Goal: Task Accomplishment & Management: Manage account settings

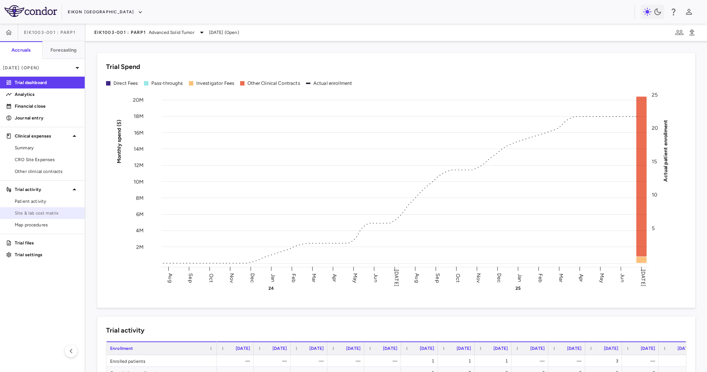
click at [73, 210] on span "Site & lab cost matrix" at bounding box center [47, 213] width 64 height 7
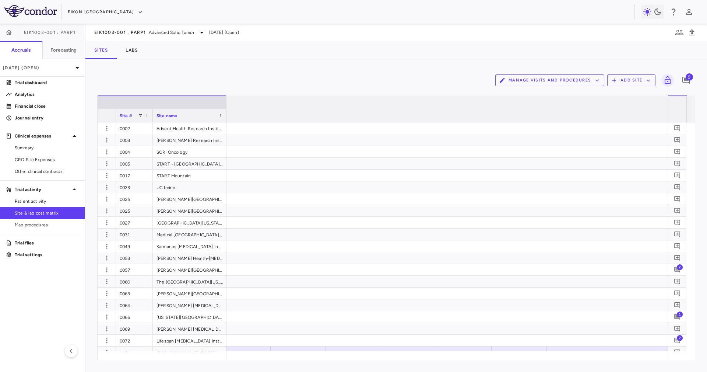
scroll to position [0, 7025]
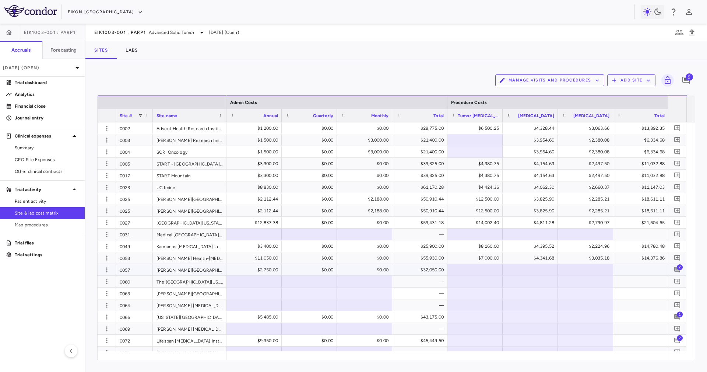
drag, startPoint x: 416, startPoint y: 267, endPoint x: 411, endPoint y: 263, distance: 6.5
click at [414, 267] on div "$32,050.00" at bounding box center [421, 270] width 45 height 12
click at [424, 283] on div "—" at bounding box center [421, 282] width 45 height 12
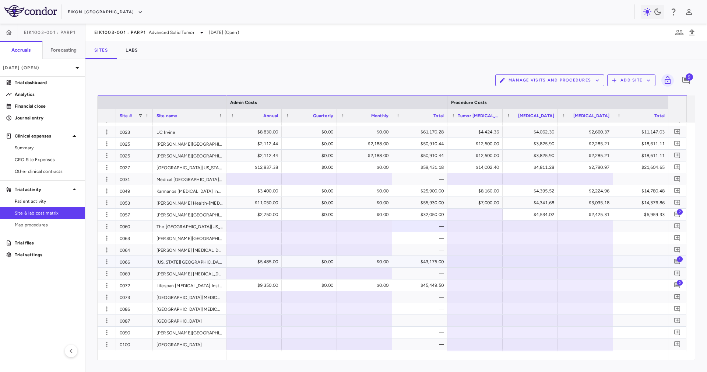
click at [442, 257] on div "$43,175.00" at bounding box center [421, 262] width 45 height 12
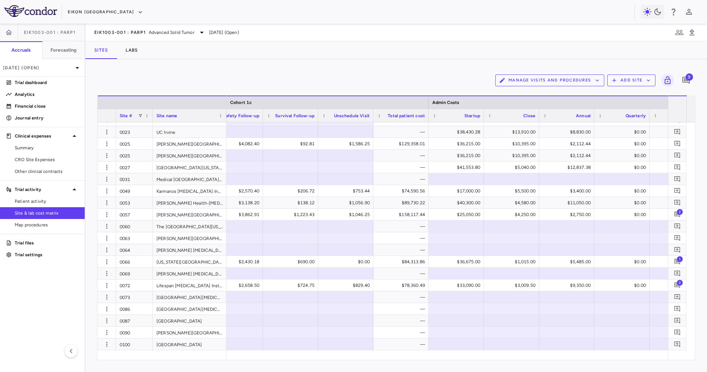
scroll to position [0, 0]
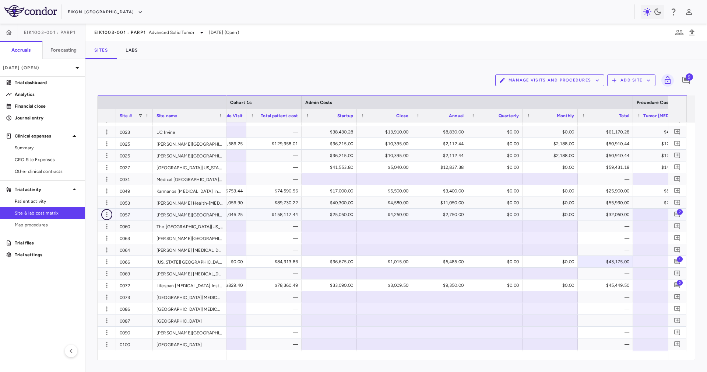
click at [103, 215] on icon "button" at bounding box center [106, 214] width 7 height 7
drag, startPoint x: 638, startPoint y: 351, endPoint x: 640, endPoint y: 358, distance: 7.1
click at [638, 353] on div at bounding box center [353, 186] width 707 height 372
drag, startPoint x: 640, startPoint y: 358, endPoint x: 650, endPoint y: 356, distance: 10.2
drag, startPoint x: 643, startPoint y: 351, endPoint x: 652, endPoint y: 355, distance: 9.1
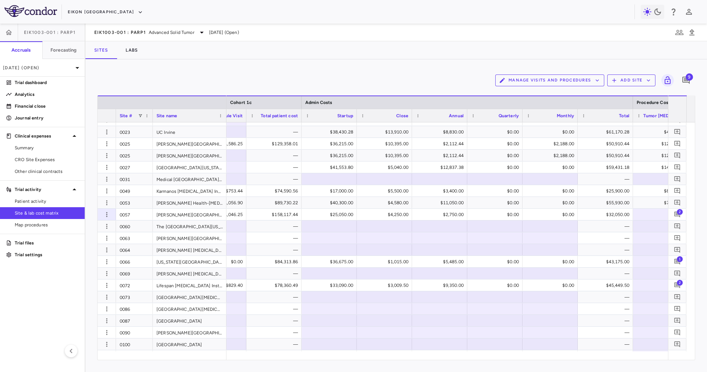
click at [652, 355] on div at bounding box center [448, 355] width 442 height 8
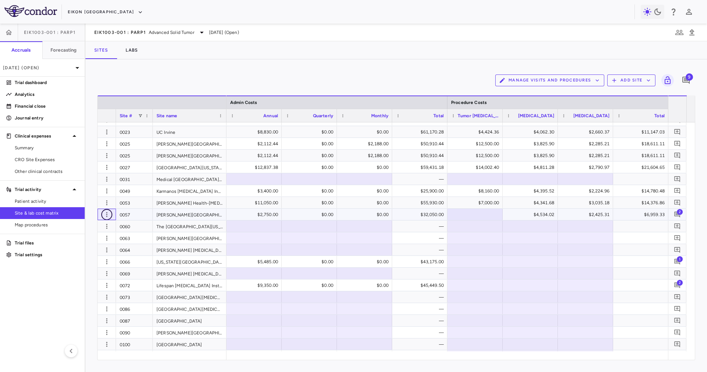
click at [108, 215] on icon "button" at bounding box center [106, 214] width 7 height 7
click at [96, 239] on div "Edit site" at bounding box center [78, 242] width 69 height 13
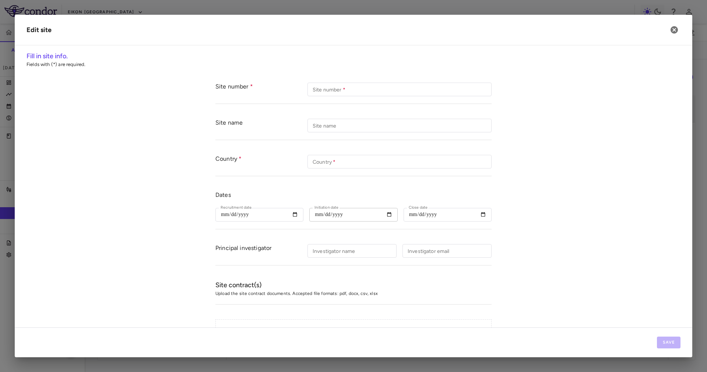
type input "****"
type input "**********"
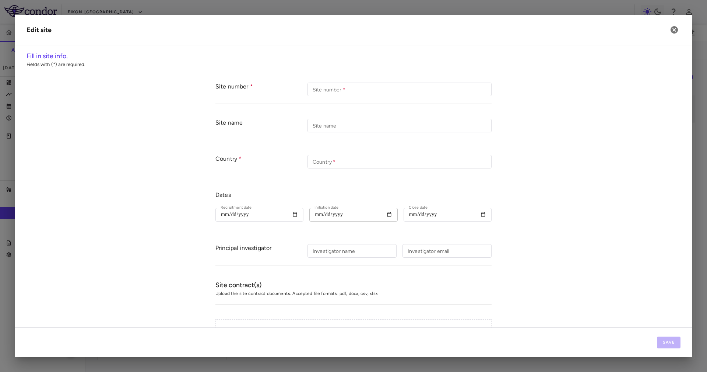
type input "**********"
type input "******"
type input "*****"
type input "**********"
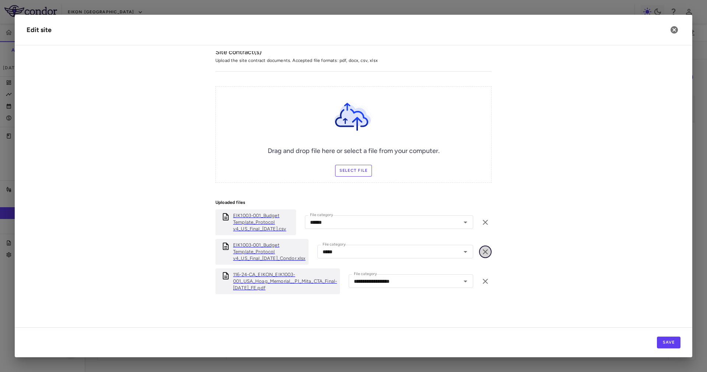
click at [483, 249] on icon "button" at bounding box center [485, 251] width 9 height 9
type input "**********"
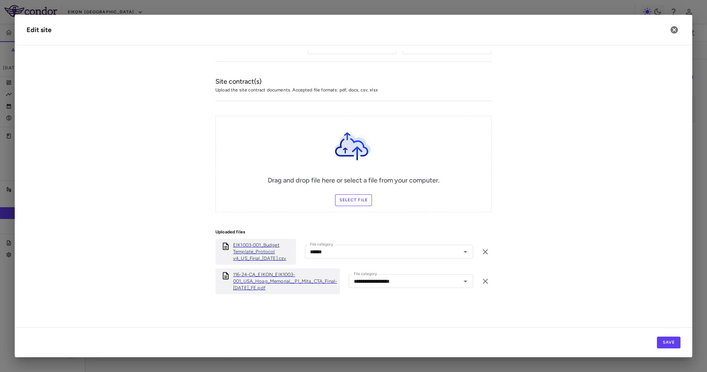
click at [347, 198] on label "Select file" at bounding box center [353, 200] width 37 height 12
click at [0, 0] on input "Select file" at bounding box center [0, 0] width 0 height 0
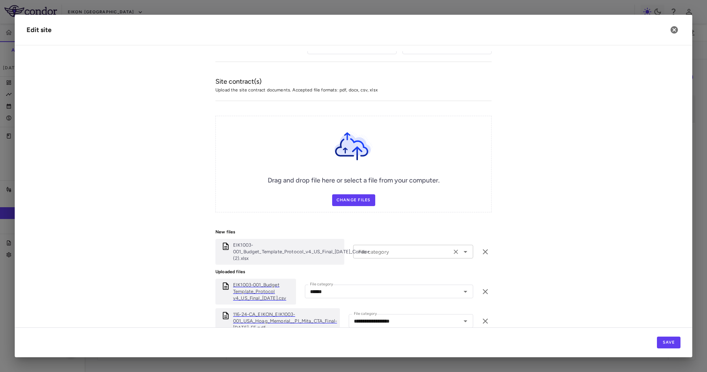
click at [389, 251] on input "File category" at bounding box center [402, 251] width 94 height 9
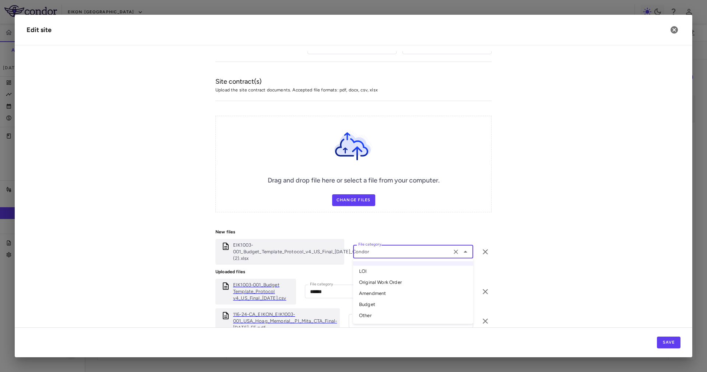
click at [381, 312] on li "Other" at bounding box center [413, 315] width 120 height 11
type input "*****"
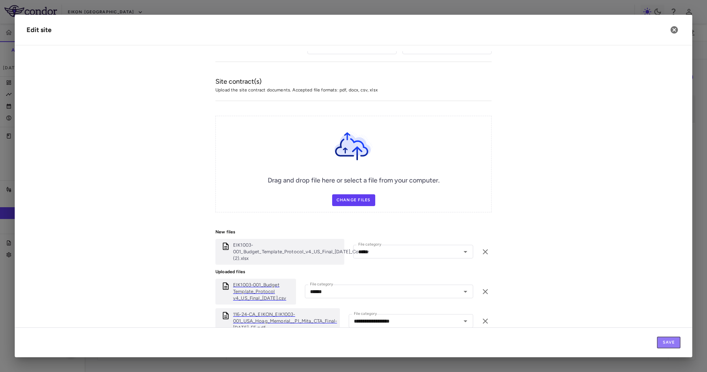
click at [670, 337] on button "Save" at bounding box center [669, 342] width 24 height 12
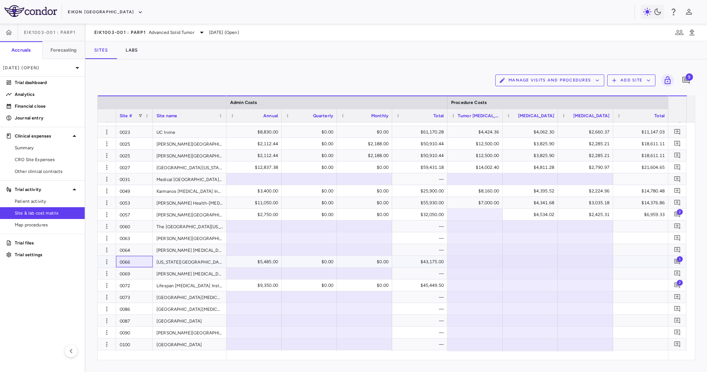
drag, startPoint x: 142, startPoint y: 257, endPoint x: 146, endPoint y: 257, distance: 3.8
click at [141, 257] on div "0066" at bounding box center [134, 261] width 37 height 11
click at [108, 264] on icon "button" at bounding box center [106, 261] width 7 height 7
click at [97, 290] on div "Edit site" at bounding box center [78, 289] width 69 height 13
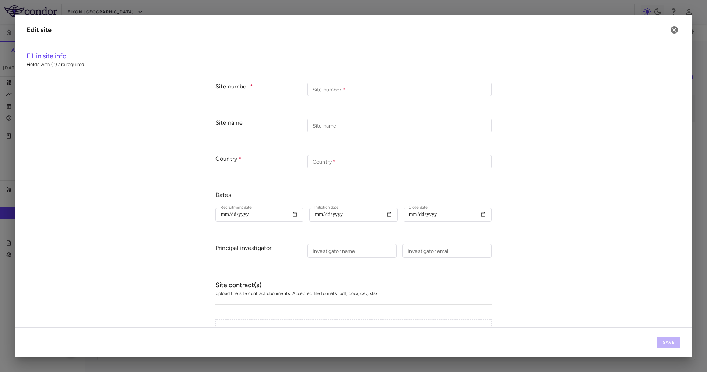
type input "****"
type input "**********"
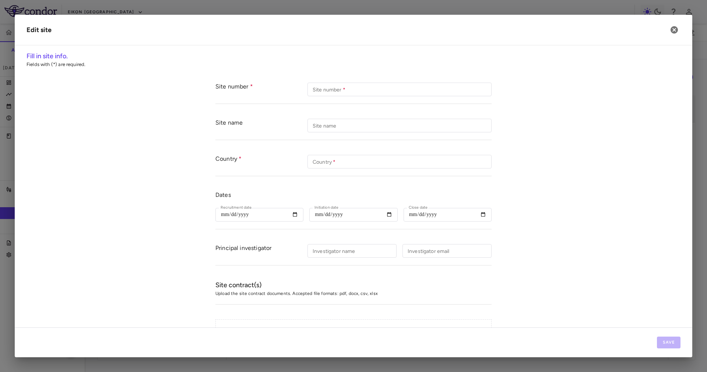
type input "**********"
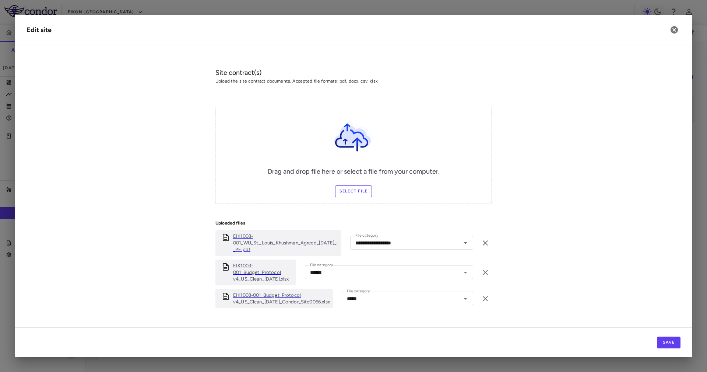
scroll to position [226, 0]
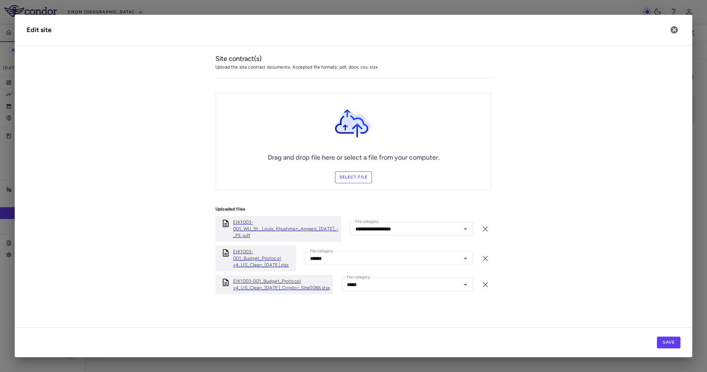
click at [274, 282] on p "EIK1003-001_Budget_Protocol v4_US_Clean_10Jul24_Condor_Site0066.xlsx" at bounding box center [281, 284] width 97 height 13
click at [281, 285] on p "EIK1003-001_Budget_Protocol v4_US_Clean_10Jul24_Condor_Site0066.xlsx" at bounding box center [281, 284] width 97 height 13
click at [677, 30] on icon "button" at bounding box center [674, 29] width 7 height 7
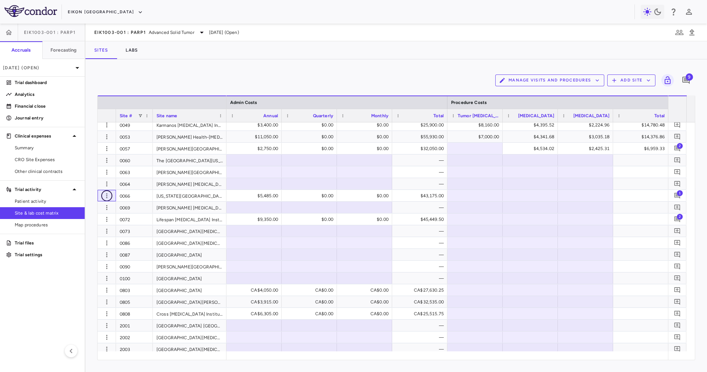
scroll to position [98, 0]
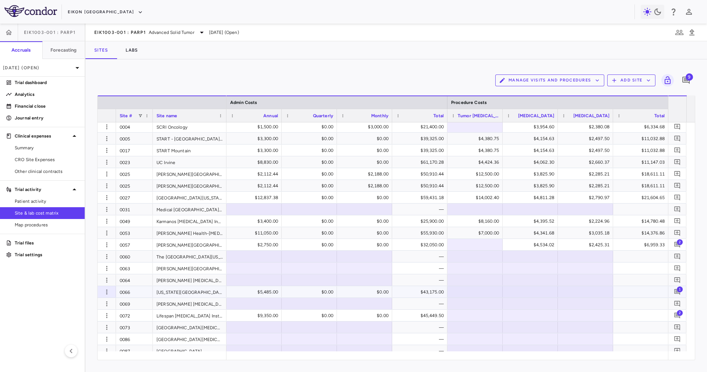
drag, startPoint x: 431, startPoint y: 293, endPoint x: 404, endPoint y: 256, distance: 45.4
click at [430, 293] on div "$43,175.00" at bounding box center [421, 292] width 45 height 12
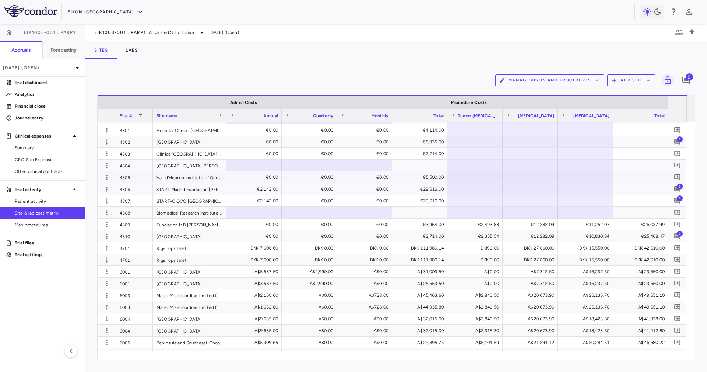
scroll to position [367, 0]
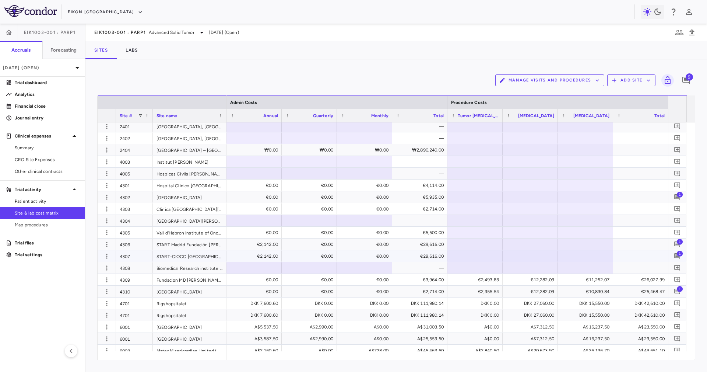
click at [434, 260] on div "€29,616.00" at bounding box center [421, 256] width 45 height 12
click at [431, 245] on div "€29,616.00" at bounding box center [421, 244] width 45 height 12
drag, startPoint x: 430, startPoint y: 235, endPoint x: 430, endPoint y: 229, distance: 6.3
click at [430, 234] on div "€5,500.00" at bounding box center [421, 233] width 45 height 12
drag, startPoint x: 435, startPoint y: 213, endPoint x: 435, endPoint y: 197, distance: 15.9
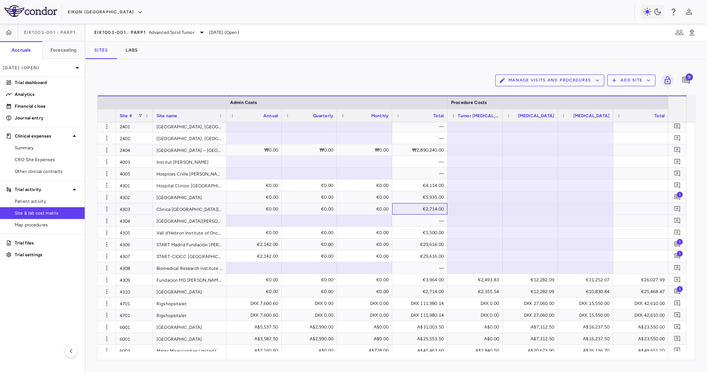
click at [435, 212] on div "€2,714.00" at bounding box center [421, 209] width 45 height 12
drag, startPoint x: 435, startPoint y: 197, endPoint x: 434, endPoint y: 187, distance: 9.3
click at [435, 196] on div "€5,935.00" at bounding box center [421, 197] width 45 height 12
click at [434, 182] on div "€4,114.00" at bounding box center [421, 185] width 45 height 12
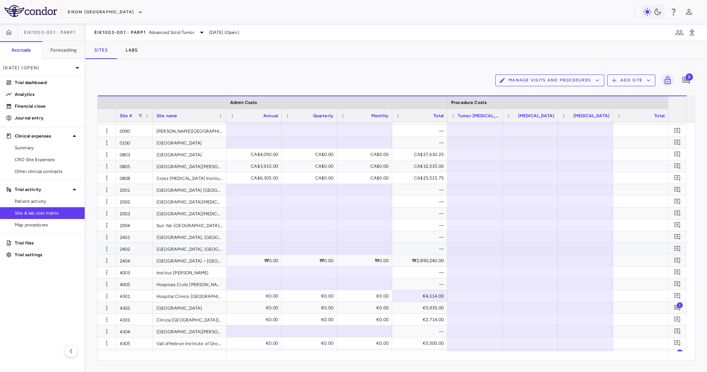
drag, startPoint x: 421, startPoint y: 249, endPoint x: 424, endPoint y: 259, distance: 10.1
click at [422, 251] on div "—" at bounding box center [421, 249] width 45 height 12
drag, startPoint x: 424, startPoint y: 259, endPoint x: 427, endPoint y: 233, distance: 25.5
click at [424, 258] on div "₩2,890,240.00" at bounding box center [421, 261] width 45 height 12
click at [434, 174] on div "CA$25,515.75" at bounding box center [421, 178] width 45 height 12
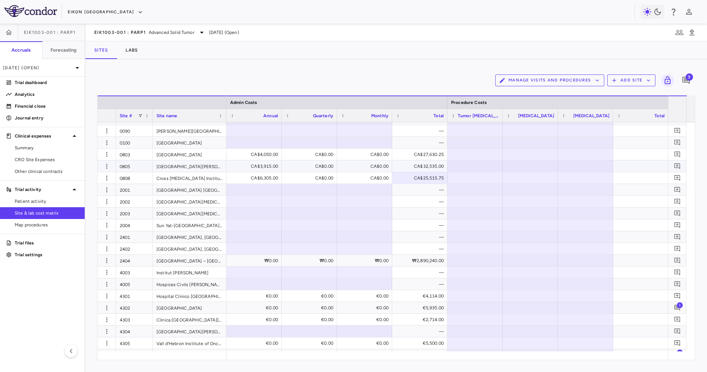
drag, startPoint x: 441, startPoint y: 161, endPoint x: 441, endPoint y: 156, distance: 5.5
click at [441, 161] on div "CA$32,535.00" at bounding box center [421, 166] width 45 height 12
drag, startPoint x: 438, startPoint y: 152, endPoint x: 438, endPoint y: 162, distance: 9.6
click at [437, 154] on div "CA$27,630.25" at bounding box center [421, 154] width 45 height 12
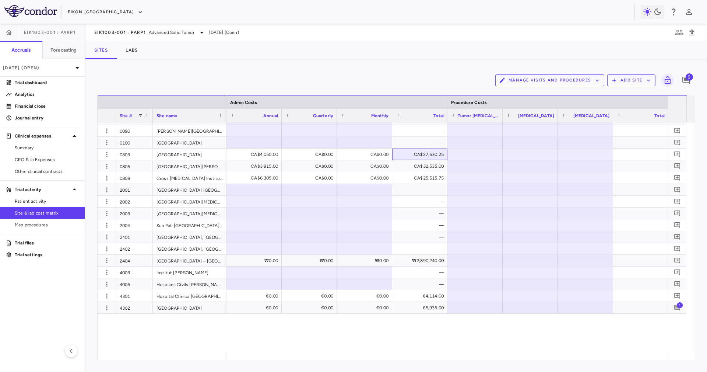
scroll to position [91, 0]
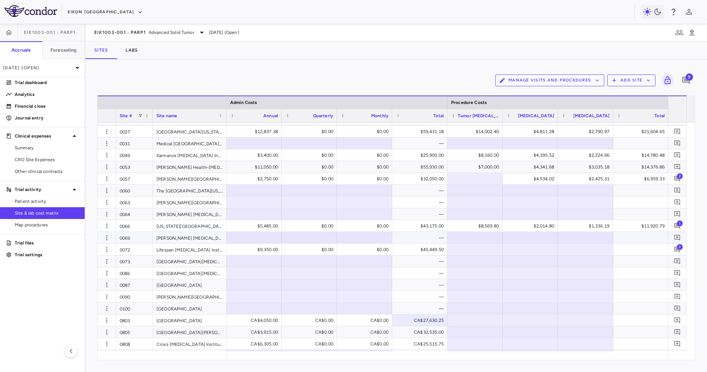
click at [432, 243] on div "$45,449.50" at bounding box center [421, 249] width 45 height 12
click at [108, 226] on icon "button" at bounding box center [106, 225] width 7 height 7
click at [95, 252] on div "Edit site" at bounding box center [78, 253] width 69 height 13
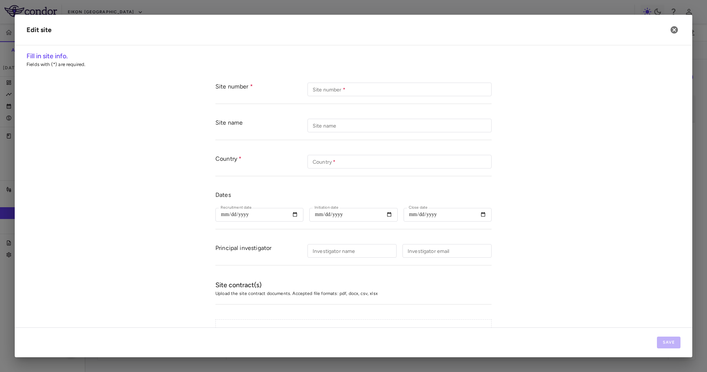
type input "****"
type input "**********"
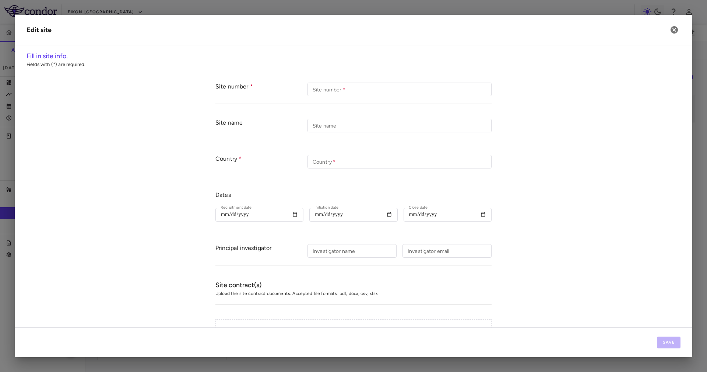
type input "**********"
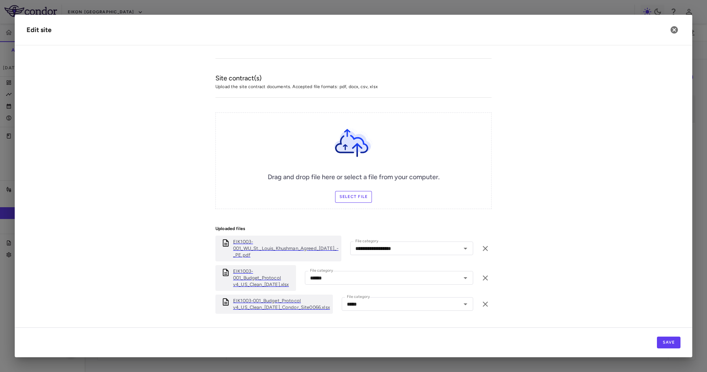
scroll to position [226, 0]
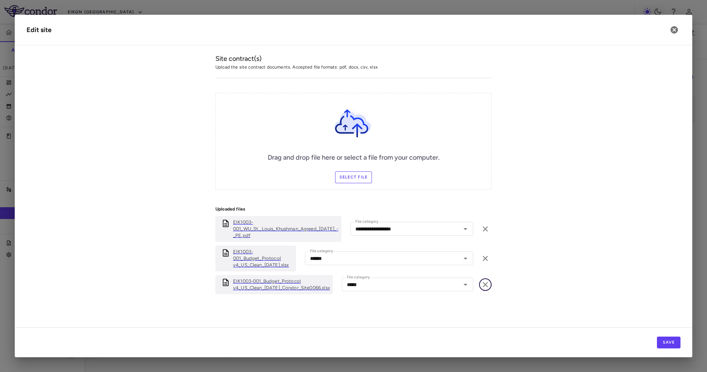
click at [483, 283] on icon "button" at bounding box center [485, 284] width 5 height 5
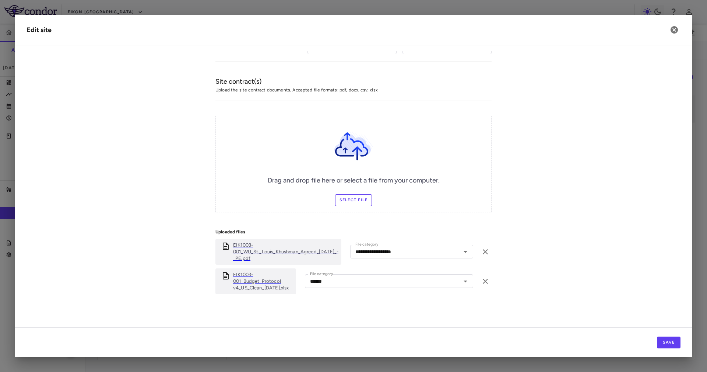
click at [359, 190] on div "Drag and drop file here or select a file from your computer. Select file" at bounding box center [353, 164] width 276 height 97
click at [362, 200] on label "Select file" at bounding box center [353, 200] width 37 height 12
click at [0, 0] on input "Select file" at bounding box center [0, 0] width 0 height 0
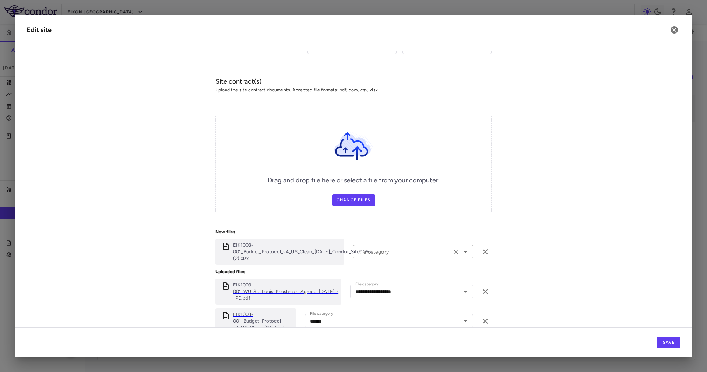
click at [392, 249] on input "File category" at bounding box center [402, 251] width 94 height 9
click at [401, 313] on li "Other" at bounding box center [413, 315] width 120 height 11
type input "*****"
click at [675, 346] on div "Save" at bounding box center [354, 342] width 678 height 30
click at [673, 344] on button "Save" at bounding box center [669, 342] width 24 height 12
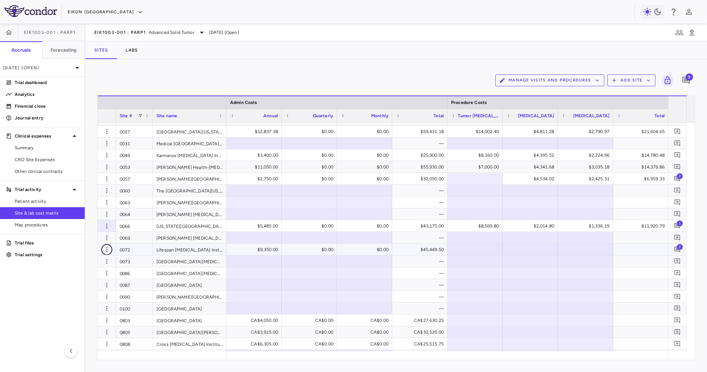
click at [108, 244] on button "button" at bounding box center [106, 249] width 11 height 11
click at [95, 278] on div "Edit site" at bounding box center [78, 277] width 69 height 13
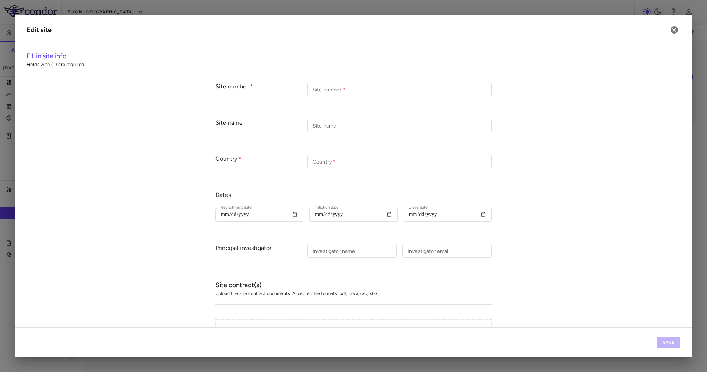
type input "****"
type input "**********"
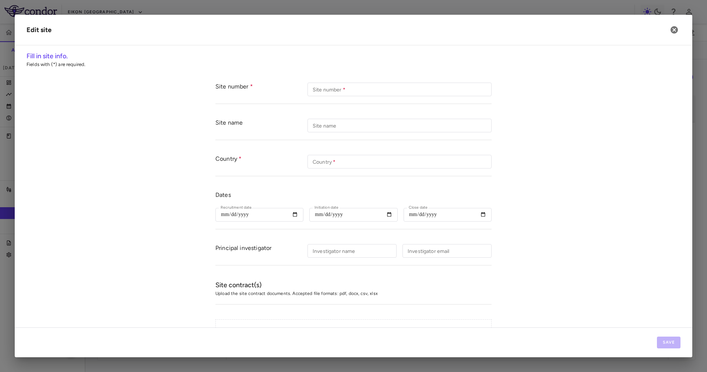
type input "**********"
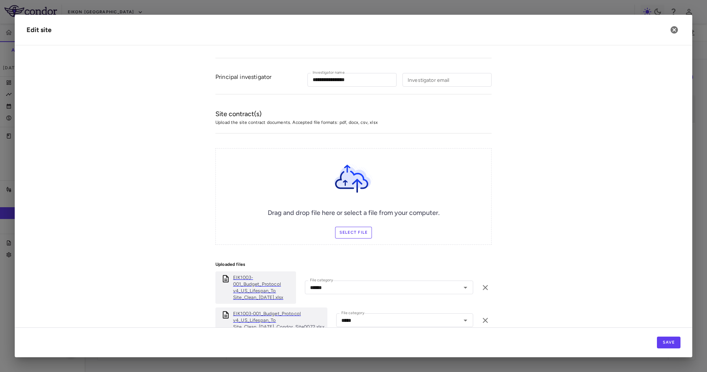
scroll to position [233, 0]
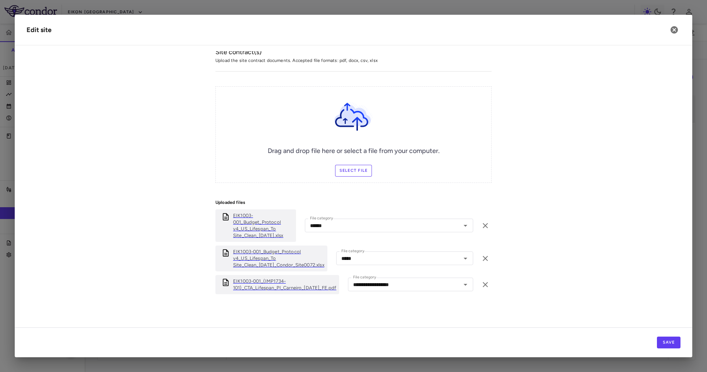
click at [273, 257] on p "EIK1003-001_Budget_Protocol v4_US_Lifespan_To Site_Clean_16Oct24_Condor_Site007…" at bounding box center [278, 258] width 91 height 20
click at [678, 24] on button "button" at bounding box center [674, 30] width 13 height 13
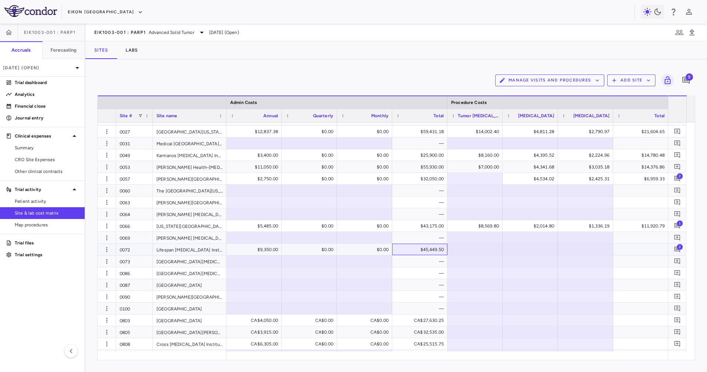
click at [432, 251] on div "$45,449.50" at bounding box center [421, 249] width 45 height 12
click at [109, 250] on icon "button" at bounding box center [106, 249] width 7 height 7
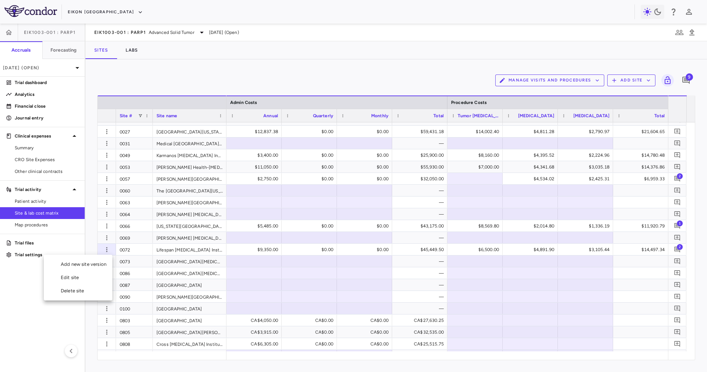
click at [101, 280] on div "Edit site" at bounding box center [78, 277] width 69 height 13
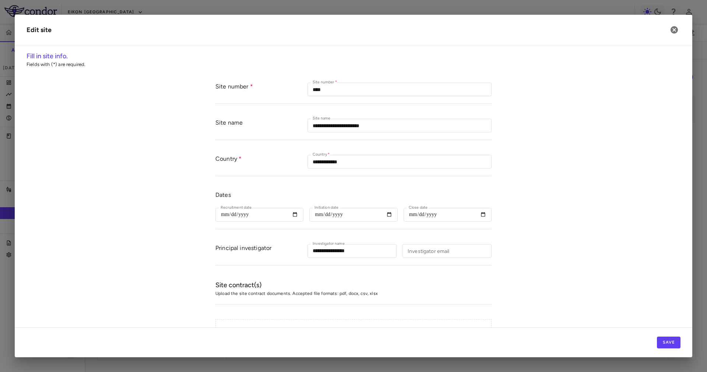
type input "****"
type input "**********"
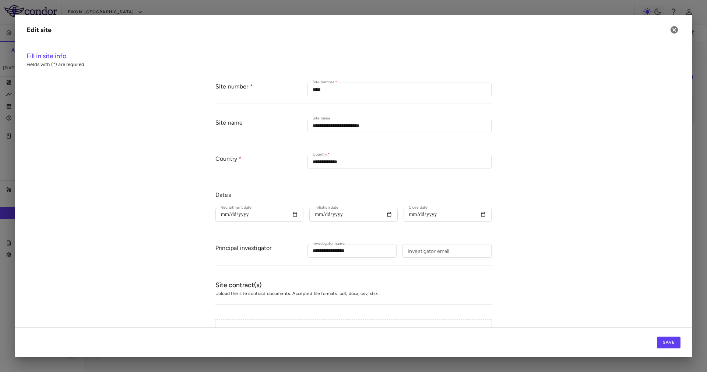
type input "**********"
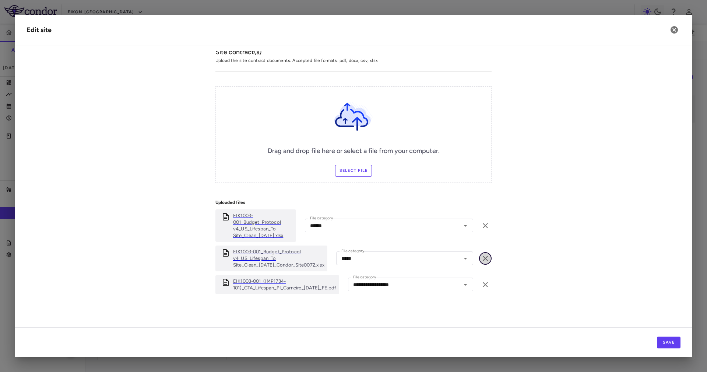
click at [481, 254] on icon "button" at bounding box center [485, 258] width 9 height 9
type input "**********"
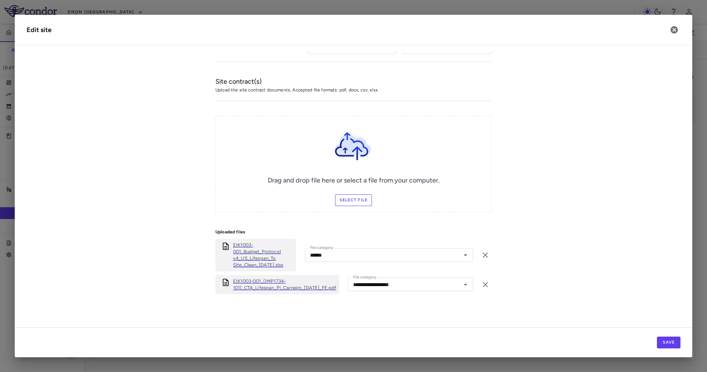
click at [411, 148] on div "Drag and drop file here or select a file from your computer. Select file" at bounding box center [353, 164] width 276 height 97
click at [360, 198] on label "Select file" at bounding box center [353, 200] width 37 height 12
click at [0, 0] on input "Select file" at bounding box center [0, 0] width 0 height 0
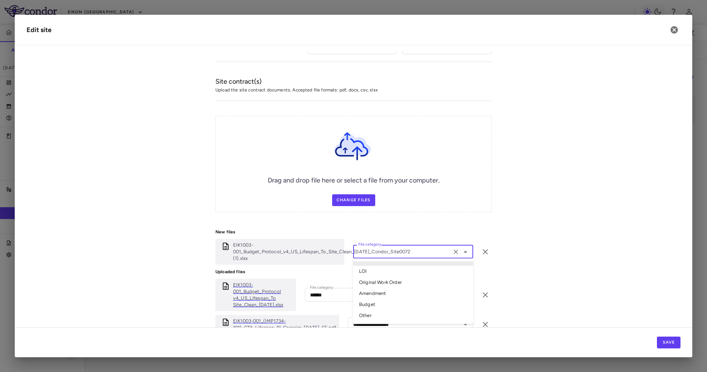
click at [359, 252] on input "File category" at bounding box center [402, 251] width 94 height 9
click at [396, 313] on li "Other" at bounding box center [413, 315] width 120 height 11
type input "*****"
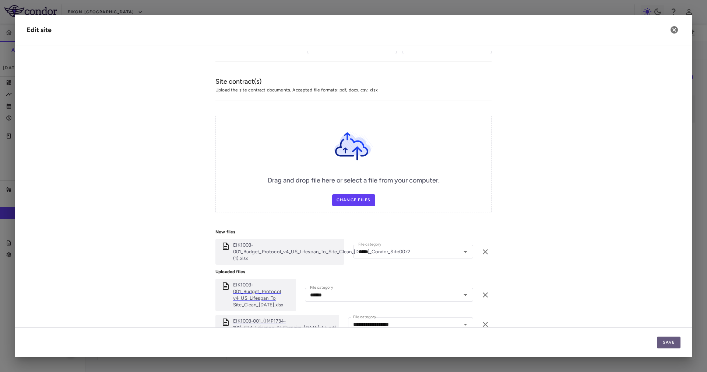
click at [677, 344] on button "Save" at bounding box center [669, 342] width 24 height 12
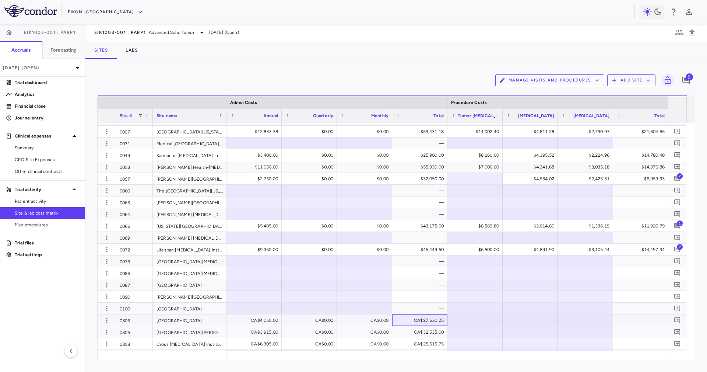
click at [410, 320] on div "CA$27,630.25" at bounding box center [421, 320] width 45 height 12
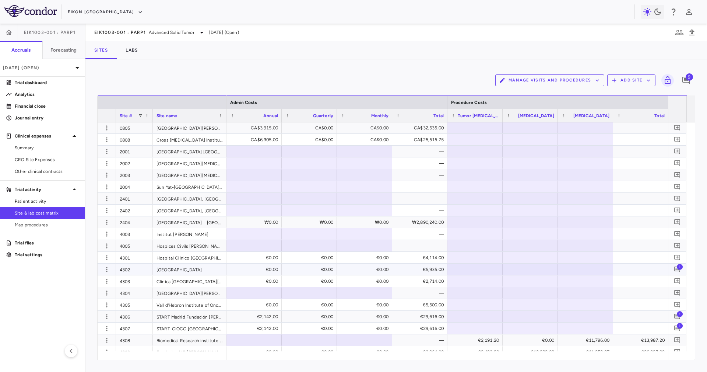
scroll to position [257, 0]
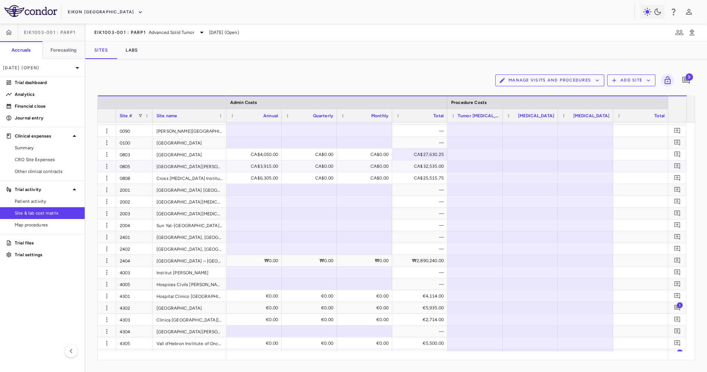
click at [425, 162] on div "CA$32,535.00" at bounding box center [421, 166] width 45 height 12
click at [425, 156] on div "CA$27,630.25" at bounding box center [421, 154] width 45 height 12
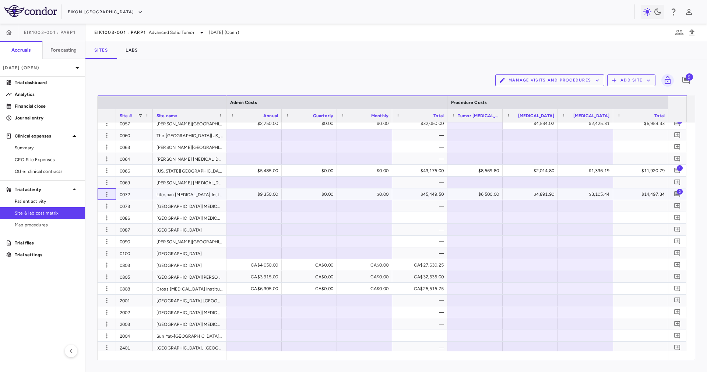
drag, startPoint x: 115, startPoint y: 192, endPoint x: 111, endPoint y: 193, distance: 4.5
click at [115, 192] on div at bounding box center [107, 193] width 18 height 11
click at [107, 192] on icon "button" at bounding box center [106, 193] width 7 height 7
click at [87, 223] on div "Edit site" at bounding box center [78, 221] width 69 height 13
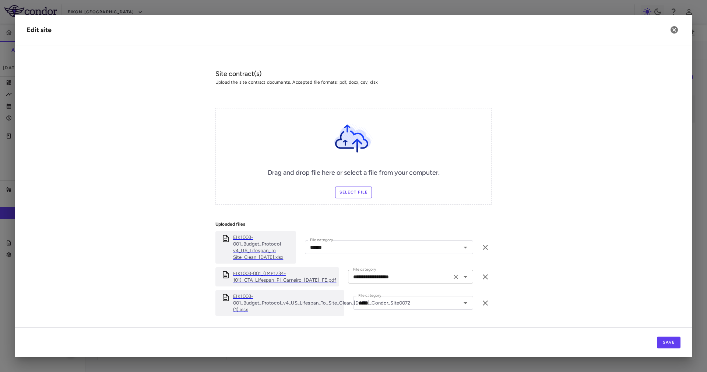
scroll to position [233, 0]
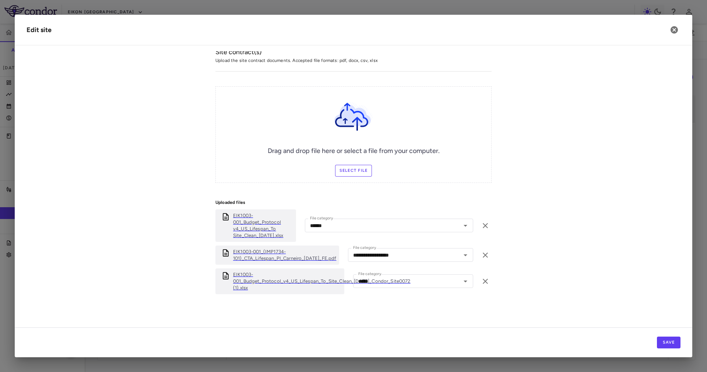
click at [674, 22] on h2 "Edit site" at bounding box center [354, 30] width 678 height 31
click at [669, 35] on h2 "Edit site" at bounding box center [354, 30] width 678 height 31
click at [673, 30] on icon "button" at bounding box center [674, 29] width 7 height 7
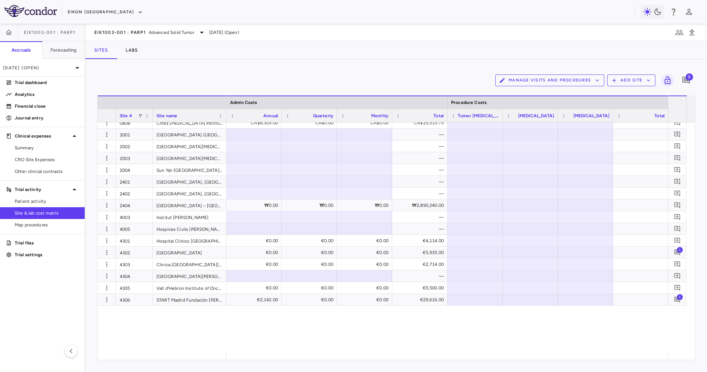
scroll to position [146, 0]
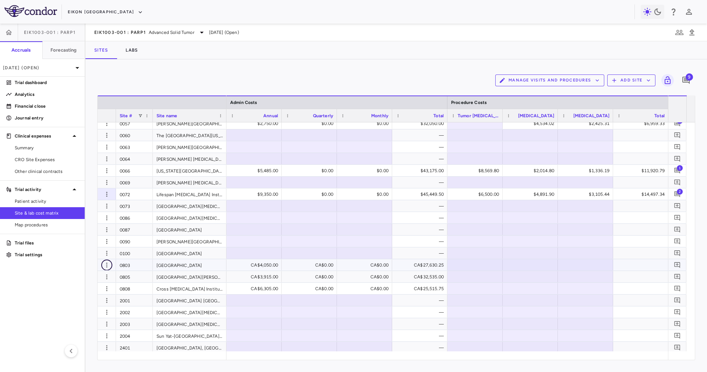
click at [104, 263] on icon "button" at bounding box center [106, 264] width 7 height 7
click at [72, 294] on div "Edit site" at bounding box center [78, 292] width 69 height 13
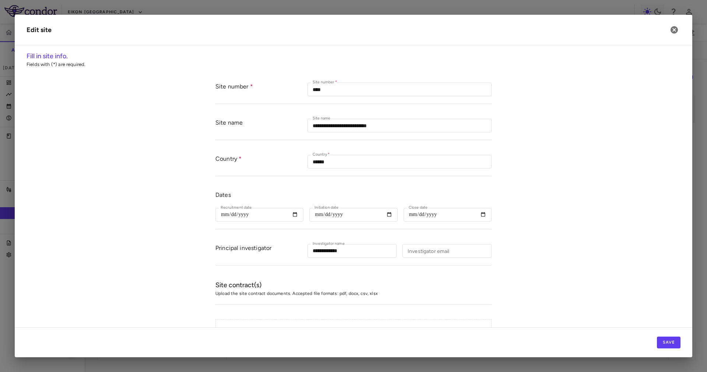
type input "****"
type input "**********"
type input "******"
type input "**********"
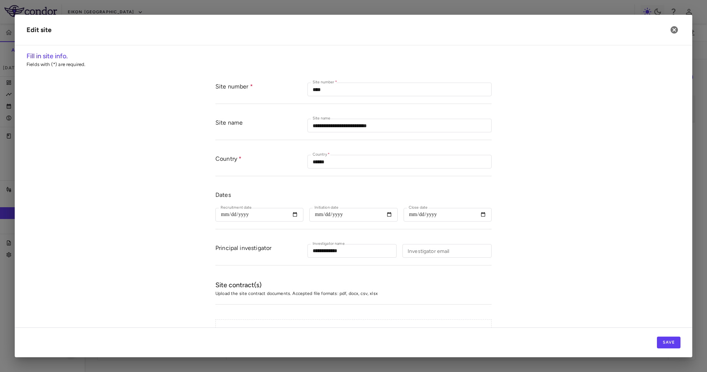
type input "**********"
type input "******"
type input "**********"
type input "*****"
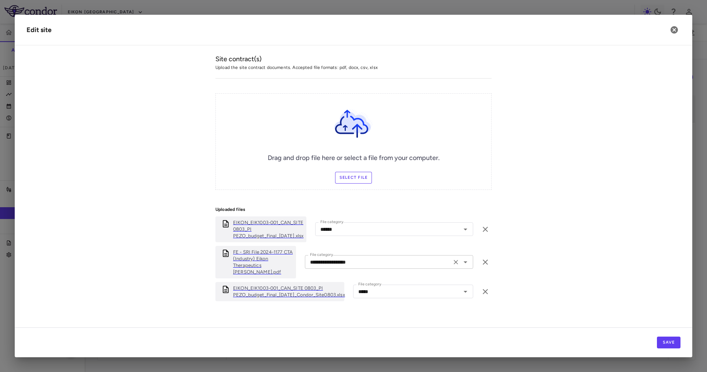
scroll to position [226, 0]
click at [303, 284] on p "EIKON_EIK1003-001_CAN_SITE 0803_PI PEZO_budget_Final_05May25_Condor_Site0803.xl…" at bounding box center [289, 290] width 112 height 13
click at [680, 22] on h2 "Edit site" at bounding box center [354, 30] width 678 height 31
drag, startPoint x: 673, startPoint y: 27, endPoint x: 660, endPoint y: 109, distance: 83.2
click at [658, 102] on div "**********" at bounding box center [354, 186] width 678 height 342
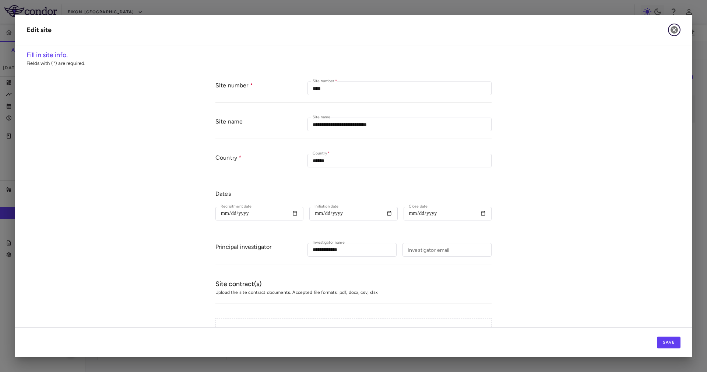
scroll to position [0, 0]
click at [679, 34] on button "button" at bounding box center [674, 30] width 13 height 13
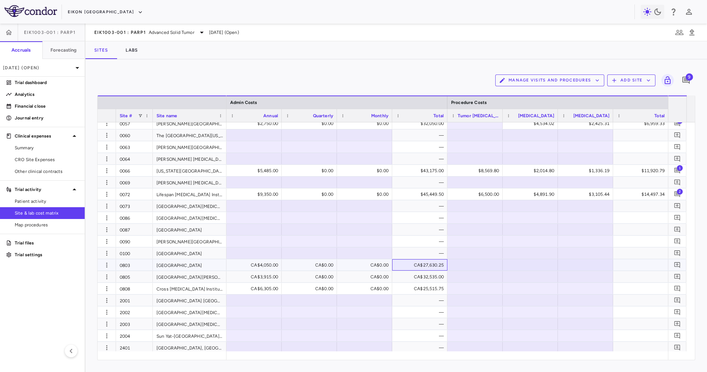
drag, startPoint x: 436, startPoint y: 262, endPoint x: 440, endPoint y: 261, distance: 4.0
click at [437, 263] on div "CA$27,630.25" at bounding box center [421, 265] width 45 height 12
click at [105, 268] on icon "button" at bounding box center [106, 264] width 7 height 7
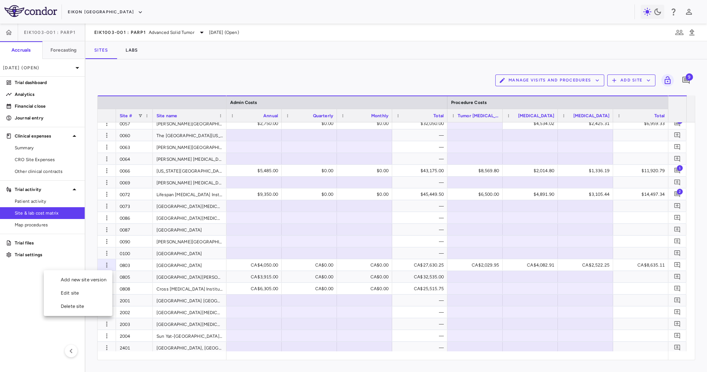
click at [91, 291] on div "Edit site" at bounding box center [78, 292] width 69 height 13
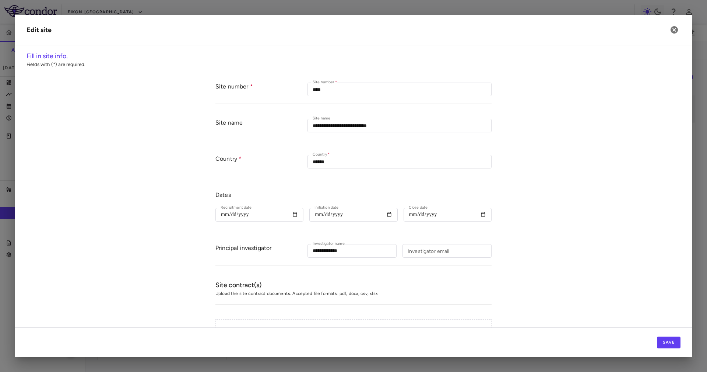
type input "******"
type input "**********"
type input "*****"
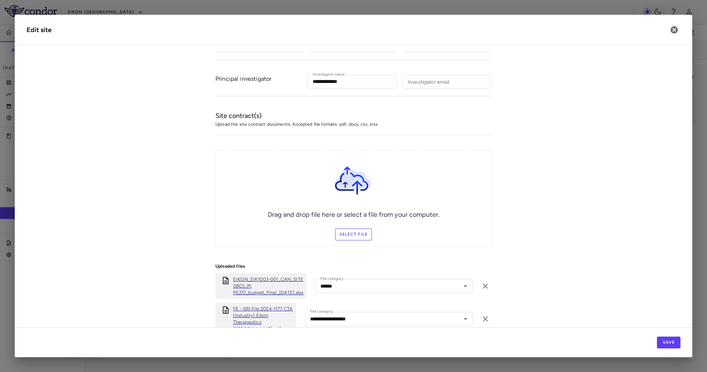
scroll to position [226, 0]
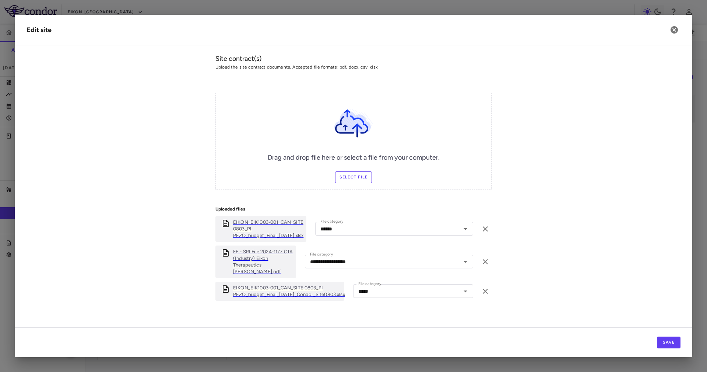
drag, startPoint x: 474, startPoint y: 290, endPoint x: 478, endPoint y: 285, distance: 6.3
click at [476, 287] on div "EIKON_EIK1003-001_CAN_SITE 0803_PI PEZO_budget_Final_05May25_Condor_Site0803.xl…" at bounding box center [353, 290] width 276 height 19
click at [483, 288] on icon "button" at bounding box center [485, 290] width 5 height 5
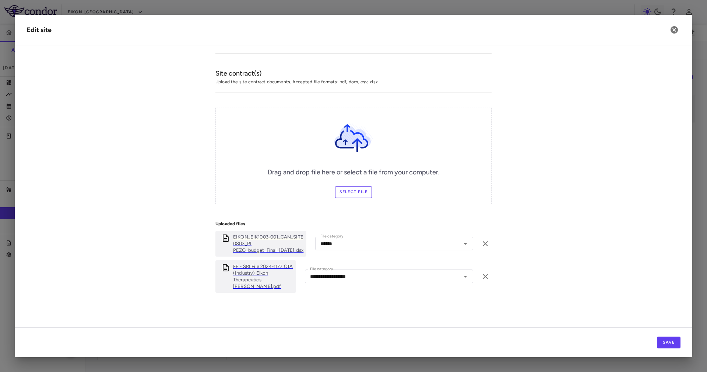
scroll to position [203, 0]
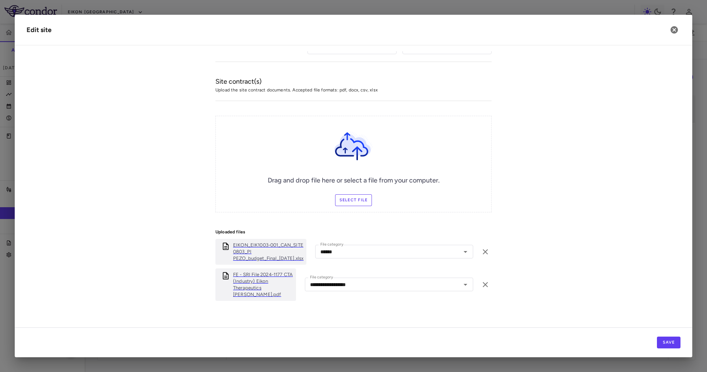
click at [356, 202] on label "Select file" at bounding box center [353, 200] width 37 height 12
click at [0, 0] on input "Select file" at bounding box center [0, 0] width 0 height 0
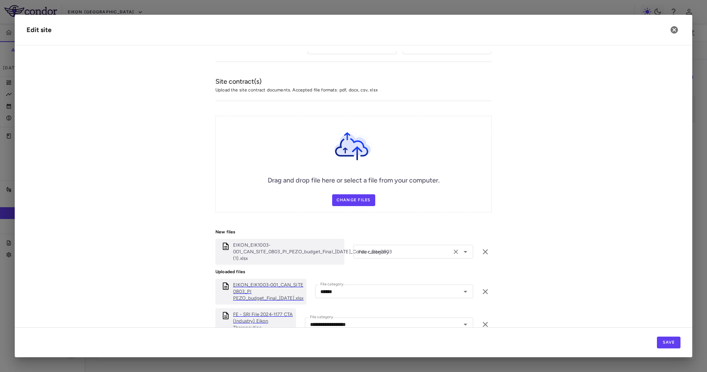
click at [367, 249] on div "File category File category" at bounding box center [413, 252] width 120 height 14
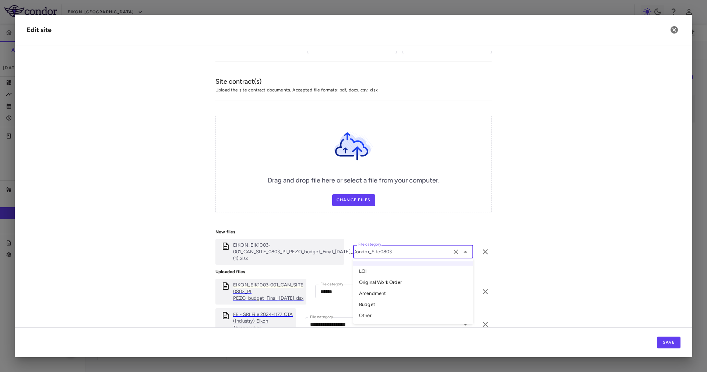
click at [379, 312] on li "Other" at bounding box center [413, 315] width 120 height 11
type input "*****"
click at [673, 346] on button "Save" at bounding box center [669, 342] width 24 height 12
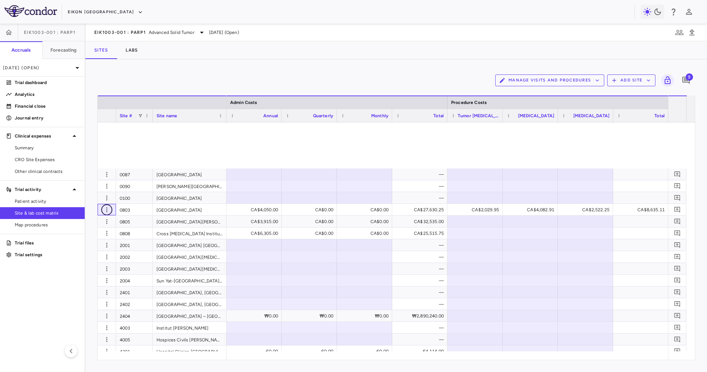
scroll to position [367, 0]
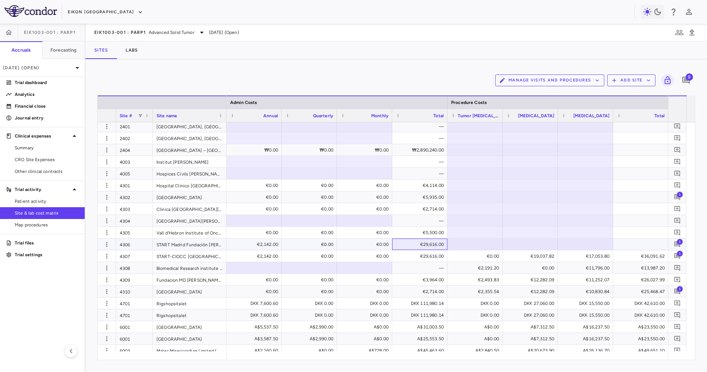
click at [411, 249] on div "€29,616.00" at bounding box center [421, 244] width 45 height 12
click at [414, 252] on div "€29,616.00" at bounding box center [421, 256] width 45 height 12
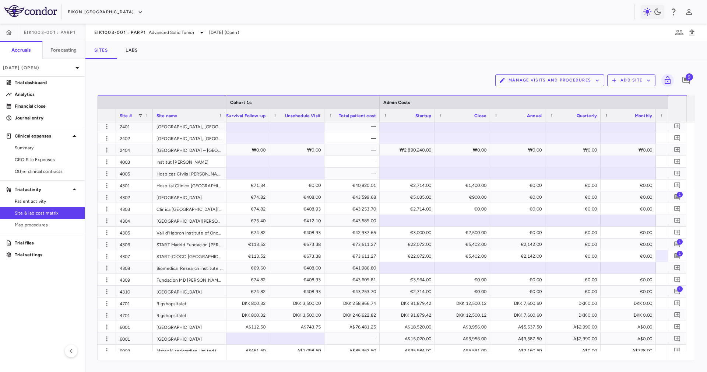
scroll to position [0, 6854]
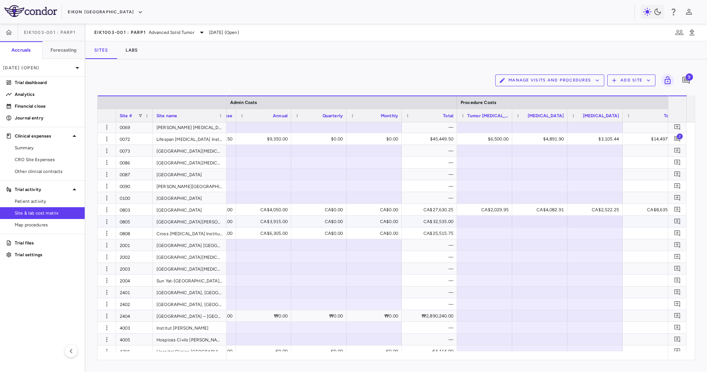
click at [439, 221] on div "CA$32,535.00" at bounding box center [431, 221] width 45 height 12
click at [113, 222] on div at bounding box center [107, 220] width 18 height 11
click at [105, 218] on icon "button" at bounding box center [106, 221] width 7 height 7
click at [98, 249] on div "Edit site" at bounding box center [78, 249] width 69 height 13
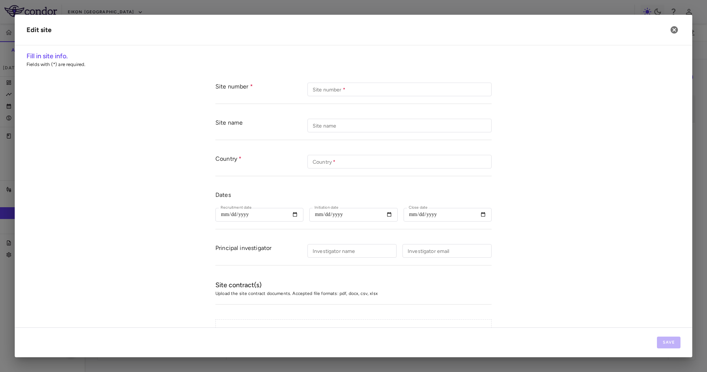
type input "****"
type input "**********"
type input "******"
type input "**********"
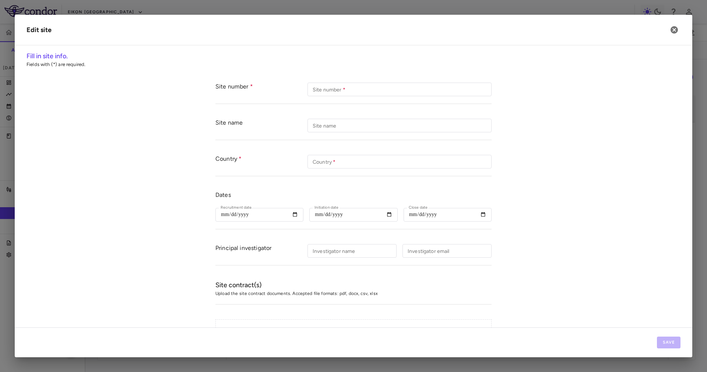
type input "********"
type input "******"
type input "*****"
type input "**********"
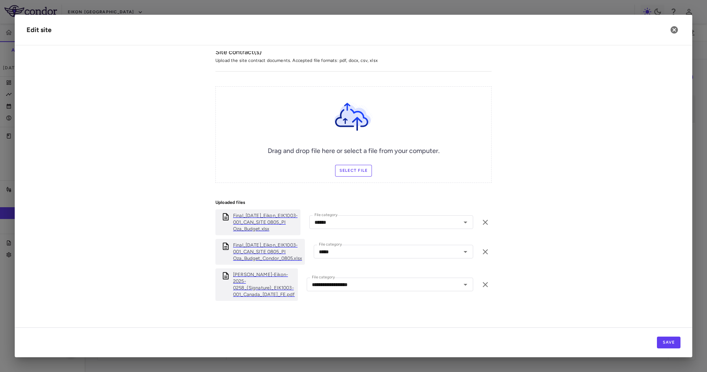
click at [253, 250] on p "Final_09Jun25_Eikon_EIK1003-001_CAN_SITE 0805_PI Oza_Budget_Condor_0805.xlsx" at bounding box center [267, 252] width 69 height 20
drag, startPoint x: 670, startPoint y: 32, endPoint x: 668, endPoint y: 35, distance: 3.9
click at [670, 32] on icon "button" at bounding box center [674, 29] width 9 height 9
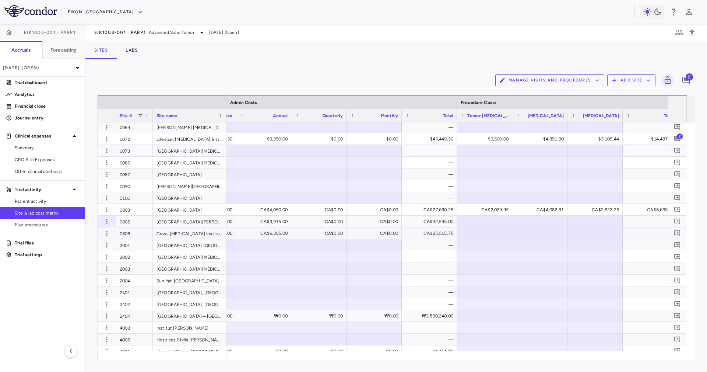
click at [446, 231] on div "CA$25,515.75" at bounding box center [431, 233] width 45 height 12
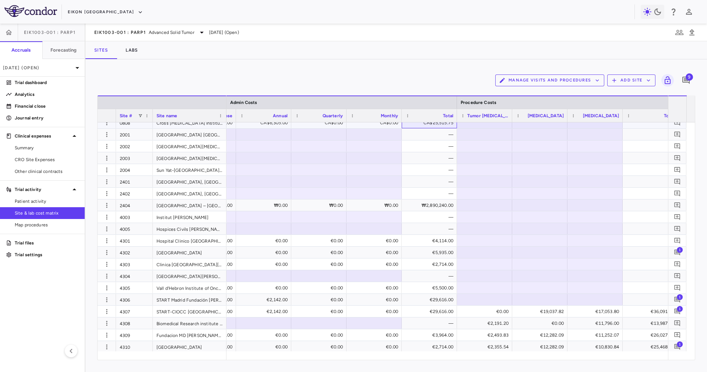
scroll to position [201, 0]
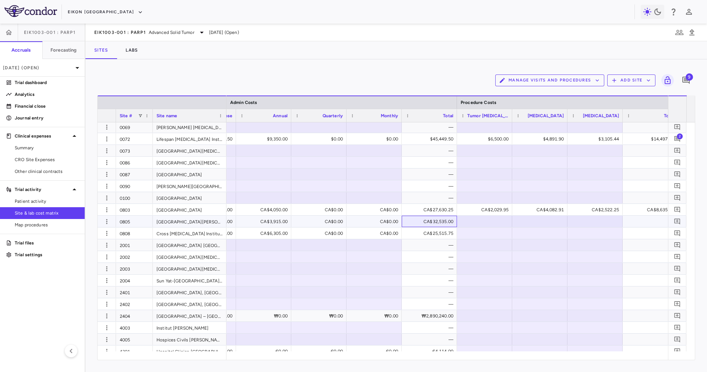
click at [450, 222] on div "CA$32,535.00" at bounding box center [431, 221] width 45 height 12
click at [103, 223] on icon "button" at bounding box center [106, 221] width 7 height 7
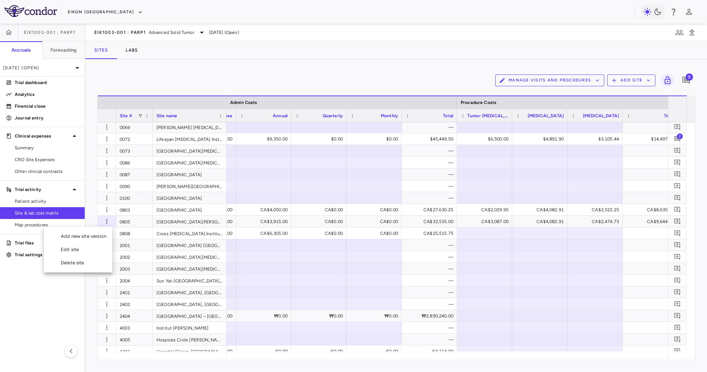
click at [98, 250] on div "Edit site" at bounding box center [78, 249] width 69 height 13
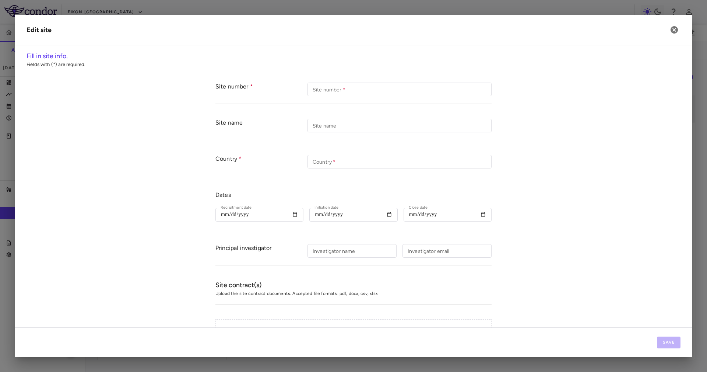
type input "****"
type input "**********"
type input "******"
type input "**********"
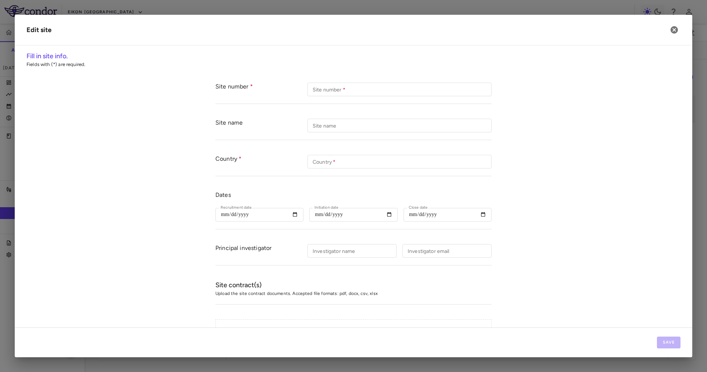
type input "********"
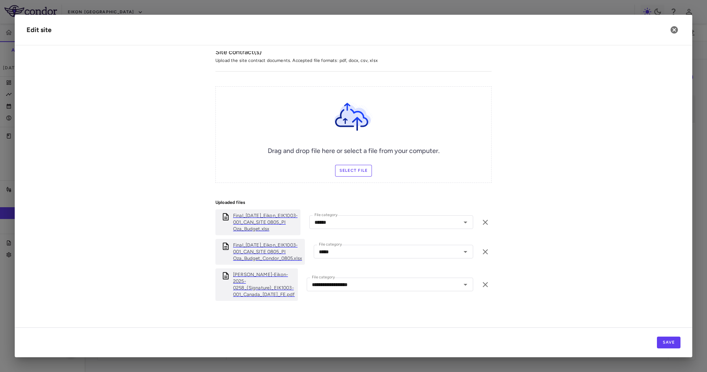
click at [505, 262] on form "**********" at bounding box center [354, 80] width 654 height 477
click at [481, 252] on icon "button" at bounding box center [485, 251] width 9 height 9
type input "**********"
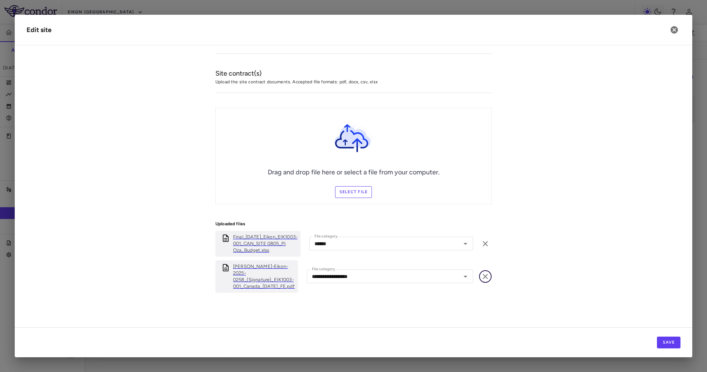
scroll to position [203, 0]
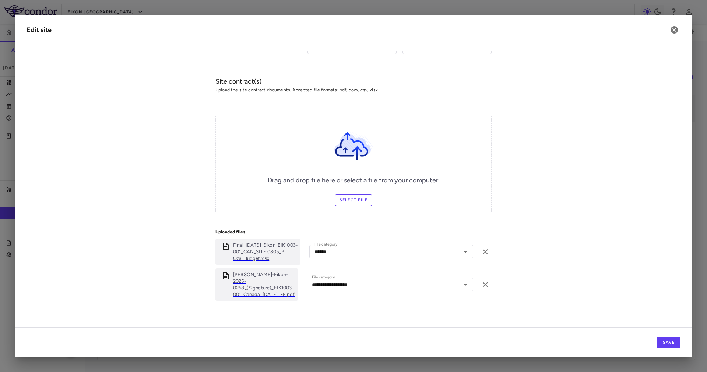
click at [359, 206] on div "Drag and drop file here or select a file from your computer. Select file" at bounding box center [353, 164] width 276 height 97
click at [356, 198] on label "Select file" at bounding box center [353, 200] width 37 height 12
click at [0, 0] on input "Select file" at bounding box center [0, 0] width 0 height 0
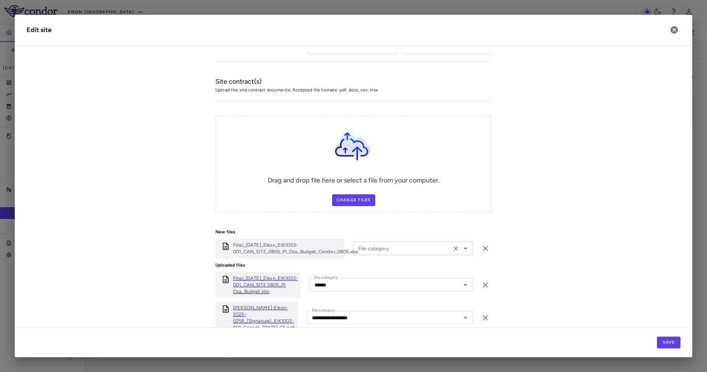
click at [366, 250] on input "File category" at bounding box center [402, 247] width 94 height 9
click at [380, 309] on li "Other" at bounding box center [413, 311] width 120 height 11
type input "*****"
click at [671, 344] on button "Save" at bounding box center [669, 342] width 24 height 12
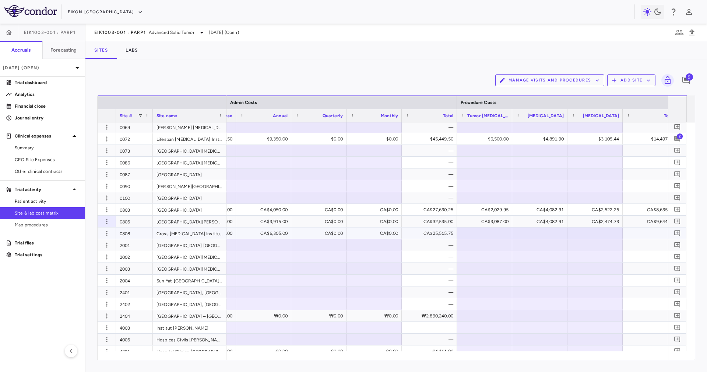
click at [436, 231] on div "CA$25,515.75" at bounding box center [431, 233] width 45 height 12
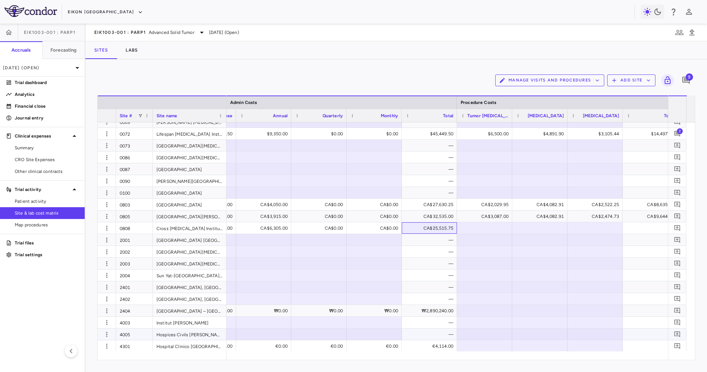
scroll to position [201, 0]
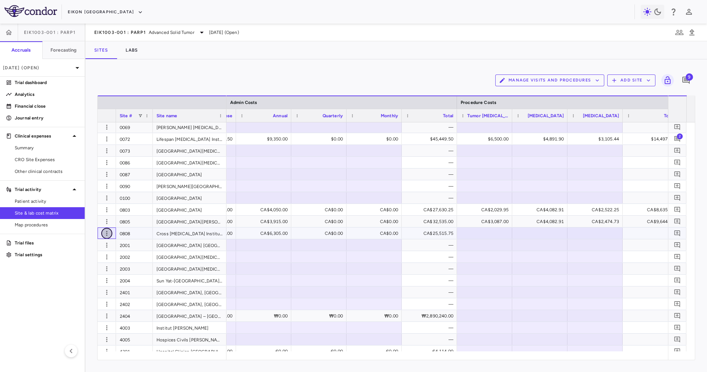
click at [104, 234] on icon "button" at bounding box center [106, 232] width 7 height 7
click at [95, 261] on div "Edit site" at bounding box center [78, 261] width 69 height 13
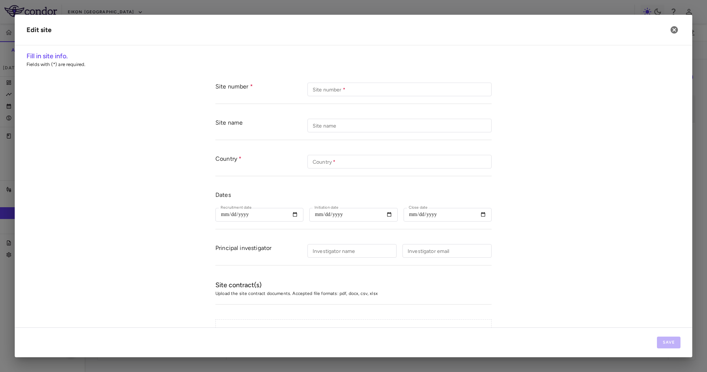
type input "****"
type input "**********"
type input "******"
type input "**********"
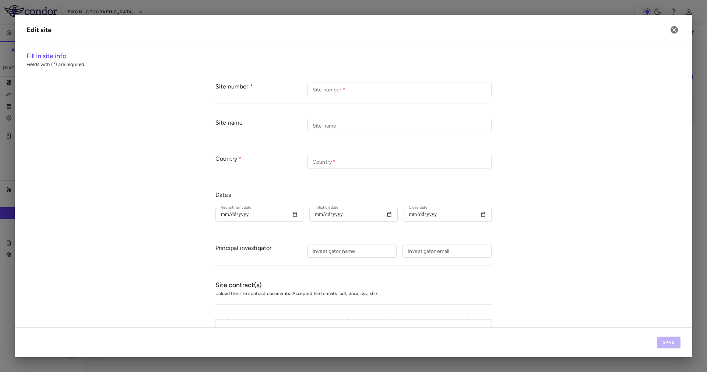
type input "**********"
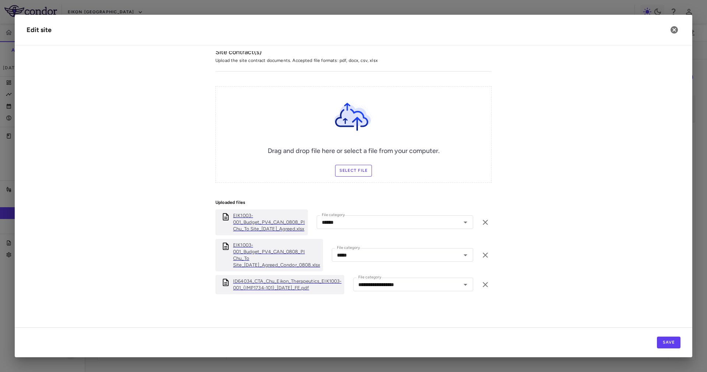
click at [286, 258] on p "EIK1003-001_Budget_PV4_CAN_0808_PI Chu_To Site_17Apr25_Agreed_Condor_0808.xlsx" at bounding box center [276, 255] width 87 height 27
click at [672, 28] on icon "button" at bounding box center [674, 29] width 7 height 7
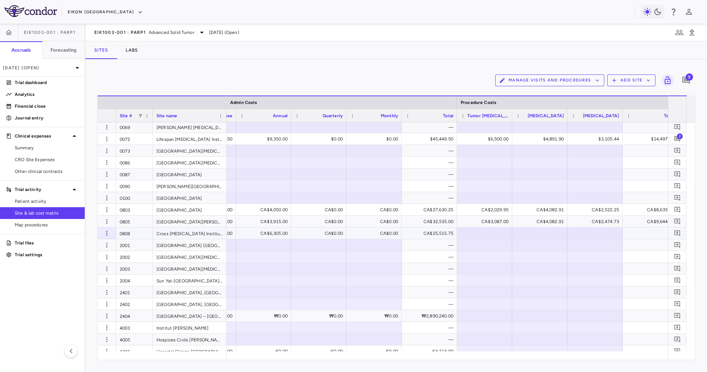
click at [444, 232] on div "CA$25,515.75" at bounding box center [431, 233] width 45 height 12
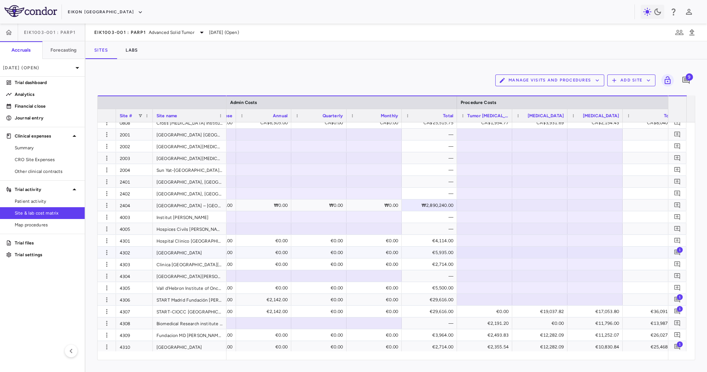
scroll to position [257, 0]
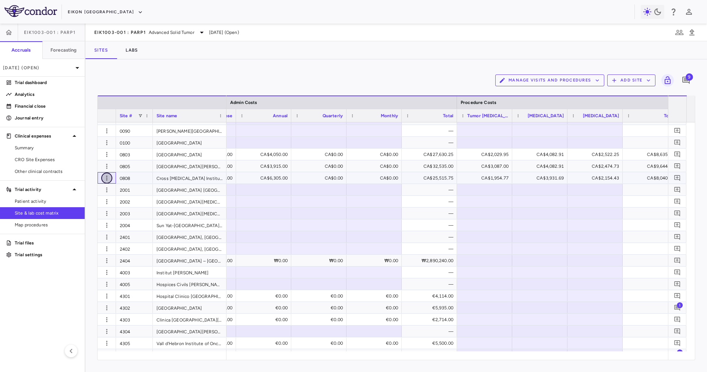
click at [102, 180] on button "button" at bounding box center [106, 177] width 11 height 11
click at [90, 206] on div "Edit site" at bounding box center [78, 205] width 69 height 13
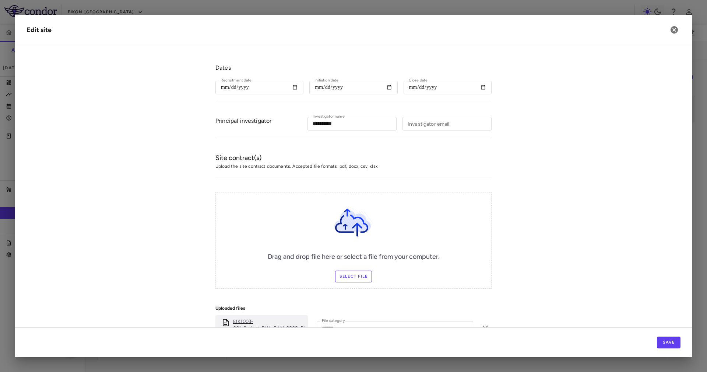
scroll to position [233, 0]
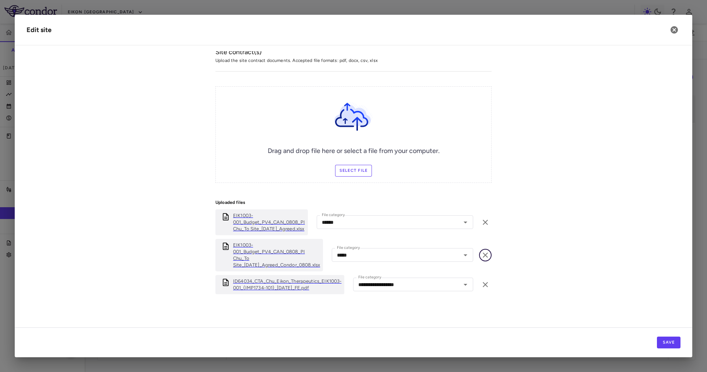
click at [483, 253] on icon "button" at bounding box center [485, 254] width 9 height 9
type input "**********"
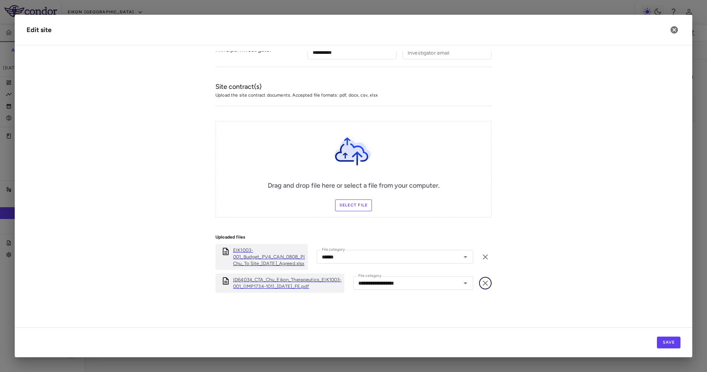
scroll to position [203, 0]
click at [357, 202] on label "Select file" at bounding box center [353, 205] width 37 height 12
click at [0, 0] on input "Select file" at bounding box center [0, 0] width 0 height 0
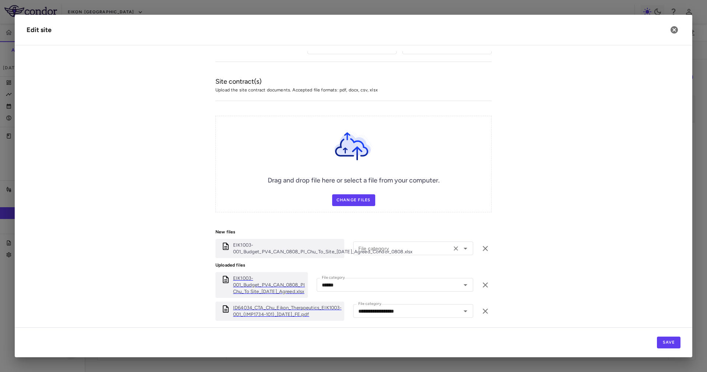
click at [362, 245] on div "File category File category" at bounding box center [413, 248] width 120 height 14
click at [392, 313] on li "Other" at bounding box center [413, 311] width 120 height 11
type input "*****"
click at [672, 346] on button "Save" at bounding box center [669, 342] width 24 height 12
click at [640, 257] on form "**********" at bounding box center [354, 105] width 654 height 467
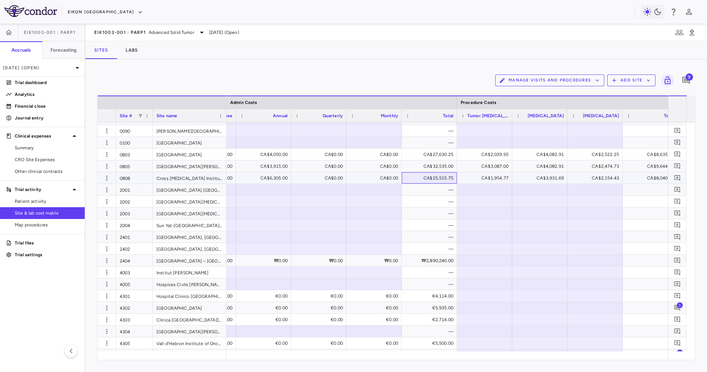
click at [432, 181] on div "CA$25,515.75" at bounding box center [431, 178] width 45 height 12
click at [420, 266] on div "—" at bounding box center [431, 272] width 45 height 12
click at [421, 262] on div "₩2,890,240.00" at bounding box center [431, 261] width 45 height 12
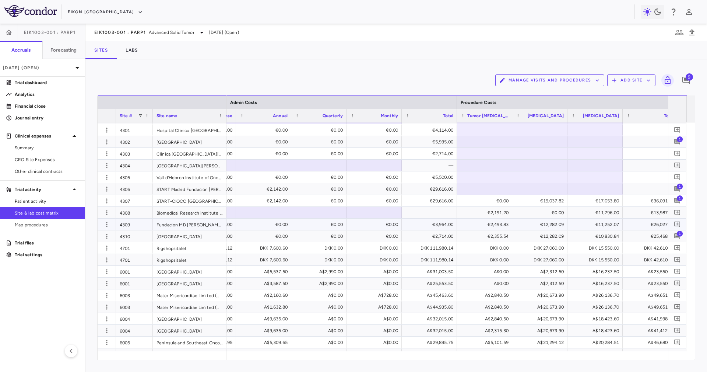
scroll to position [367, 0]
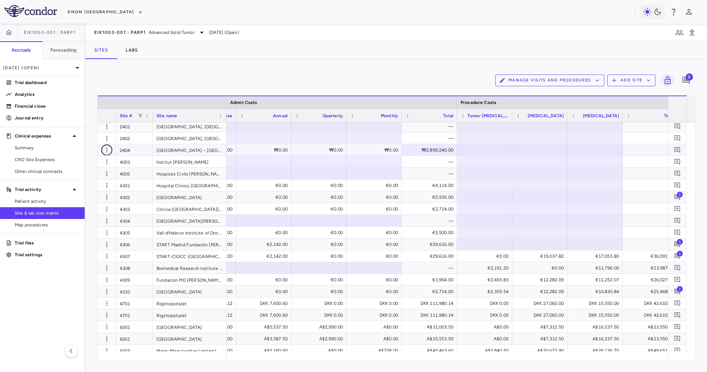
click at [102, 147] on button "button" at bounding box center [106, 149] width 11 height 11
click at [86, 180] on div "Edit site" at bounding box center [78, 177] width 69 height 13
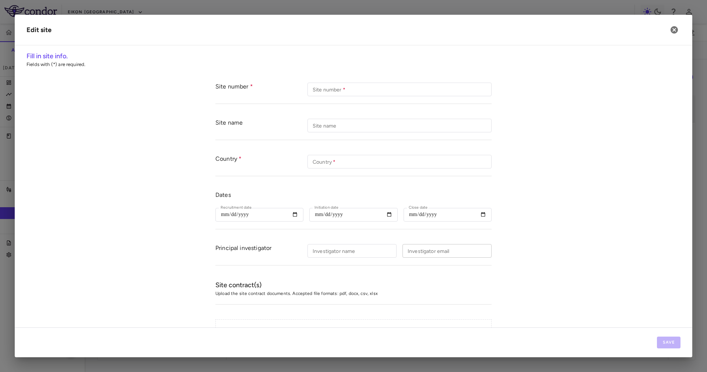
type input "****"
type input "**********"
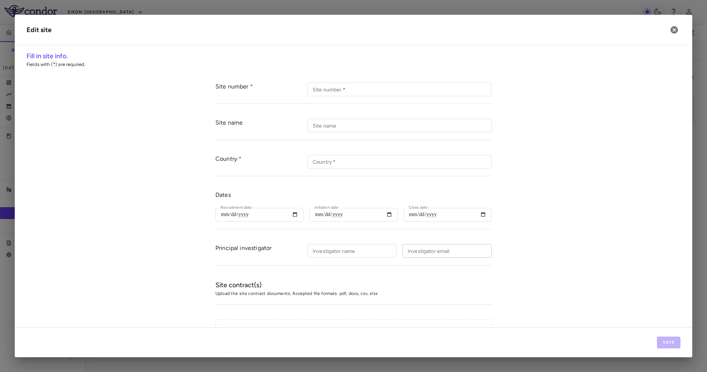
type input "**********"
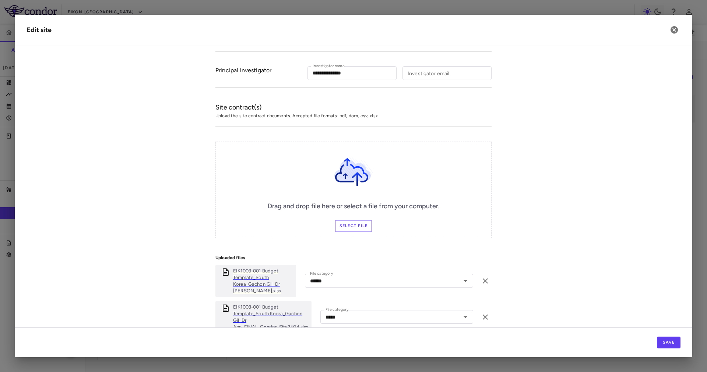
scroll to position [276, 0]
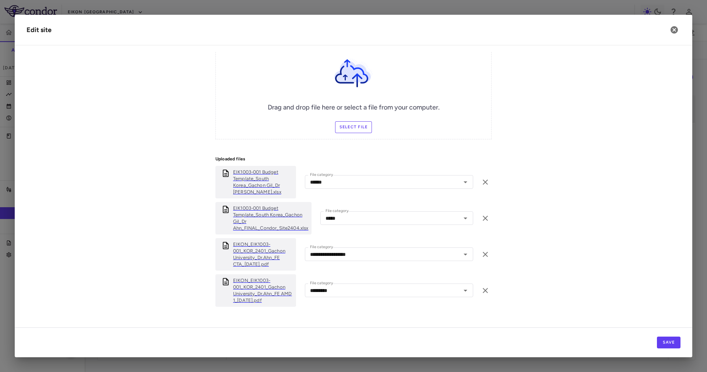
click at [264, 223] on p "EIK1003-001 Budget Template_South Korea_Gachon Gil_Dr Ahn_FINAL_Condor_Site2404…" at bounding box center [271, 218] width 76 height 27
click at [678, 34] on button "button" at bounding box center [674, 30] width 13 height 13
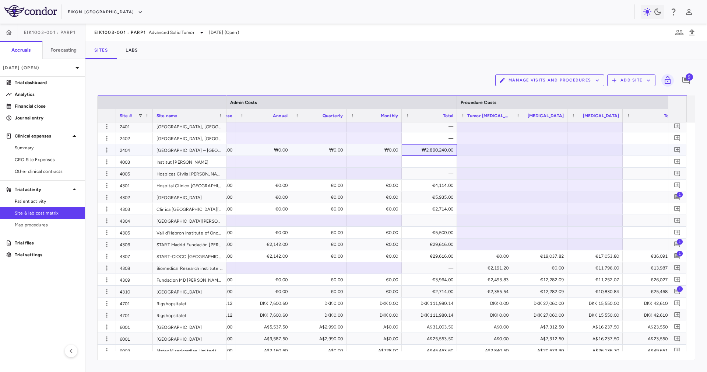
click at [442, 150] on div "₩2,890,240.00" at bounding box center [431, 150] width 45 height 12
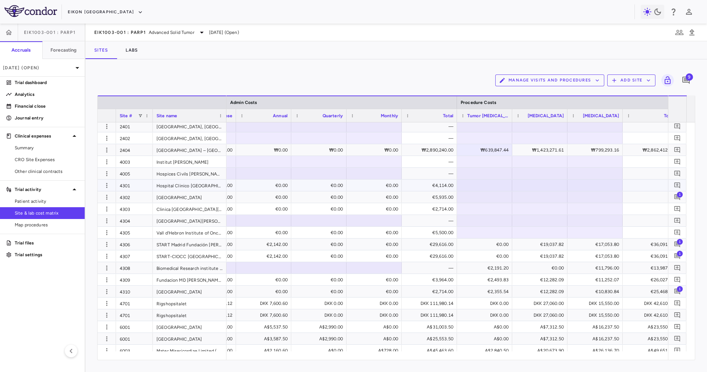
click at [437, 186] on div "€4,114.00" at bounding box center [431, 185] width 45 height 12
click at [104, 150] on icon "button" at bounding box center [106, 149] width 7 height 7
click at [87, 180] on div "Edit site" at bounding box center [78, 177] width 69 height 13
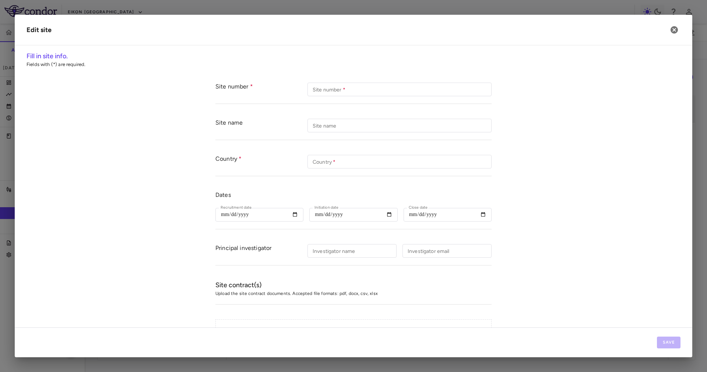
type input "****"
type input "**********"
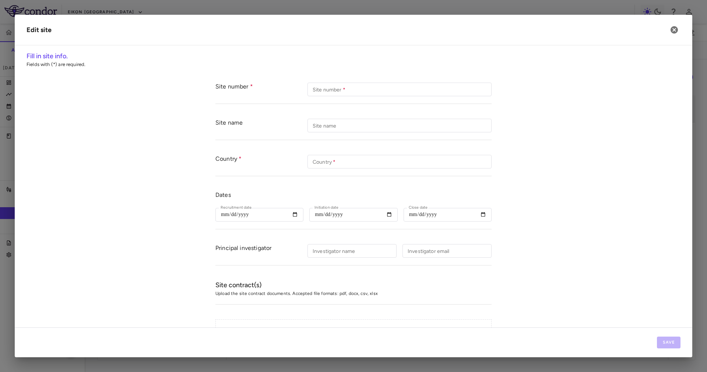
type input "**********"
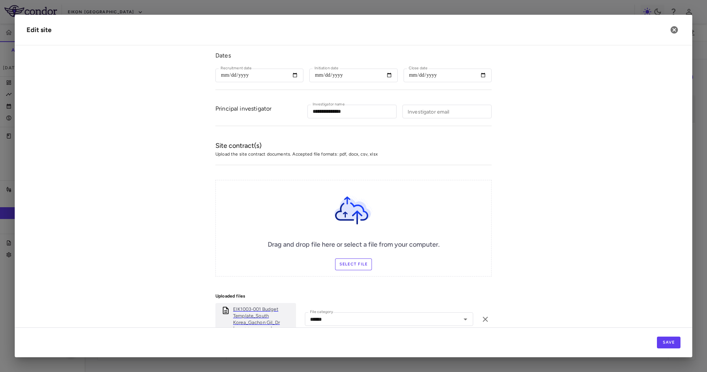
scroll to position [289, 0]
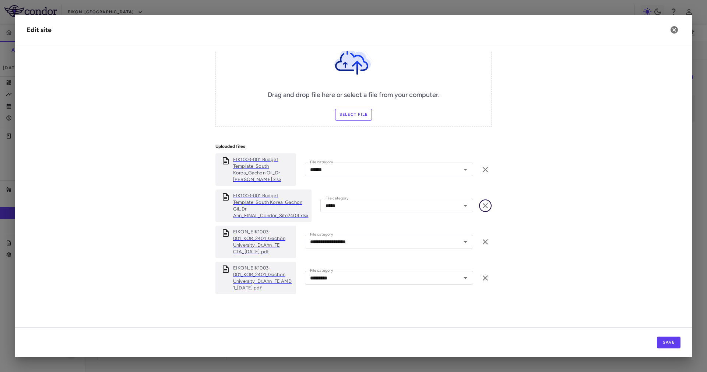
click at [484, 203] on icon "button" at bounding box center [485, 205] width 5 height 5
type input "**********"
type input "*********"
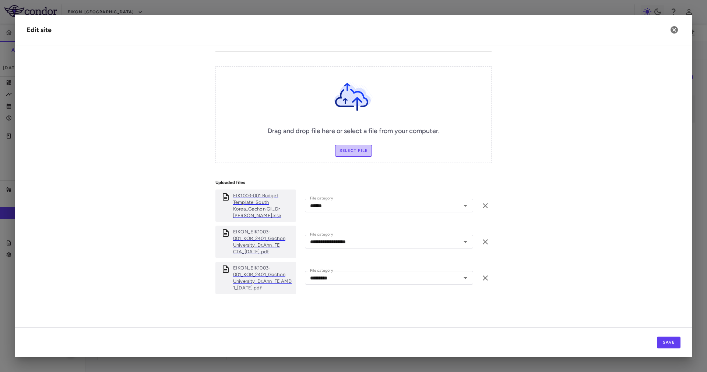
click at [360, 155] on label "Select file" at bounding box center [353, 151] width 37 height 12
click at [0, 0] on input "Select file" at bounding box center [0, 0] width 0 height 0
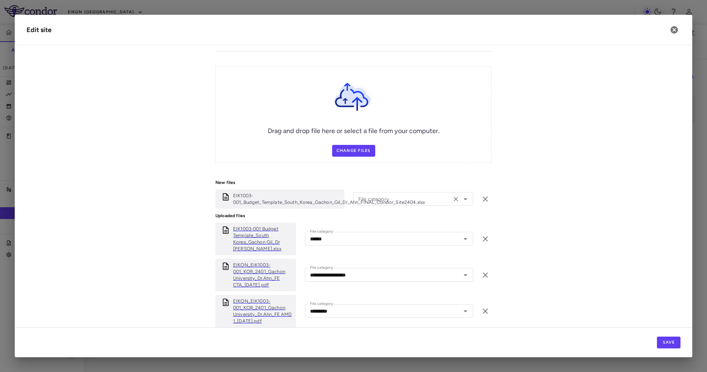
click at [378, 197] on input "File category" at bounding box center [402, 198] width 94 height 9
click at [383, 262] on li "Other" at bounding box center [413, 262] width 120 height 11
type input "*****"
click at [671, 340] on button "Save" at bounding box center [669, 342] width 24 height 12
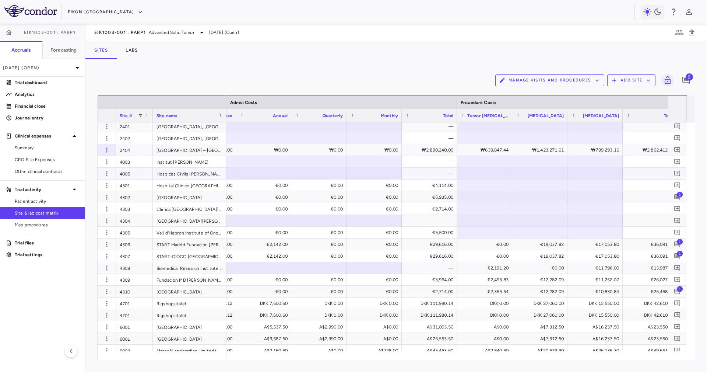
click at [438, 185] on div "€4,114.00" at bounding box center [431, 185] width 45 height 12
click at [445, 229] on div "€5,500.00" at bounding box center [431, 233] width 45 height 12
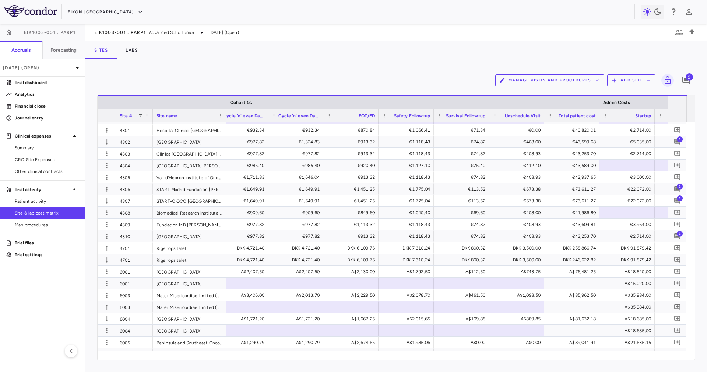
scroll to position [0, 6702]
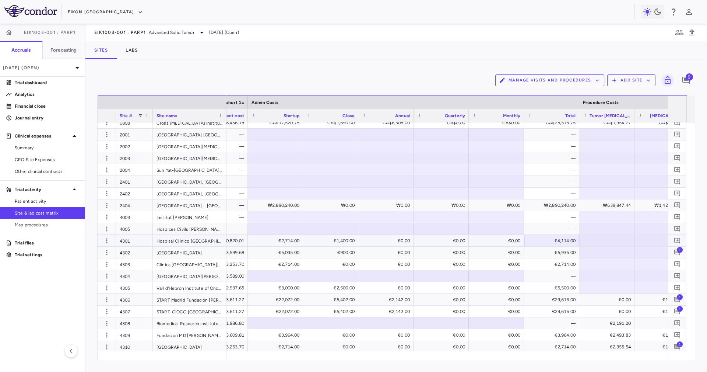
click at [566, 240] on div "€4,114.00" at bounding box center [553, 241] width 45 height 12
click at [563, 251] on div "€5,935.00" at bounding box center [553, 252] width 45 height 12
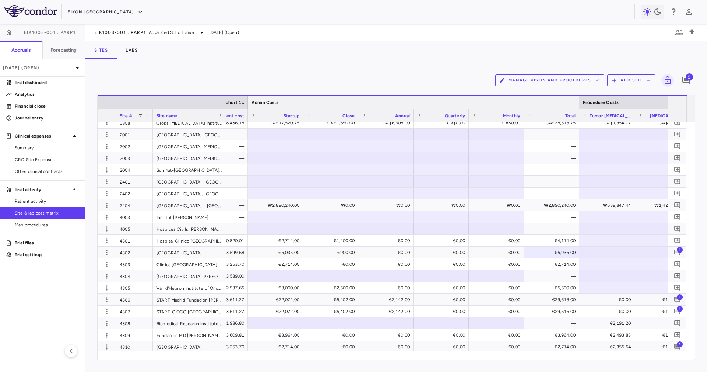
click at [579, 104] on div at bounding box center [579, 102] width 3 height 13
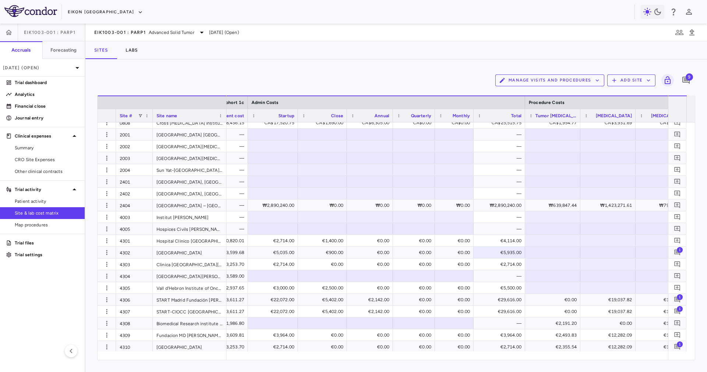
drag, startPoint x: 652, startPoint y: 351, endPoint x: 659, endPoint y: 351, distance: 6.6
click at [664, 352] on div at bounding box center [448, 355] width 442 height 8
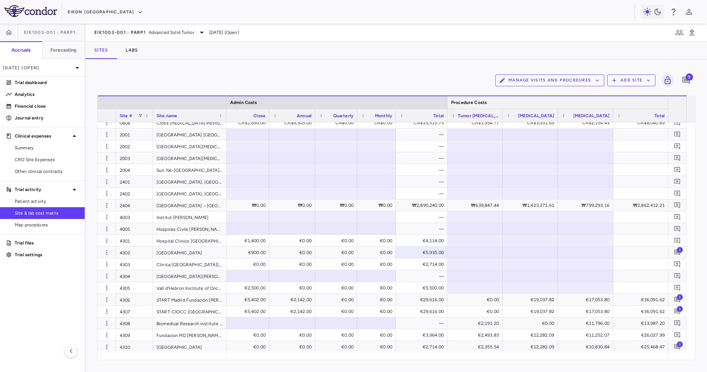
click at [667, 99] on div at bounding box center [668, 102] width 3 height 13
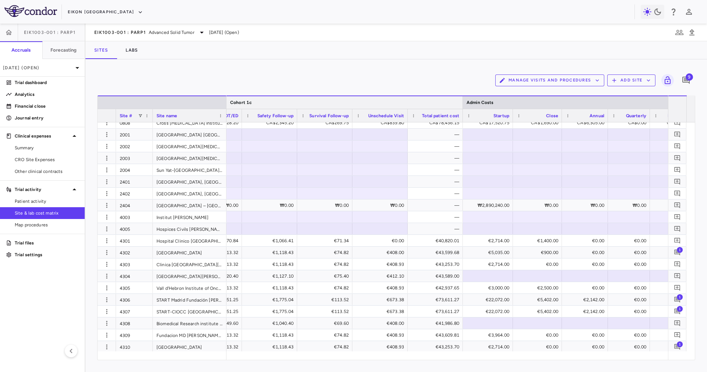
click at [462, 103] on div at bounding box center [462, 102] width 3 height 13
drag, startPoint x: 462, startPoint y: 103, endPoint x: 459, endPoint y: 91, distance: 12.6
click at [462, 102] on div at bounding box center [462, 102] width 3 height 13
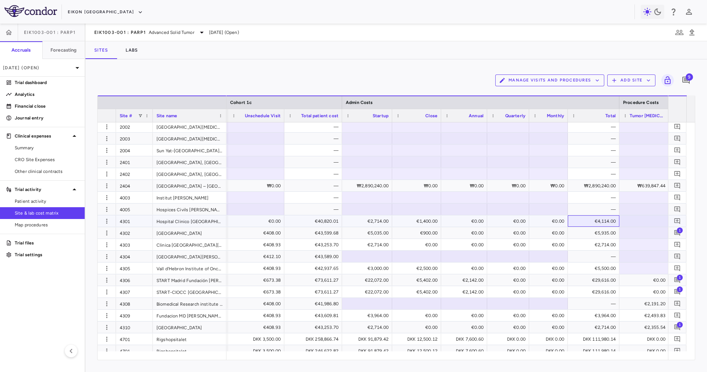
click at [600, 220] on div "€4,114.00" at bounding box center [595, 221] width 41 height 12
drag, startPoint x: 605, startPoint y: 232, endPoint x: 603, endPoint y: 237, distance: 4.7
click at [605, 233] on div "€5,935.00" at bounding box center [595, 233] width 41 height 12
click at [602, 242] on div "€2,714.00" at bounding box center [595, 245] width 41 height 12
click at [603, 254] on div "—" at bounding box center [595, 256] width 41 height 12
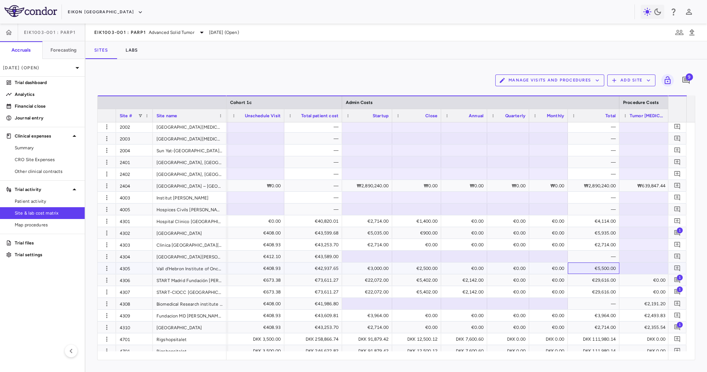
click at [604, 262] on div "€5,500.00" at bounding box center [595, 268] width 41 height 12
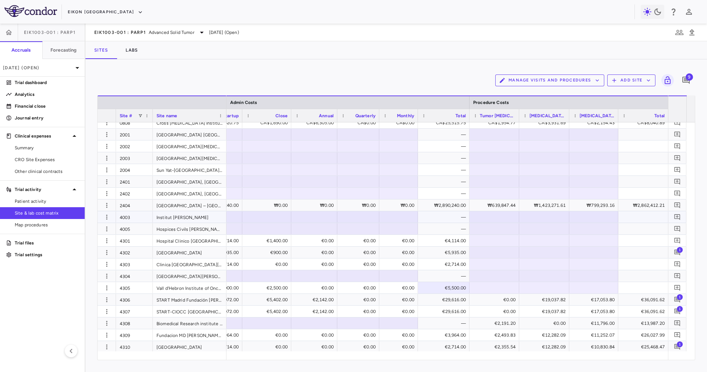
click at [441, 218] on div "—" at bounding box center [445, 217] width 41 height 12
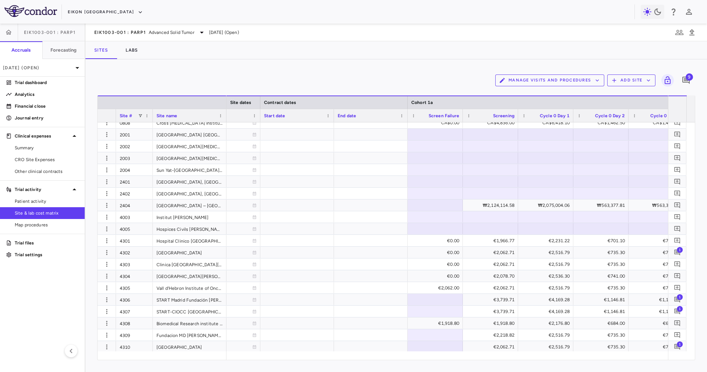
scroll to position [0, 655]
click at [126, 217] on div "4003" at bounding box center [134, 216] width 37 height 11
click at [136, 225] on div "4005" at bounding box center [134, 228] width 37 height 11
click at [141, 217] on div "4003" at bounding box center [134, 216] width 37 height 11
click at [141, 230] on div "4005" at bounding box center [134, 228] width 37 height 11
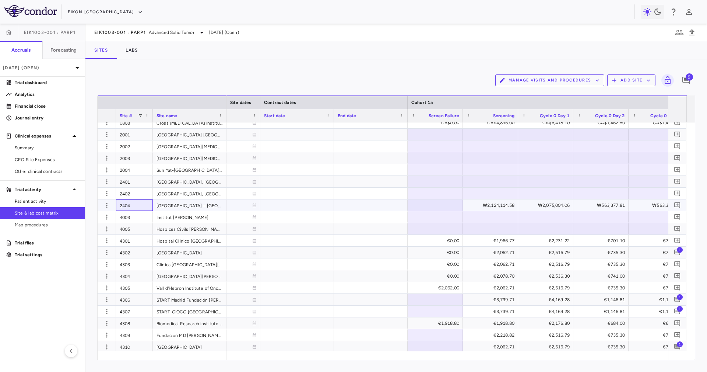
click at [140, 206] on div "2404" at bounding box center [134, 204] width 37 height 11
click at [140, 220] on div "4003" at bounding box center [134, 216] width 37 height 11
click at [138, 225] on div "4005" at bounding box center [134, 228] width 37 height 11
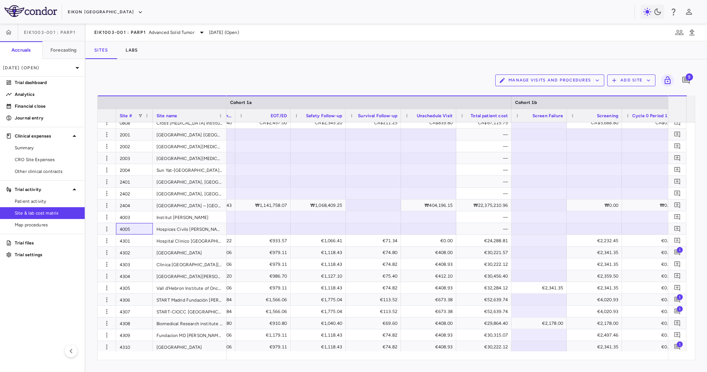
scroll to position [0, 2295]
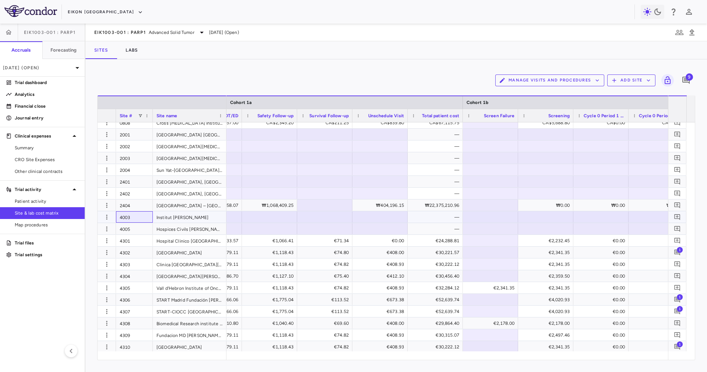
click at [141, 217] on div "4003" at bounding box center [134, 216] width 37 height 11
click at [142, 226] on div "4005" at bounding box center [134, 228] width 37 height 11
click at [453, 215] on div "—" at bounding box center [436, 217] width 45 height 12
click at [450, 221] on div "—" at bounding box center [436, 217] width 45 height 12
click at [449, 229] on div "—" at bounding box center [436, 229] width 45 height 12
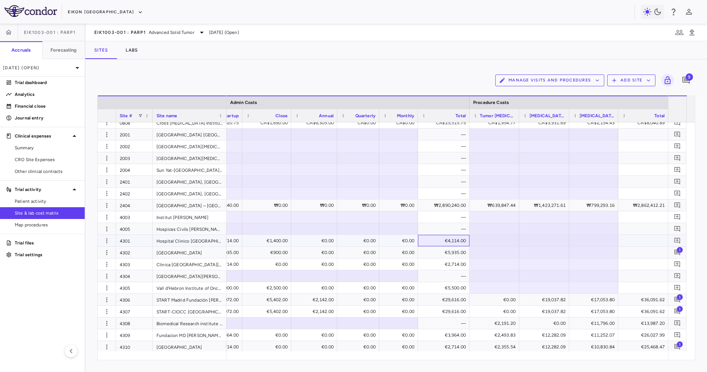
click at [431, 242] on div "€4,114.00" at bounding box center [445, 241] width 41 height 12
click at [435, 253] on div "€5,935.00" at bounding box center [445, 252] width 41 height 12
click at [441, 262] on div "€2,714.00" at bounding box center [445, 264] width 41 height 12
click at [108, 242] on icon "button" at bounding box center [106, 240] width 7 height 7
click at [100, 270] on div "Edit site" at bounding box center [78, 268] width 69 height 13
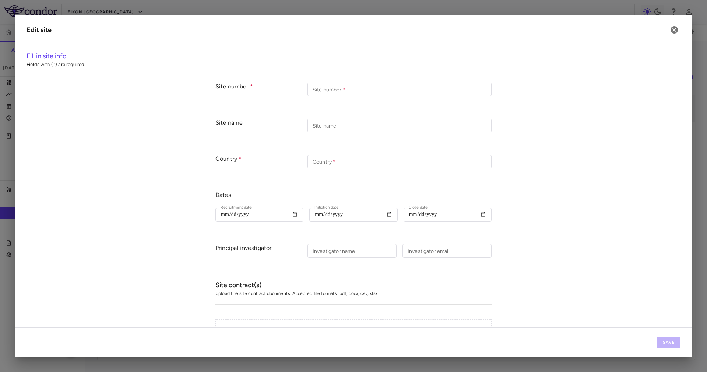
type input "****"
type input "**********"
type input "*****"
type input "**********"
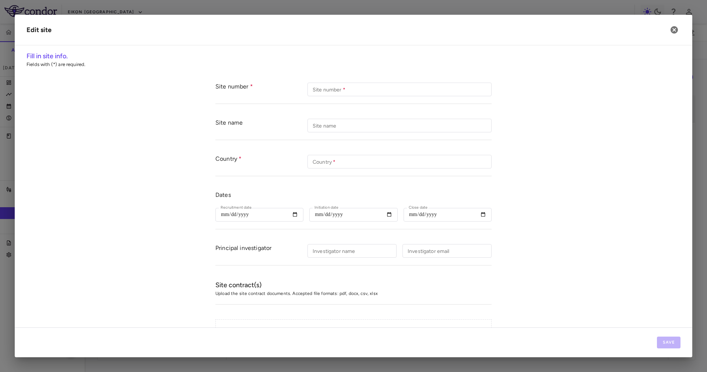
type input "**********"
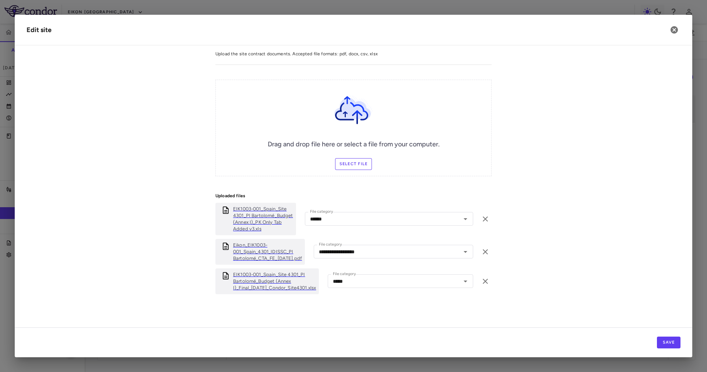
click at [284, 277] on p "EIK1003-001_Spain_Site 4301_PI Bartolomé_Budget (Annex I)_Final_04DEC24_Condor_…" at bounding box center [274, 281] width 83 height 20
click at [482, 280] on icon "button" at bounding box center [485, 281] width 9 height 9
click at [357, 166] on label "Select file" at bounding box center [353, 164] width 37 height 12
click at [0, 0] on input "Select file" at bounding box center [0, 0] width 0 height 0
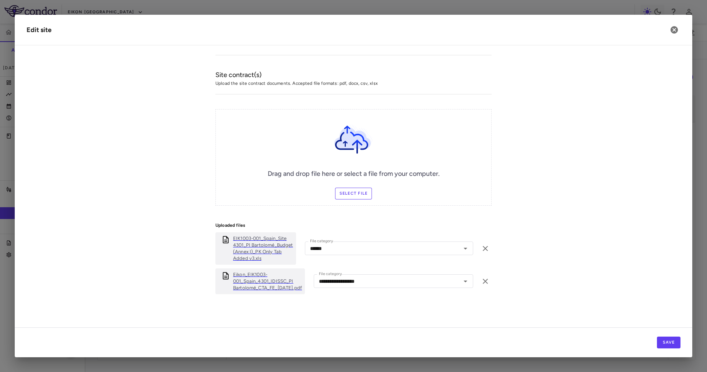
click at [353, 191] on label "Select file" at bounding box center [353, 193] width 37 height 12
click at [0, 0] on input "Select file" at bounding box center [0, 0] width 0 height 0
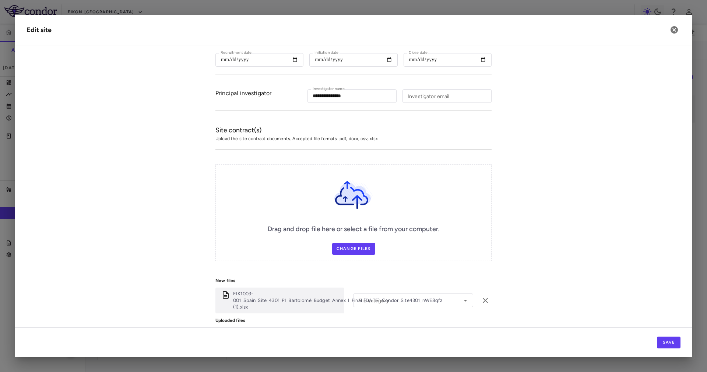
scroll to position [250, 0]
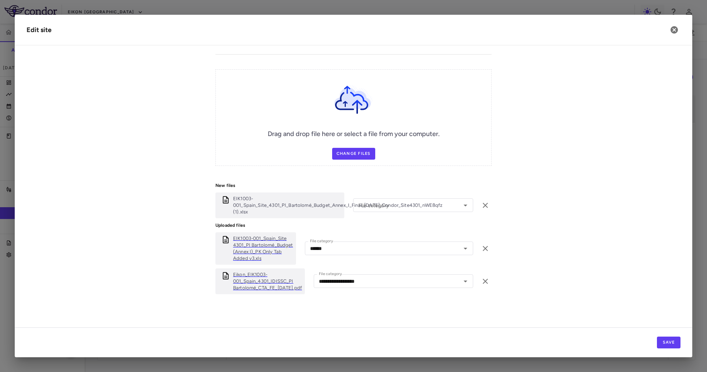
click at [239, 146] on div "Drag and drop file here or select a file from your computer. Change Files" at bounding box center [353, 117] width 276 height 97
click at [404, 207] on input "File category" at bounding box center [402, 204] width 94 height 9
click at [379, 264] on li "Other" at bounding box center [413, 268] width 120 height 11
type input "*****"
click at [400, 157] on div "Drag and drop file here or select a file from your computer. Change Files" at bounding box center [353, 117] width 276 height 97
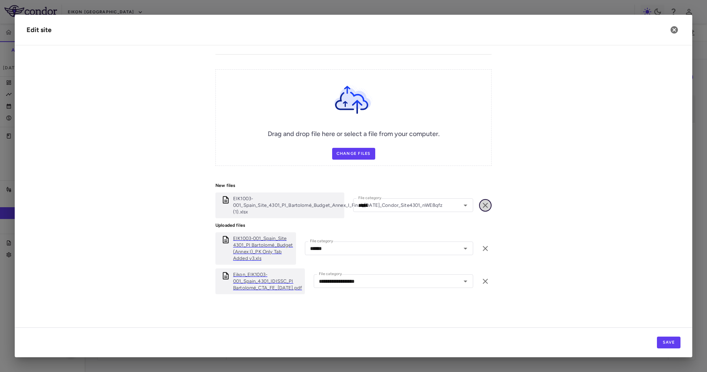
click at [482, 201] on icon "button" at bounding box center [485, 205] width 9 height 9
drag, startPoint x: 525, startPoint y: 204, endPoint x: 510, endPoint y: 198, distance: 16.0
click at [525, 204] on form "**********" at bounding box center [354, 68] width 654 height 487
click at [676, 36] on h2 "Edit site" at bounding box center [354, 30] width 678 height 31
click at [676, 29] on icon "button" at bounding box center [674, 29] width 7 height 7
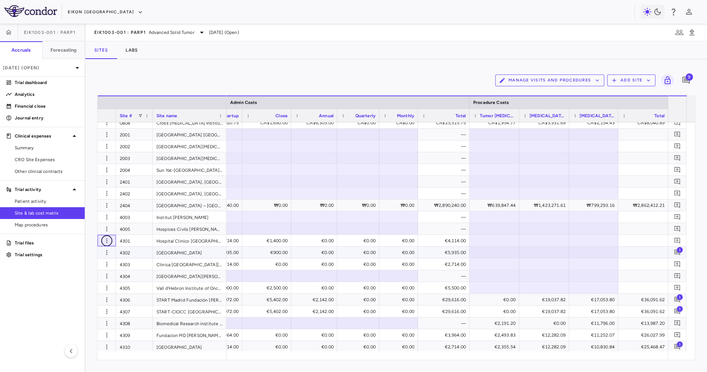
click at [104, 241] on icon "button" at bounding box center [106, 240] width 7 height 7
click at [98, 267] on div "Edit site" at bounding box center [78, 268] width 69 height 13
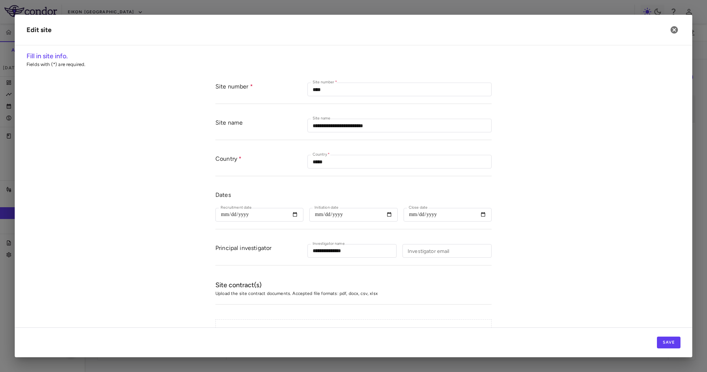
type input "******"
type input "**********"
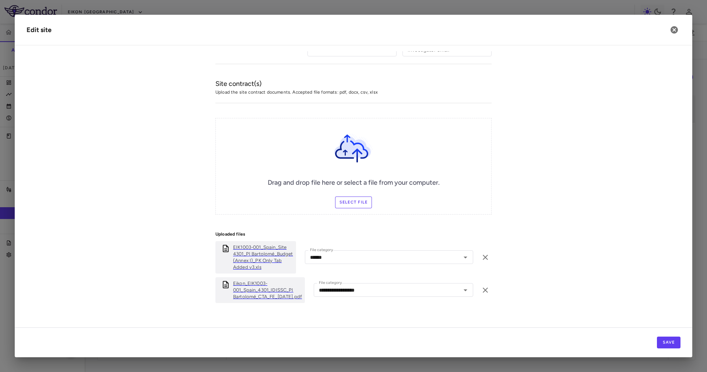
scroll to position [210, 0]
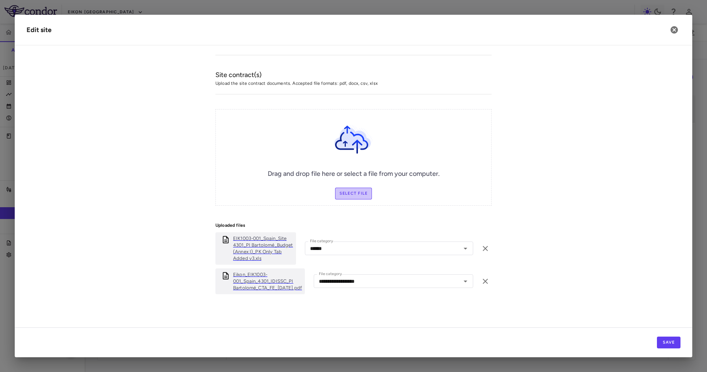
click at [357, 192] on label "Select file" at bounding box center [353, 193] width 37 height 12
click at [0, 0] on input "Select file" at bounding box center [0, 0] width 0 height 0
click at [676, 25] on icon "button" at bounding box center [674, 29] width 9 height 9
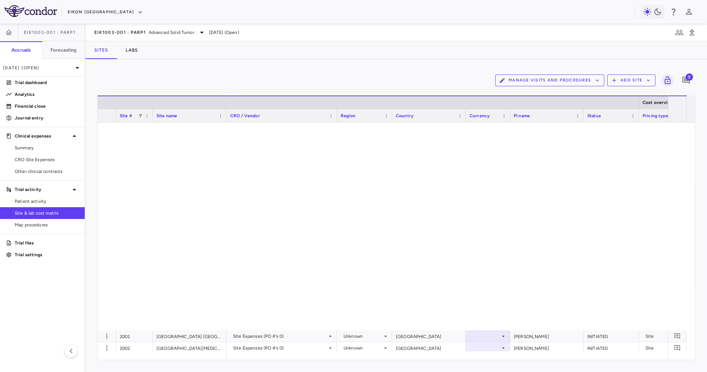
scroll to position [442, 0]
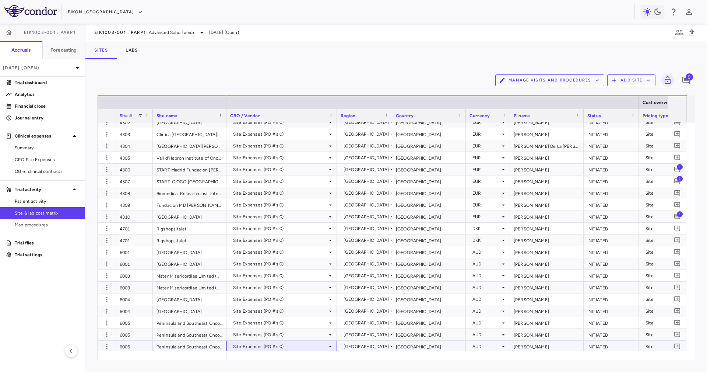
drag, startPoint x: 239, startPoint y: 349, endPoint x: 246, endPoint y: 354, distance: 9.0
click at [246, 354] on div "Site # Site name Cost overview Site dates" at bounding box center [396, 227] width 597 height 264
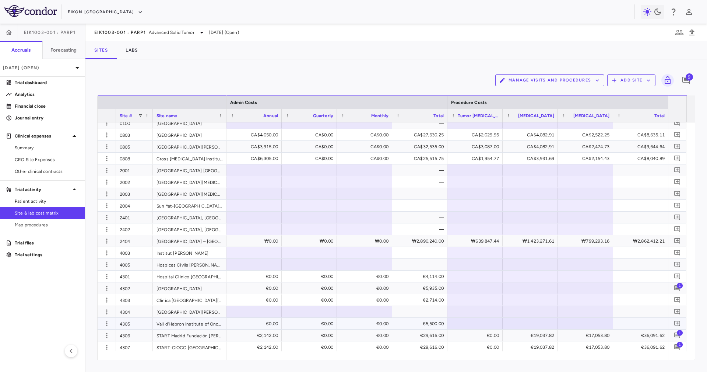
scroll to position [332, 0]
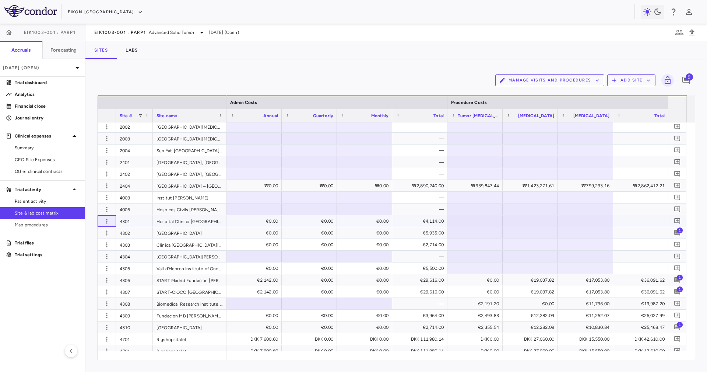
click at [113, 223] on div at bounding box center [107, 220] width 18 height 11
click at [107, 218] on icon "button" at bounding box center [106, 220] width 1 height 5
click at [99, 249] on div "Edit site" at bounding box center [78, 248] width 69 height 13
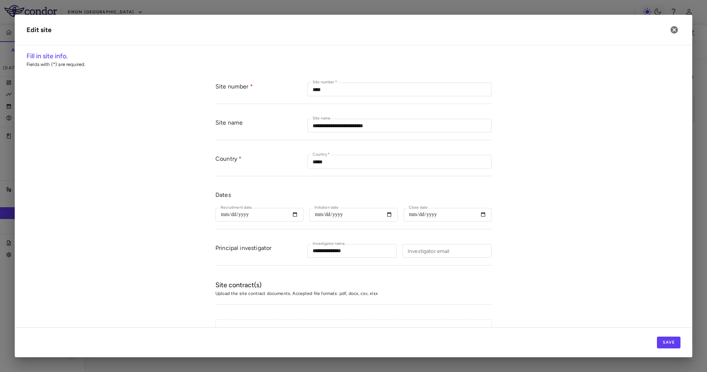
type input "****"
type input "**********"
type input "*****"
type input "**********"
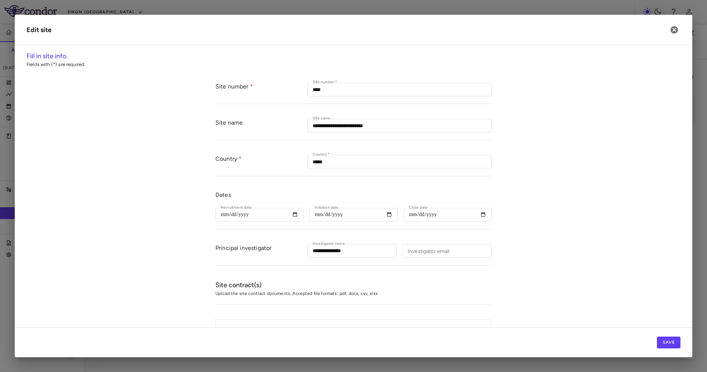
type input "**********"
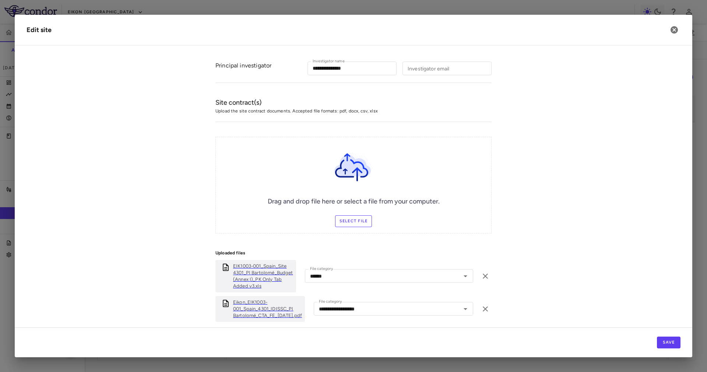
scroll to position [210, 0]
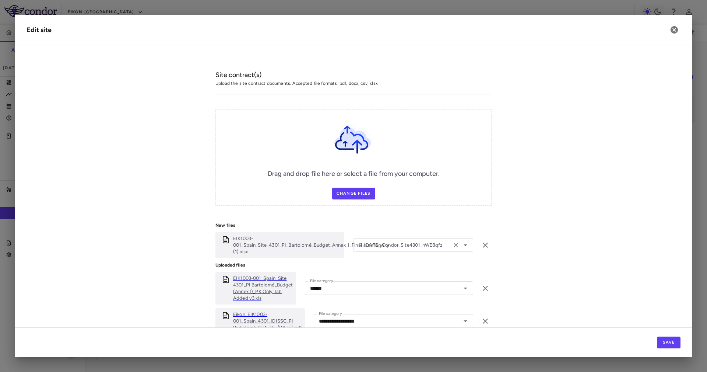
click at [359, 243] on div "File category File category" at bounding box center [413, 245] width 120 height 14
click at [379, 307] on li "Other" at bounding box center [413, 308] width 120 height 11
type input "*****"
click at [672, 340] on button "Save" at bounding box center [669, 342] width 24 height 12
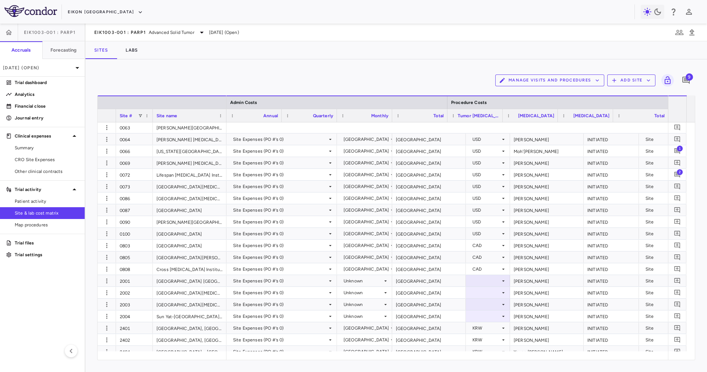
scroll to position [0, 7025]
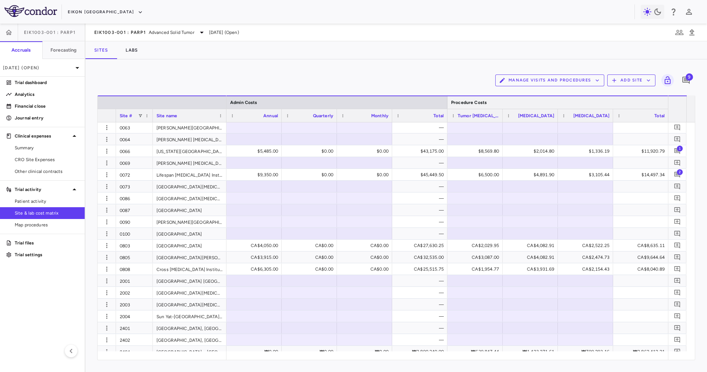
click at [667, 99] on div at bounding box center [668, 102] width 3 height 13
drag, startPoint x: 666, startPoint y: 99, endPoint x: 642, endPoint y: 94, distance: 24.9
click at [667, 99] on div at bounding box center [668, 102] width 3 height 13
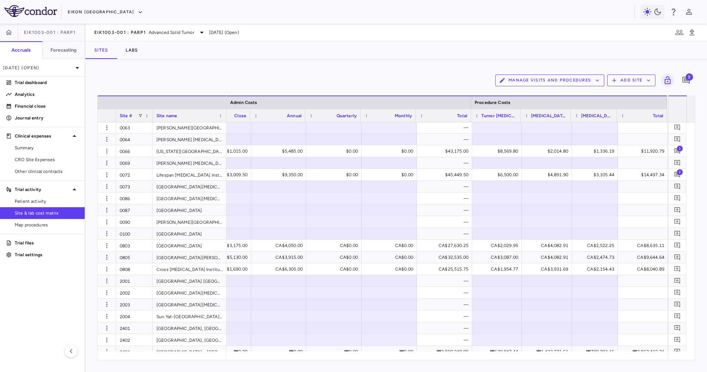
scroll to position [0, 7000]
click at [472, 102] on div at bounding box center [472, 102] width 3 height 13
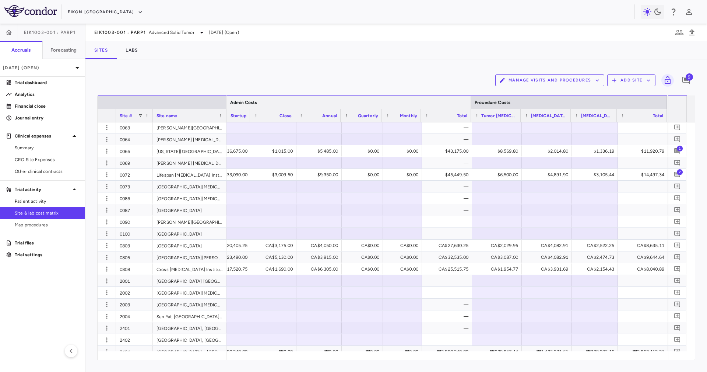
scroll to position [0, 6939]
drag, startPoint x: 640, startPoint y: 360, endPoint x: 635, endPoint y: 355, distance: 7.1
click at [627, 359] on div "Manage Visits and Procedures Add Site 9 Drag here to set row groups Drag here t…" at bounding box center [396, 215] width 622 height 312
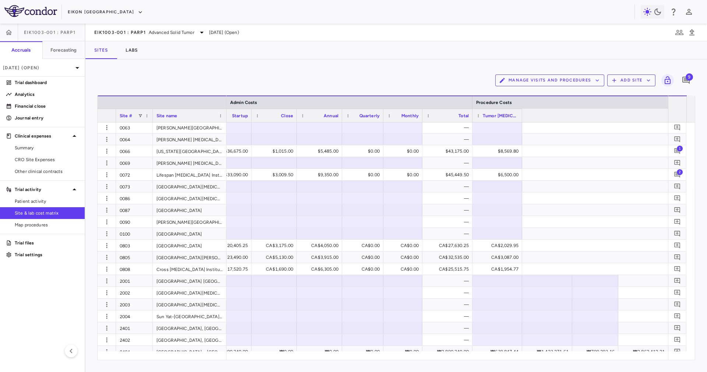
scroll to position [0, 6505]
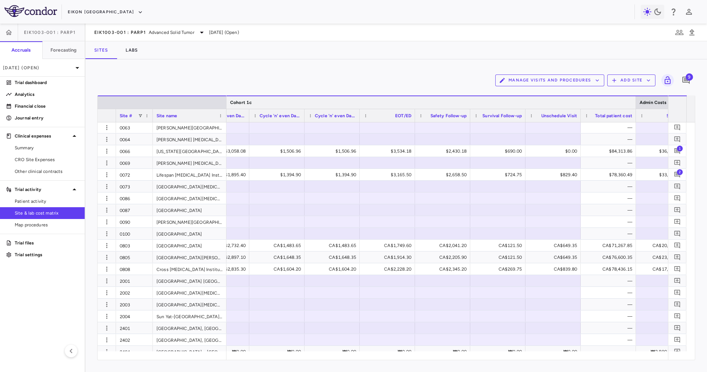
click at [635, 100] on div at bounding box center [635, 102] width 3 height 13
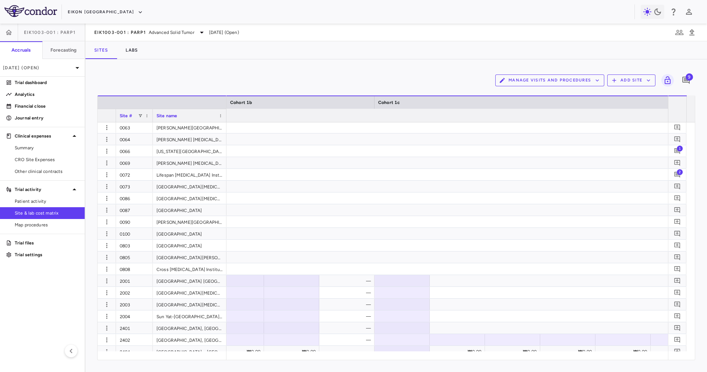
scroll to position [0, 0]
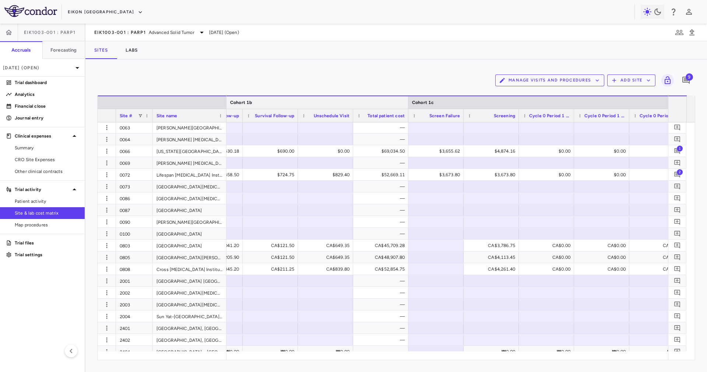
click at [407, 97] on div at bounding box center [408, 102] width 3 height 13
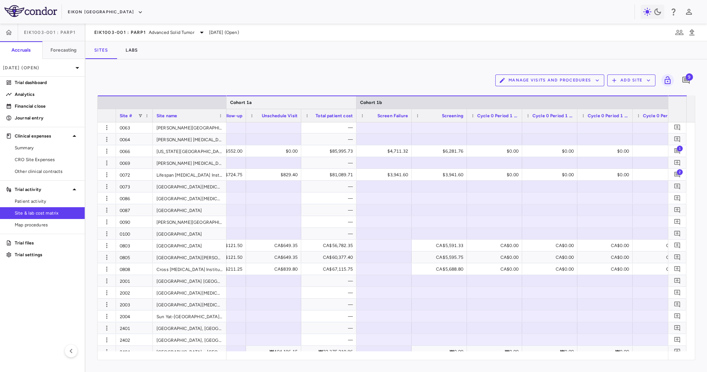
click at [355, 104] on div at bounding box center [356, 102] width 3 height 13
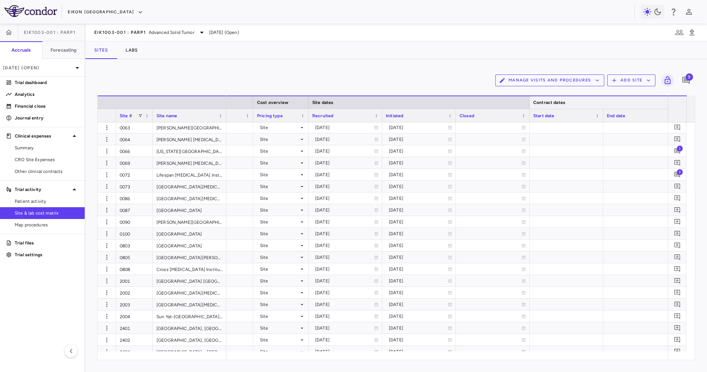
click at [531, 104] on div "Contract dates" at bounding box center [603, 101] width 147 height 13
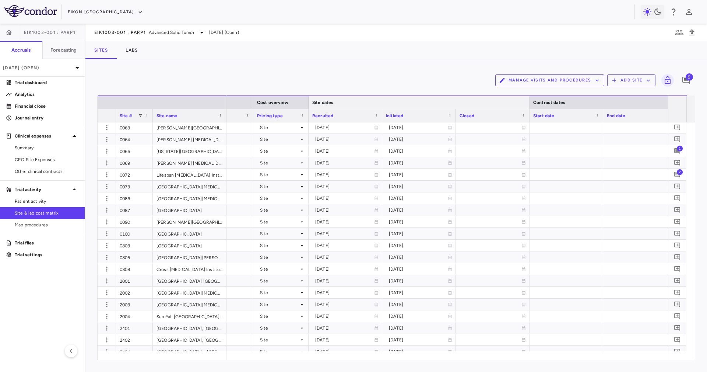
click at [526, 104] on div "Site dates" at bounding box center [419, 101] width 221 height 13
click at [529, 104] on div at bounding box center [529, 102] width 3 height 13
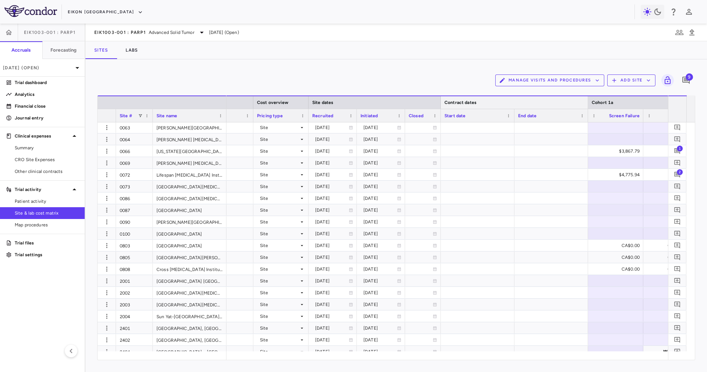
click at [587, 102] on div at bounding box center [587, 102] width 3 height 13
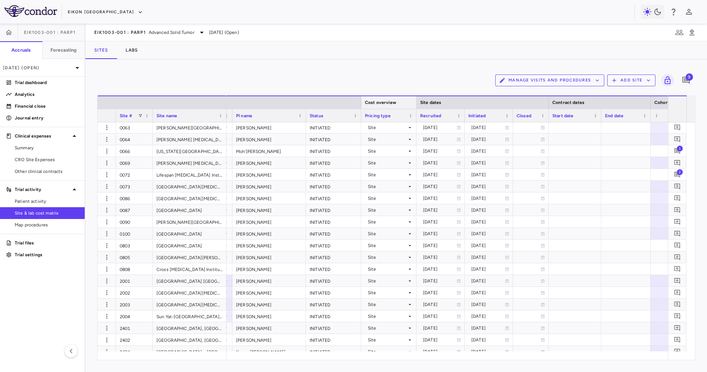
click at [417, 99] on div at bounding box center [416, 102] width 3 height 13
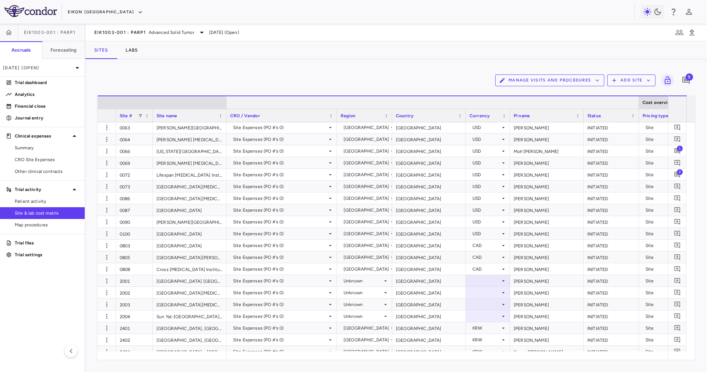
click at [638, 98] on div at bounding box center [638, 102] width 3 height 13
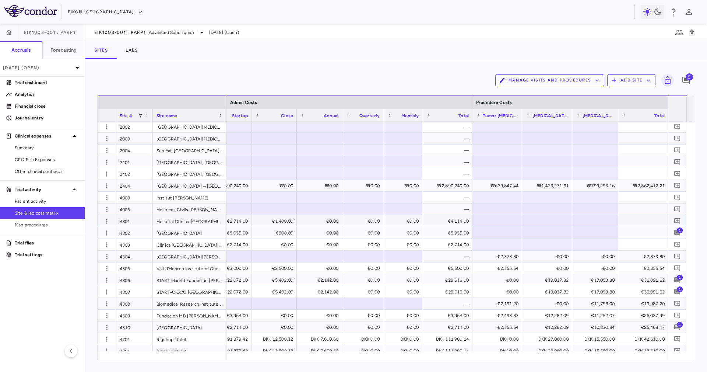
click at [457, 226] on div "€4,114.00" at bounding box center [448, 220] width 50 height 11
click at [494, 220] on div at bounding box center [497, 220] width 42 height 11
click at [108, 217] on icon "button" at bounding box center [106, 220] width 7 height 7
click at [88, 251] on div "Edit site" at bounding box center [78, 248] width 69 height 13
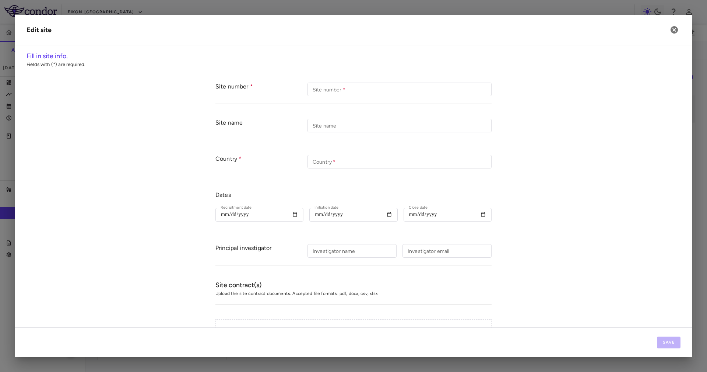
type input "****"
type input "**********"
type input "*****"
type input "**********"
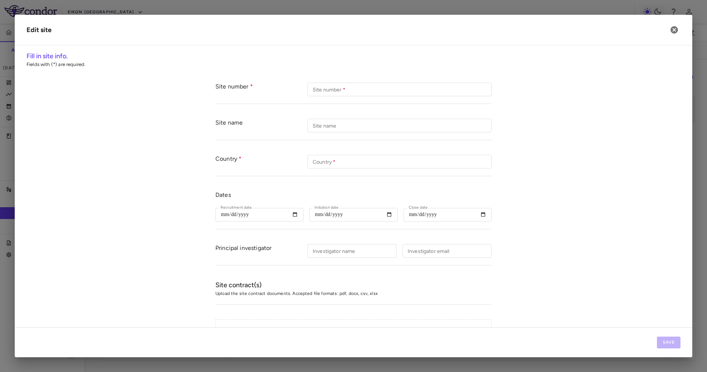
type input "**********"
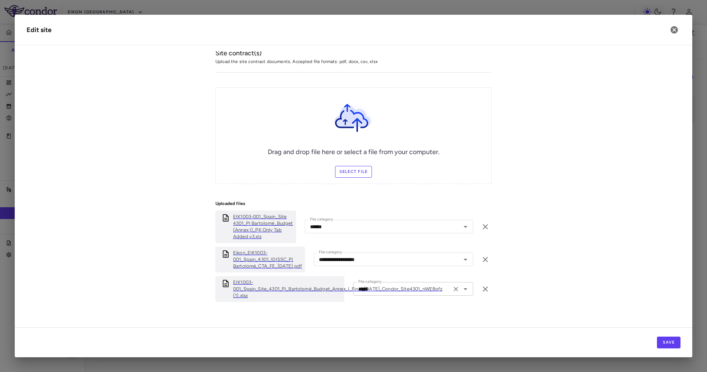
scroll to position [239, 0]
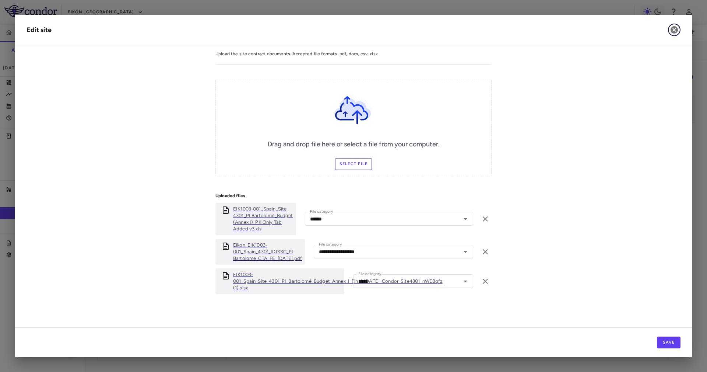
click at [673, 30] on icon "button" at bounding box center [674, 29] width 7 height 7
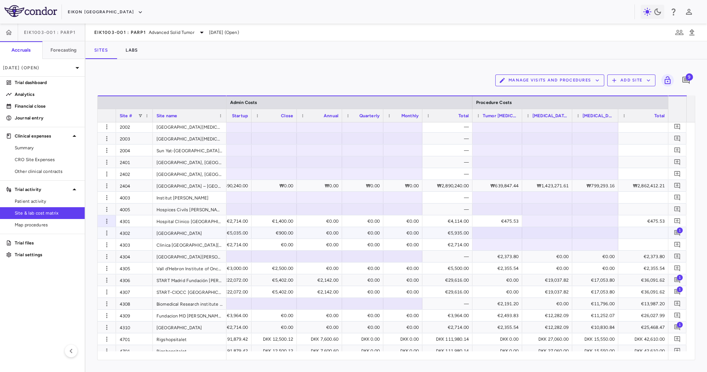
click at [460, 229] on div "€5,935.00" at bounding box center [449, 233] width 40 height 12
click at [111, 235] on button "button" at bounding box center [106, 232] width 11 height 11
click at [82, 265] on div "Edit site" at bounding box center [78, 260] width 69 height 13
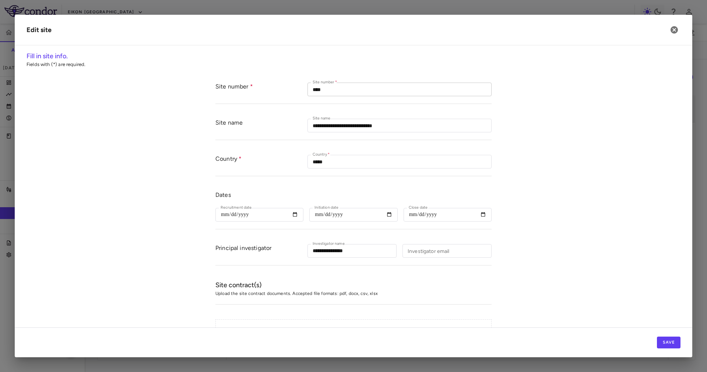
type input "****"
type input "**********"
type input "*****"
type input "**********"
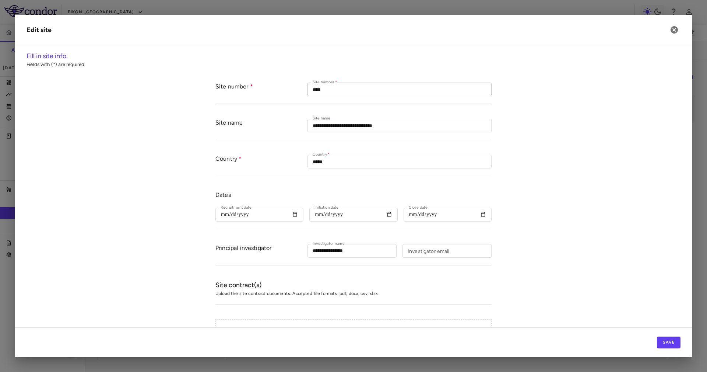
type input "**********"
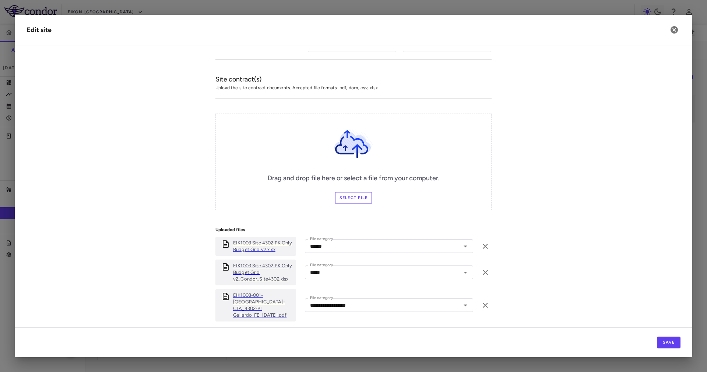
scroll to position [226, 0]
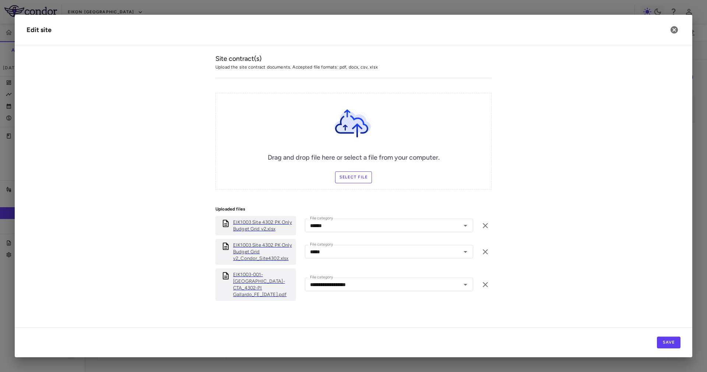
click at [249, 249] on p "EIK1003 Site 4302 PK Only Budget Grid v2_Condor_Site4302.xlsx" at bounding box center [263, 252] width 60 height 20
click at [575, 88] on form "**********" at bounding box center [354, 84] width 654 height 470
click at [670, 30] on icon "button" at bounding box center [674, 29] width 9 height 9
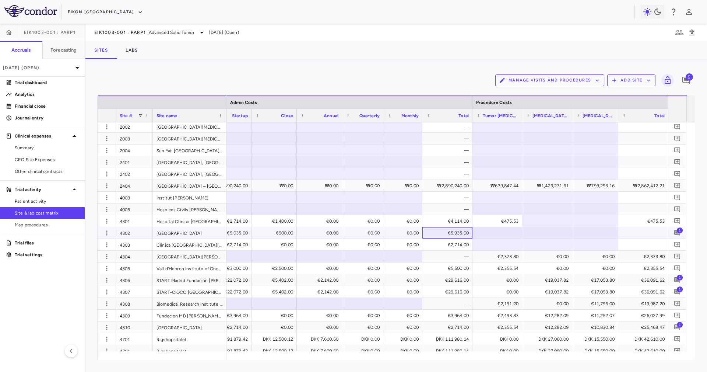
click at [455, 227] on div "€5,935.00" at bounding box center [449, 233] width 40 height 12
click at [97, 231] on div "Manage Visits and Procedures Add Site 9 Drag here to set row groups Drag here t…" at bounding box center [396, 215] width 622 height 312
click at [104, 231] on icon "button" at bounding box center [106, 232] width 7 height 7
click at [97, 262] on div "Edit site" at bounding box center [78, 260] width 69 height 13
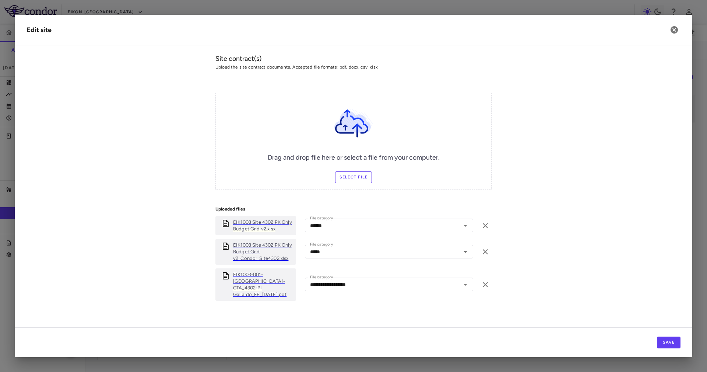
click at [257, 221] on p "EIK1003 Site 4302 PK Only Budget Grid v2.xlsx" at bounding box center [263, 225] width 60 height 13
click at [260, 284] on p "EIK1003-001-Spain-CTA_4302-PI Gallardo_FE_12Feb25.pdf" at bounding box center [263, 284] width 60 height 27
click at [679, 29] on button "button" at bounding box center [674, 30] width 13 height 13
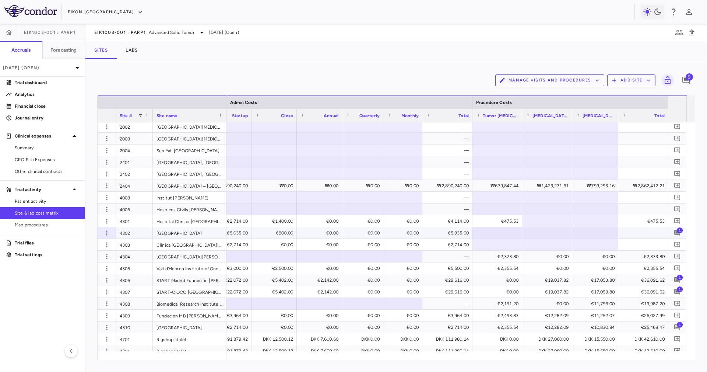
drag, startPoint x: 132, startPoint y: 233, endPoint x: 127, endPoint y: 248, distance: 15.3
click at [132, 233] on div "4302" at bounding box center [134, 232] width 37 height 11
click at [457, 231] on div "€5,935.00" at bounding box center [449, 233] width 40 height 12
click at [109, 230] on icon "button" at bounding box center [106, 232] width 7 height 7
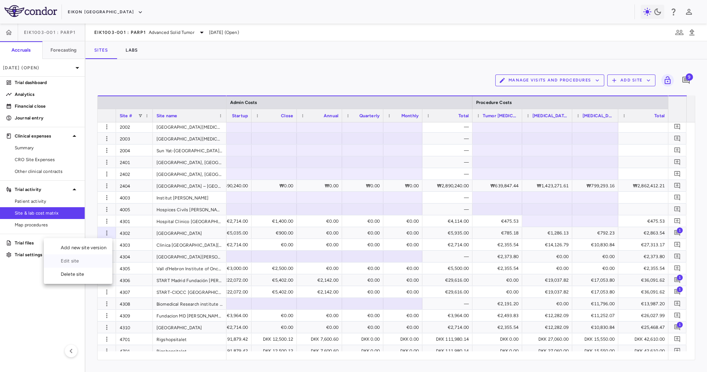
click at [91, 260] on div "Edit site" at bounding box center [78, 260] width 69 height 13
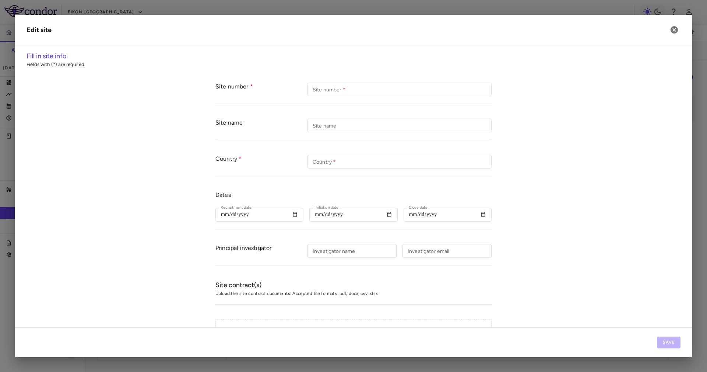
type input "****"
type input "**********"
type input "*****"
type input "**********"
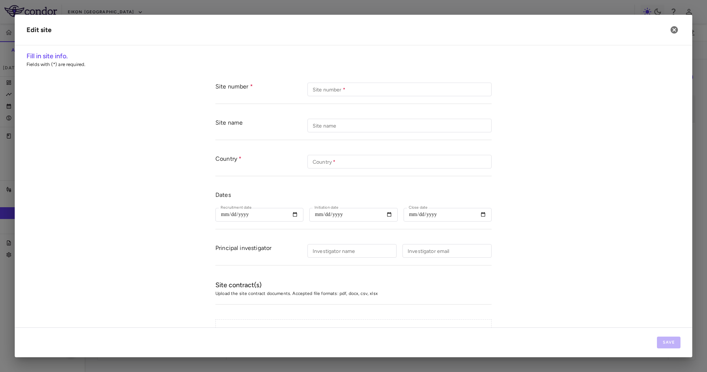
type input "**********"
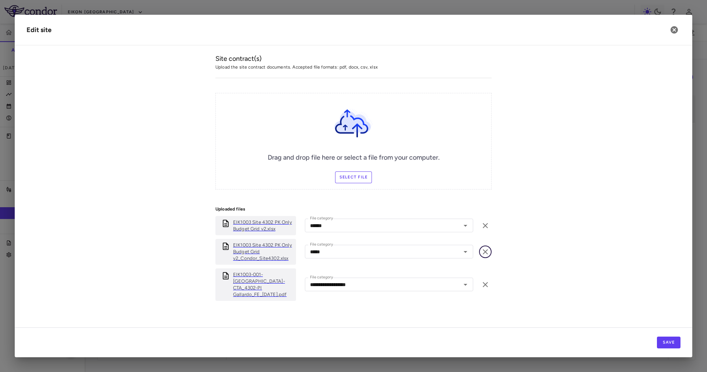
click at [481, 250] on icon "button" at bounding box center [485, 251] width 9 height 9
type input "**********"
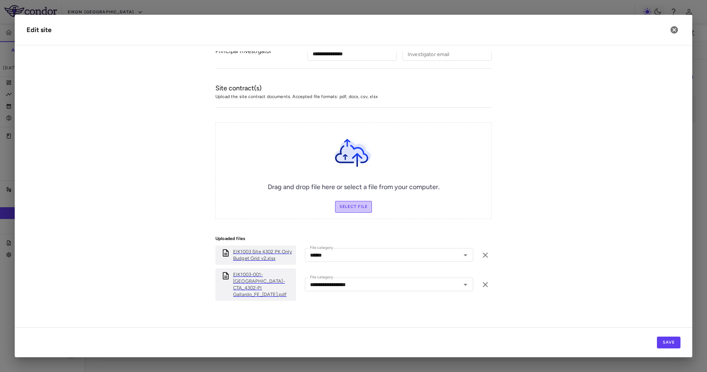
click at [361, 206] on label "Select file" at bounding box center [353, 207] width 37 height 12
click at [0, 0] on input "Select file" at bounding box center [0, 0] width 0 height 0
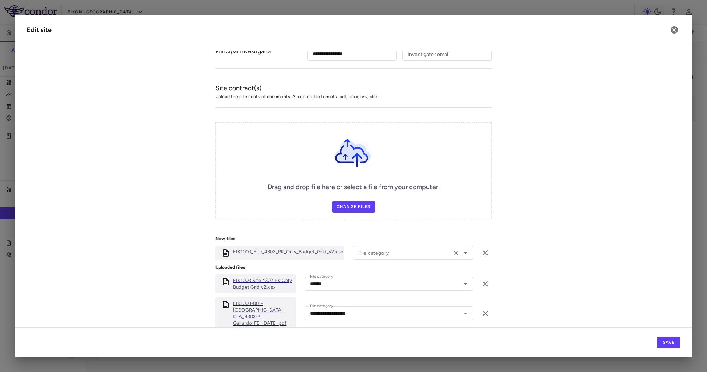
click at [366, 253] on div "File category File category" at bounding box center [413, 253] width 120 height 14
drag, startPoint x: 383, startPoint y: 315, endPoint x: 393, endPoint y: 267, distance: 49.8
click at [383, 315] on li "Other" at bounding box center [413, 316] width 120 height 11
type input "*****"
click at [473, 162] on div "Drag and drop file here or select a file from your computer. Change Files" at bounding box center [353, 170] width 276 height 97
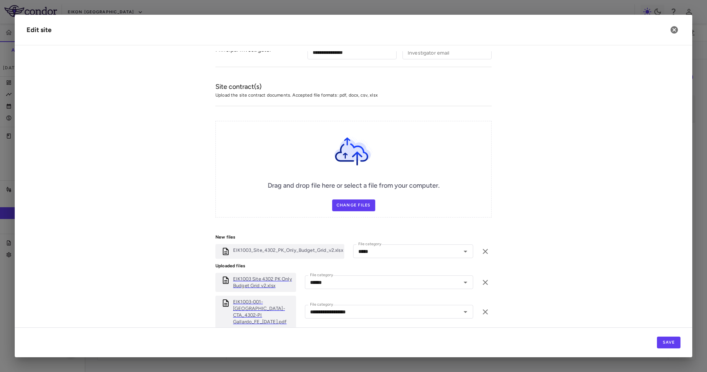
scroll to position [225, 0]
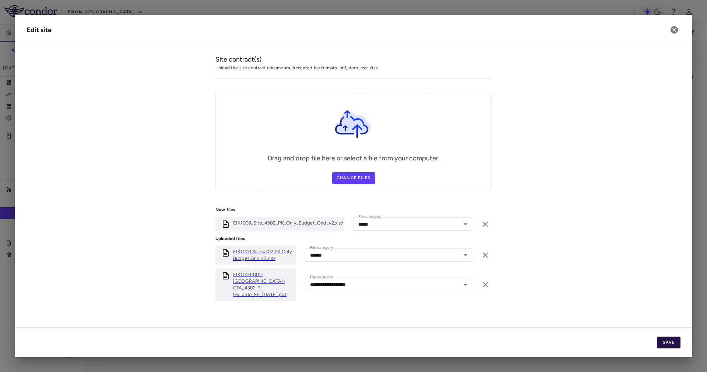
click at [661, 343] on button "Save" at bounding box center [669, 342] width 24 height 12
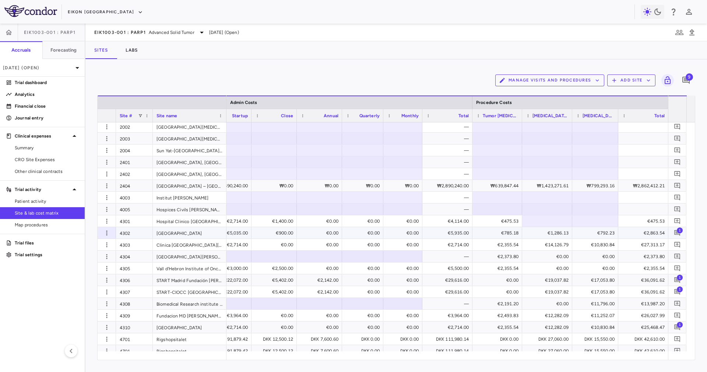
click at [146, 234] on div "4302" at bounding box center [134, 232] width 37 height 11
click at [450, 233] on div "€5,935.00" at bounding box center [449, 233] width 40 height 12
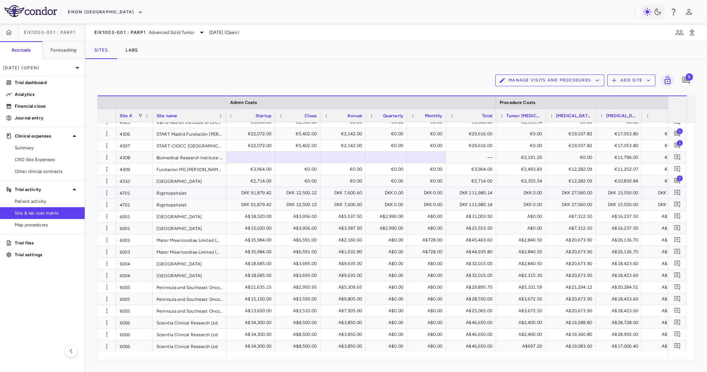
scroll to position [367, 0]
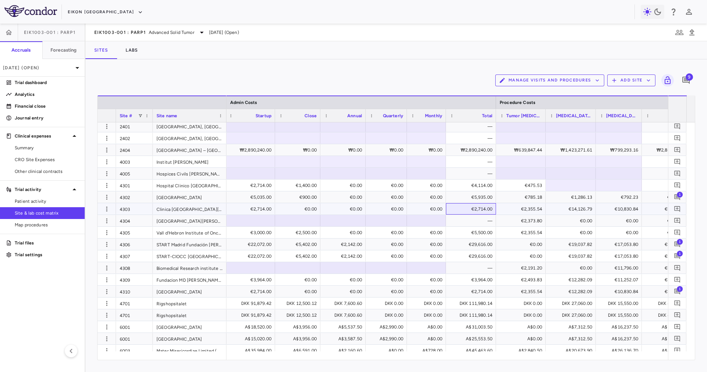
click at [477, 211] on div "€2,714.00" at bounding box center [473, 209] width 40 height 12
click at [106, 208] on icon "button" at bounding box center [106, 208] width 1 height 5
click at [94, 239] on div "Edit site" at bounding box center [78, 236] width 69 height 13
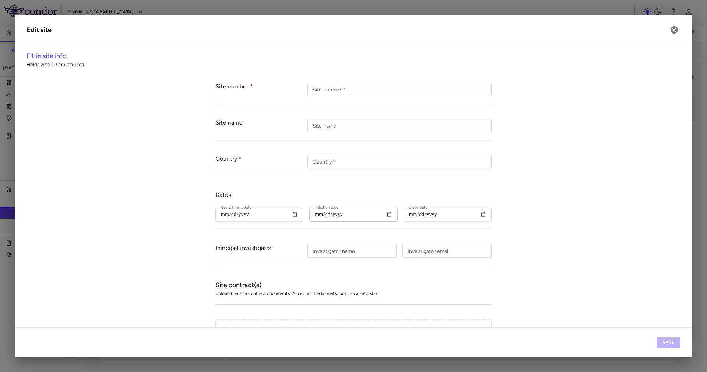
type input "****"
type input "**********"
type input "*****"
type input "**********"
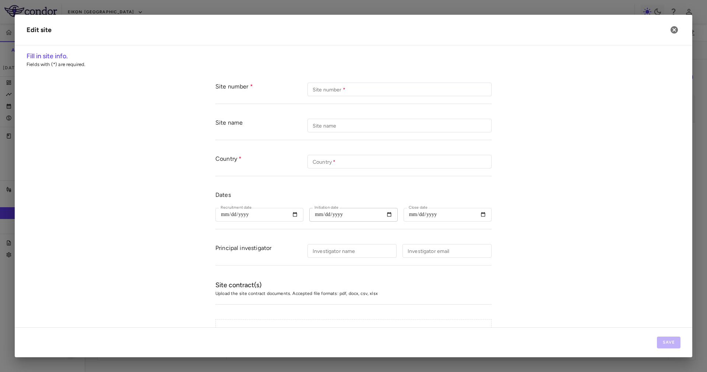
type input "**********"
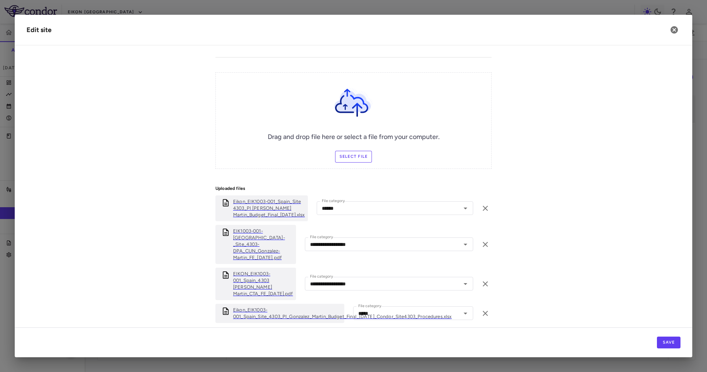
scroll to position [269, 0]
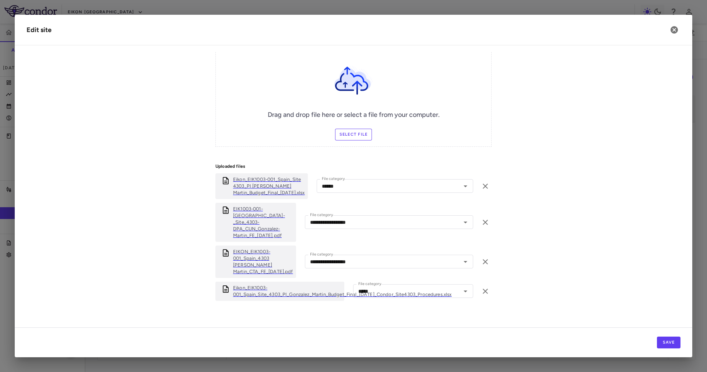
click at [308, 288] on p "Eikon_EIK1003-001_Spain_Site_4303_PI_Gonzalez_Martin_Budget_Final_23OCT24_Condo…" at bounding box center [342, 290] width 219 height 13
click at [677, 29] on icon "button" at bounding box center [674, 29] width 7 height 7
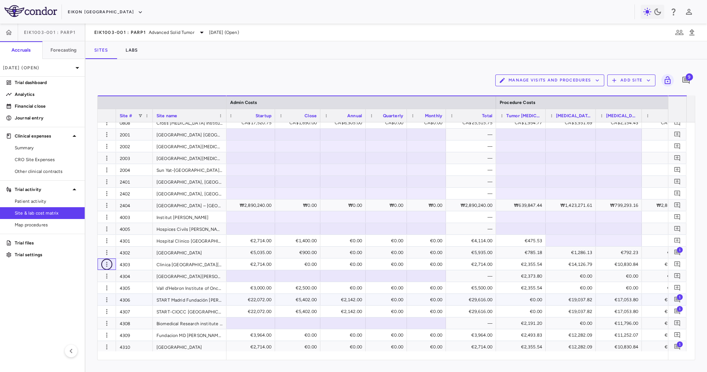
scroll to position [367, 0]
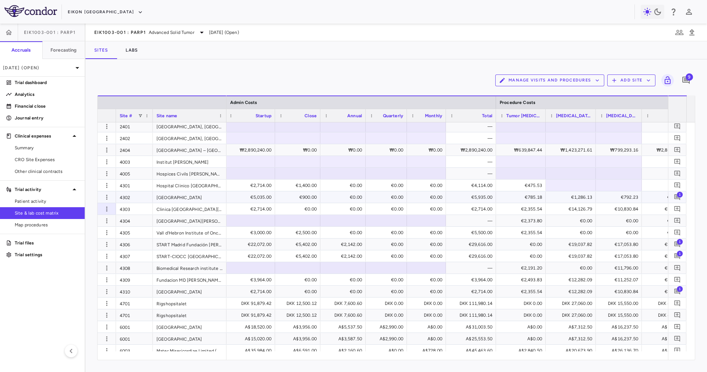
click at [477, 200] on div "€5,935.00" at bounding box center [473, 197] width 40 height 12
click at [477, 208] on div "€2,714.00" at bounding box center [473, 209] width 40 height 12
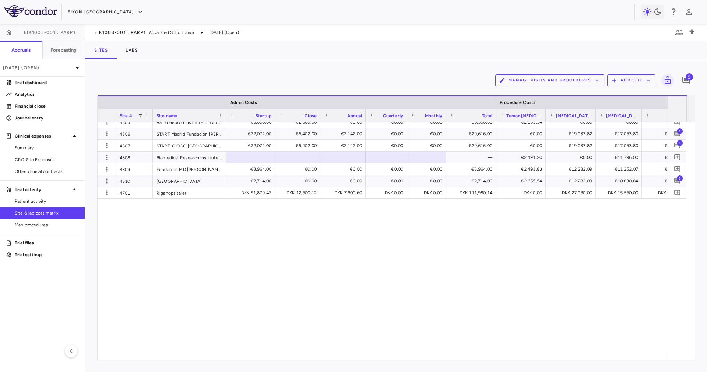
scroll to position [201, 0]
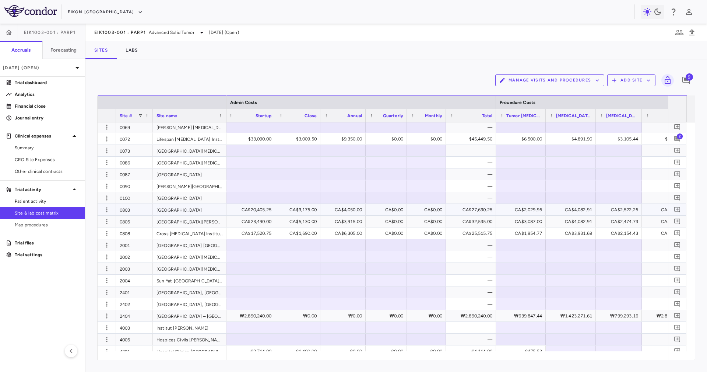
click at [490, 213] on div "CA$27,630.25" at bounding box center [473, 210] width 40 height 12
click at [481, 227] on div "CA$25,515.75" at bounding box center [471, 232] width 50 height 11
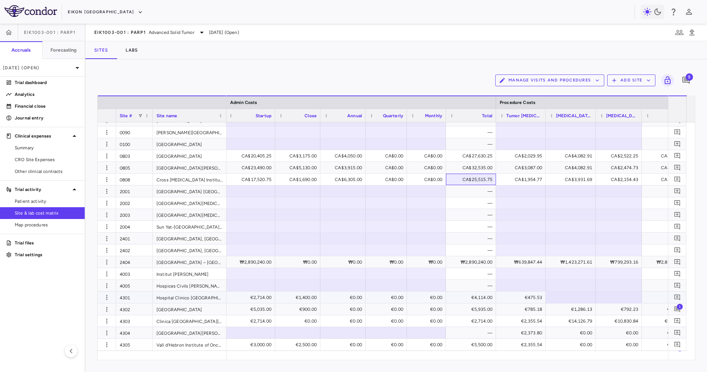
scroll to position [312, 0]
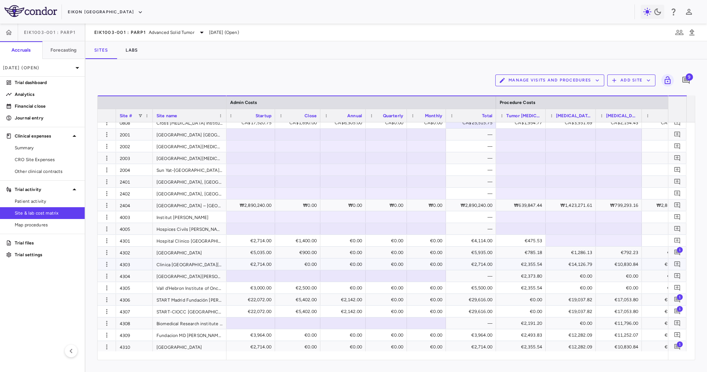
click at [476, 257] on div "€5,935.00" at bounding box center [473, 252] width 40 height 12
click at [479, 271] on div "—" at bounding box center [473, 276] width 40 height 12
click at [479, 266] on div "€2,714.00" at bounding box center [473, 264] width 40 height 12
click at [479, 258] on div "€2,714.00" at bounding box center [473, 264] width 40 height 12
click at [474, 256] on div "€5,935.00" at bounding box center [473, 252] width 40 height 12
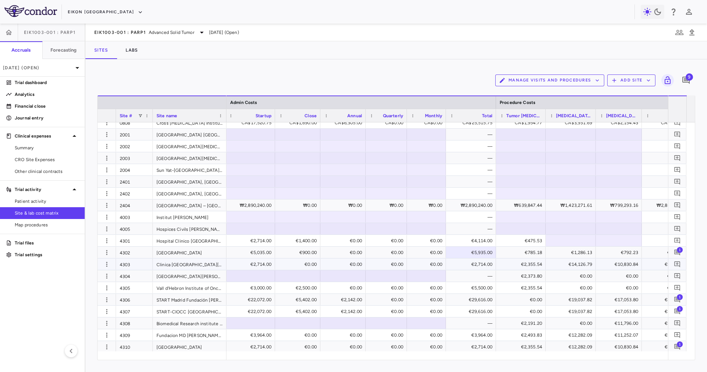
click at [480, 263] on div "€2,714.00" at bounding box center [473, 264] width 40 height 12
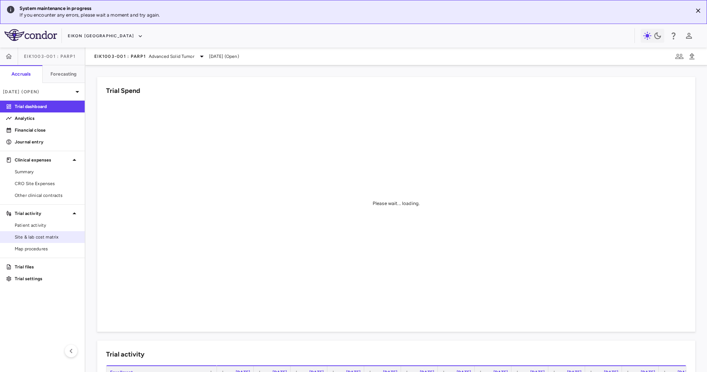
click at [65, 232] on link "Site & lab cost matrix" at bounding box center [42, 236] width 85 height 11
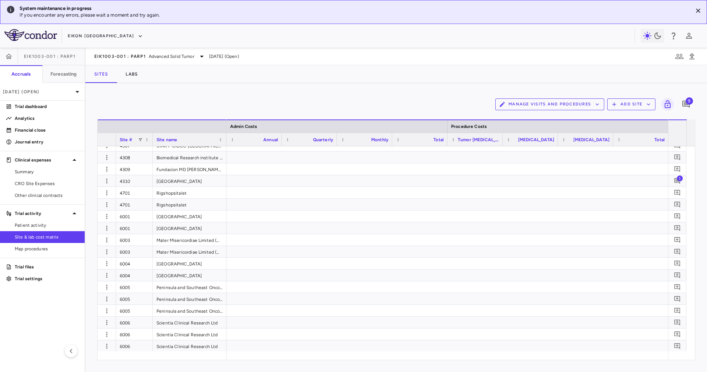
scroll to position [0, 7025]
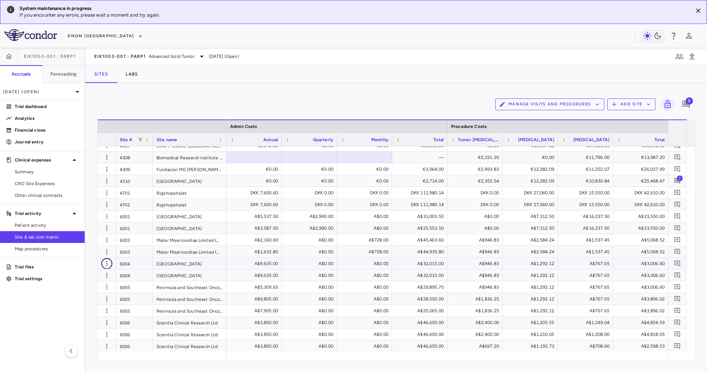
click at [104, 262] on icon "button" at bounding box center [106, 263] width 7 height 7
click at [102, 290] on div "Edit site" at bounding box center [78, 291] width 69 height 13
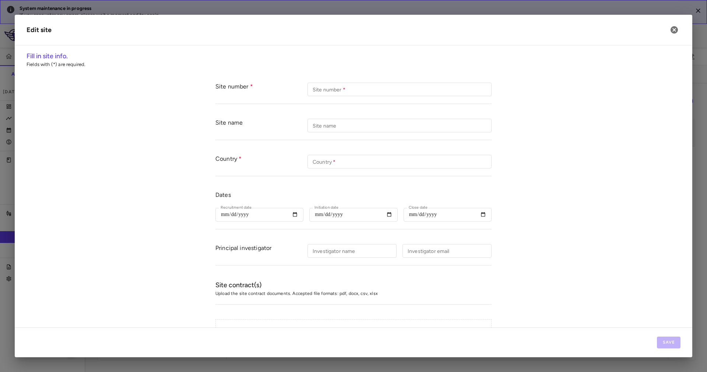
type input "****"
type input "**********"
type input "*********"
type input "**********"
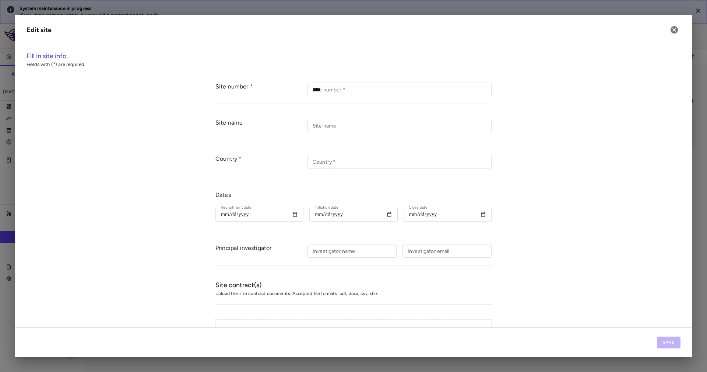
type input "******"
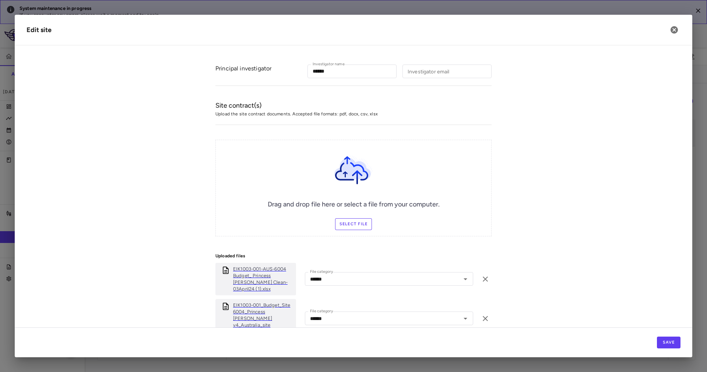
scroll to position [341, 0]
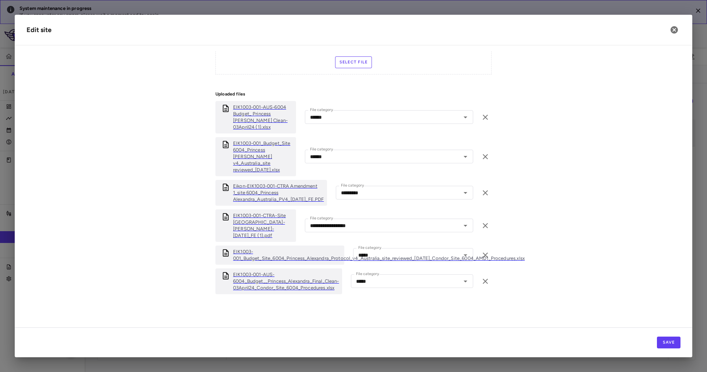
click at [305, 257] on p "EIK1003-001_Budget_Site_6004_Princess_Alexandra_Protocol_v4_Australia_site_revi…" at bounding box center [379, 254] width 292 height 13
click at [676, 42] on h2 "Edit site" at bounding box center [354, 30] width 678 height 31
click at [675, 35] on button "button" at bounding box center [674, 30] width 13 height 13
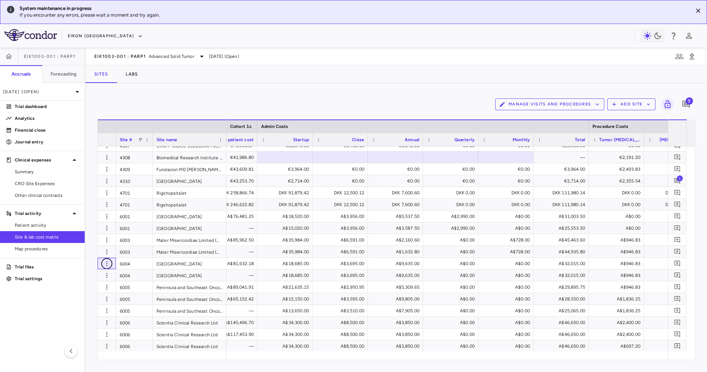
scroll to position [0, 7025]
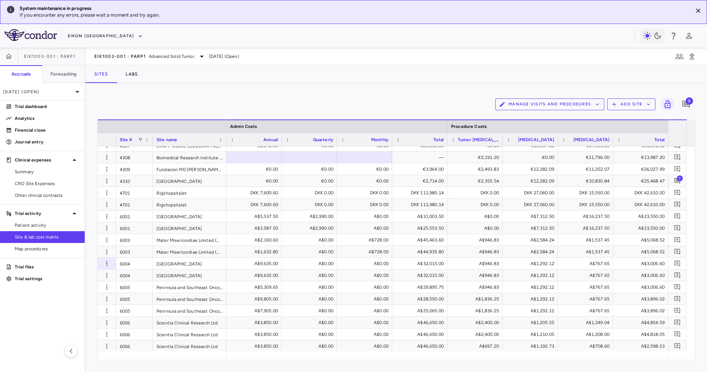
click at [675, 348] on span at bounding box center [678, 346] width 10 height 10
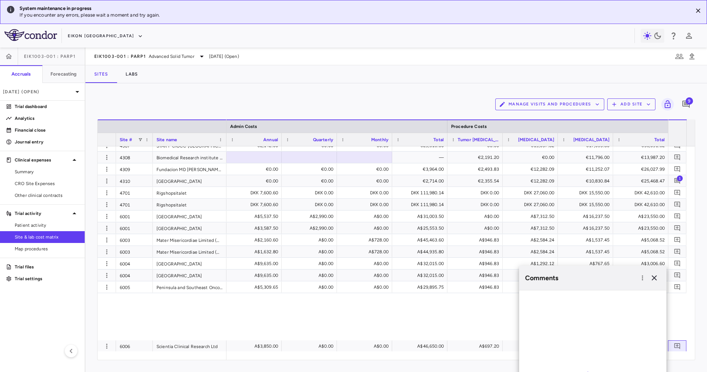
scroll to position [322, 0]
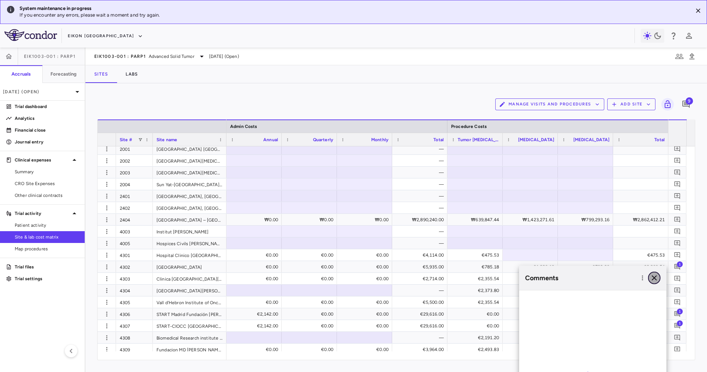
drag, startPoint x: 654, startPoint y: 280, endPoint x: 676, endPoint y: 276, distance: 22.1
click at [654, 280] on icon "button" at bounding box center [654, 277] width 9 height 9
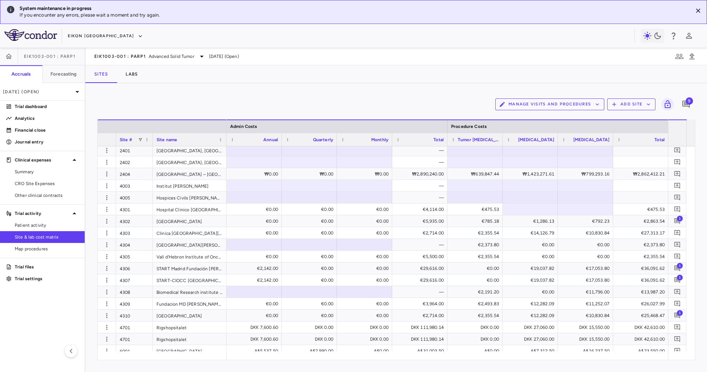
scroll to position [369, 0]
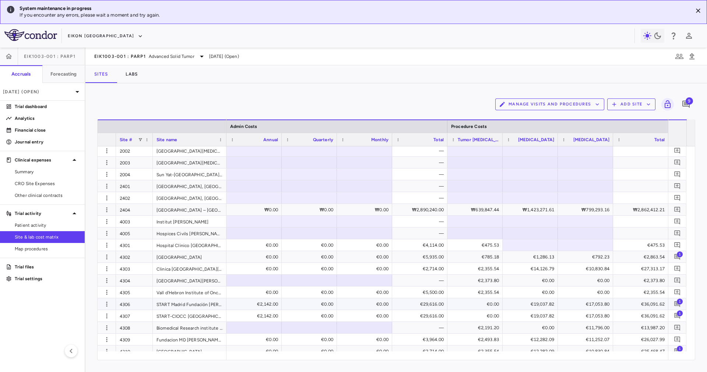
scroll to position [387, 0]
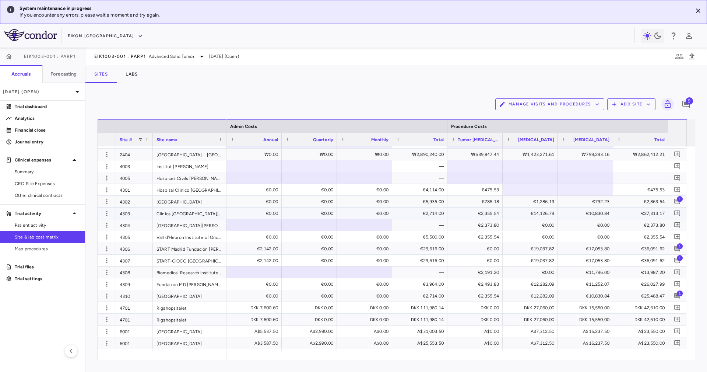
click at [437, 207] on div "€2,714.00" at bounding box center [421, 213] width 45 height 12
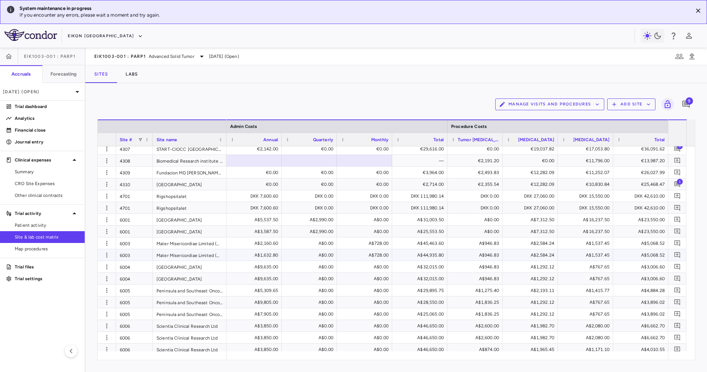
scroll to position [502, 0]
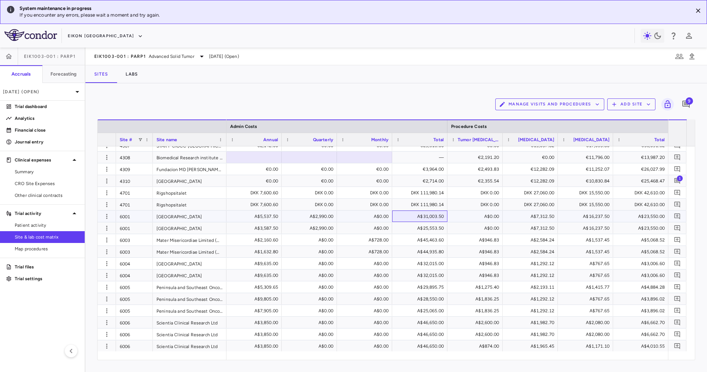
click at [425, 218] on div "A$31,003.50" at bounding box center [421, 216] width 45 height 12
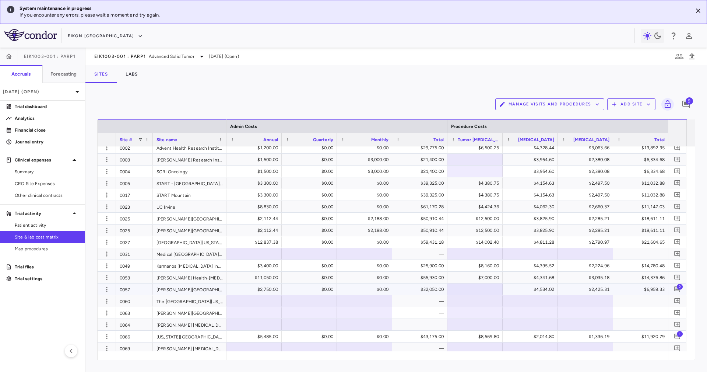
scroll to position [0, 0]
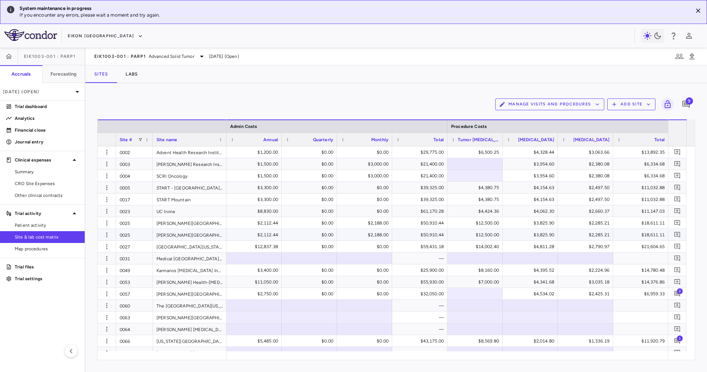
click at [437, 232] on div "$50,910.44" at bounding box center [421, 235] width 45 height 12
click at [434, 221] on div "$50,910.44" at bounding box center [421, 223] width 45 height 12
click at [433, 244] on div "$59,431.18" at bounding box center [421, 247] width 45 height 12
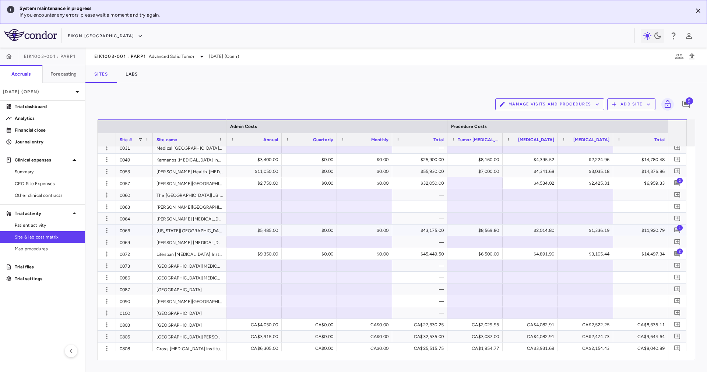
click at [422, 228] on div "$43,175.00" at bounding box center [421, 230] width 45 height 12
click at [427, 250] on div "$45,449.50" at bounding box center [421, 254] width 45 height 12
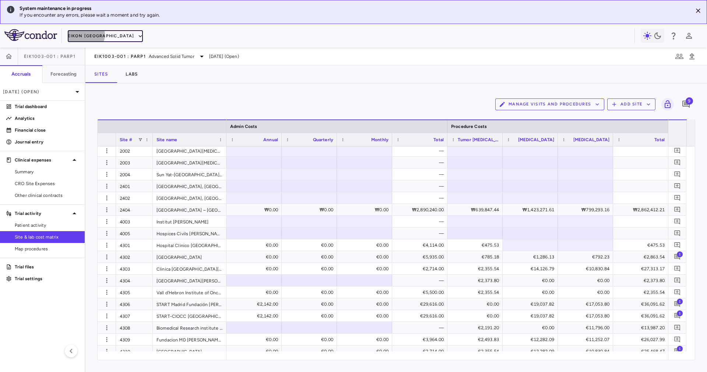
click at [85, 35] on button "Eikon [GEOGRAPHIC_DATA]" at bounding box center [105, 36] width 75 height 12
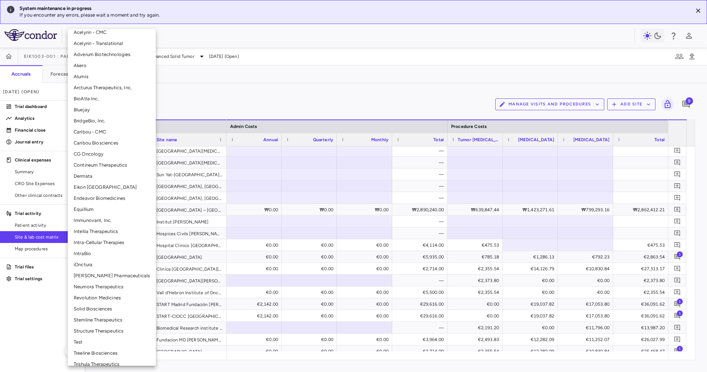
scroll to position [67, 0]
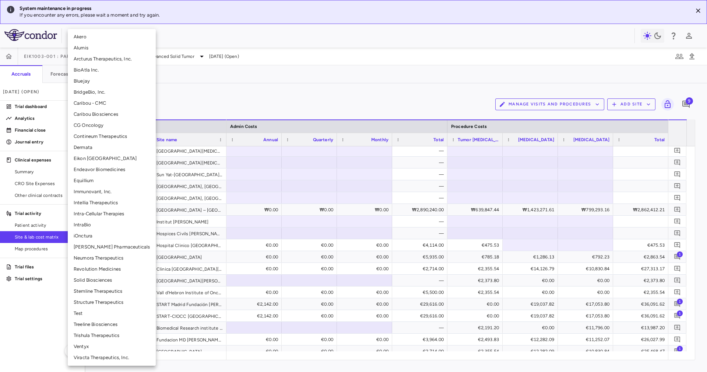
click at [112, 301] on li "Structure Therapeutics" at bounding box center [112, 302] width 88 height 11
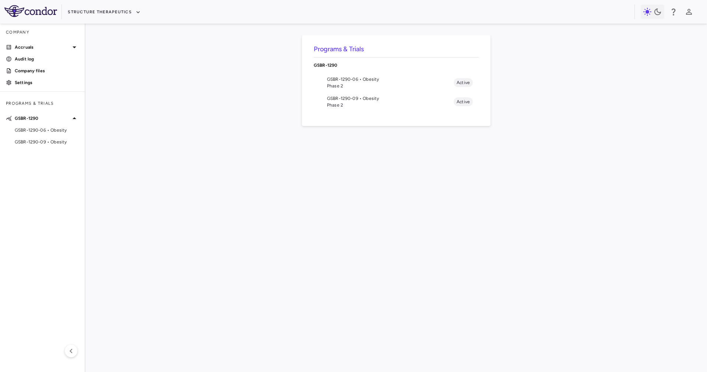
click at [403, 79] on span "GSBR-1290-06 • Obesity" at bounding box center [390, 79] width 127 height 7
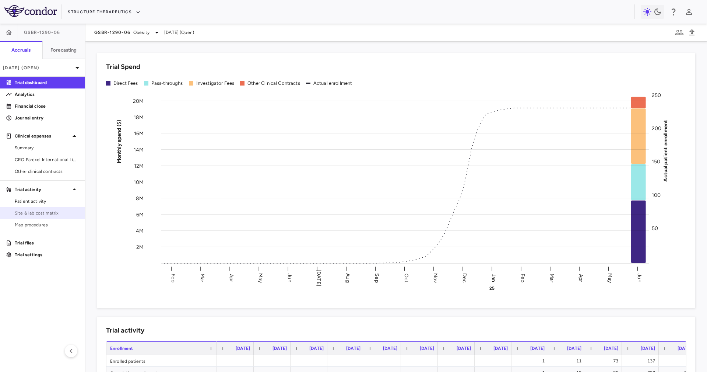
click at [42, 210] on span "Site & lab cost matrix" at bounding box center [47, 213] width 64 height 7
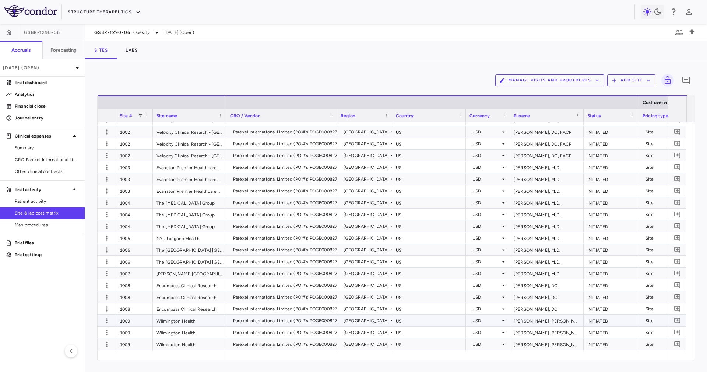
scroll to position [55, 0]
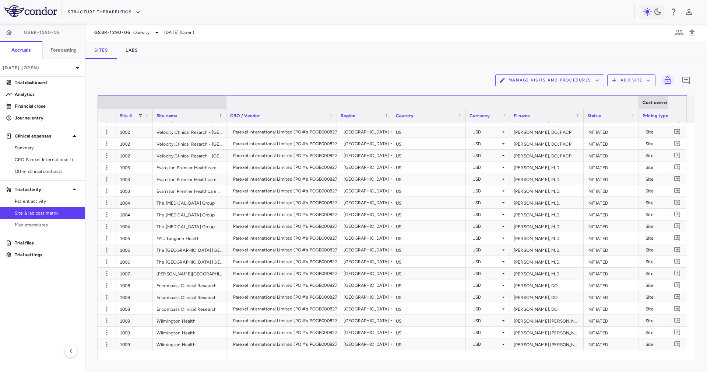
click at [639, 104] on div at bounding box center [638, 102] width 3 height 13
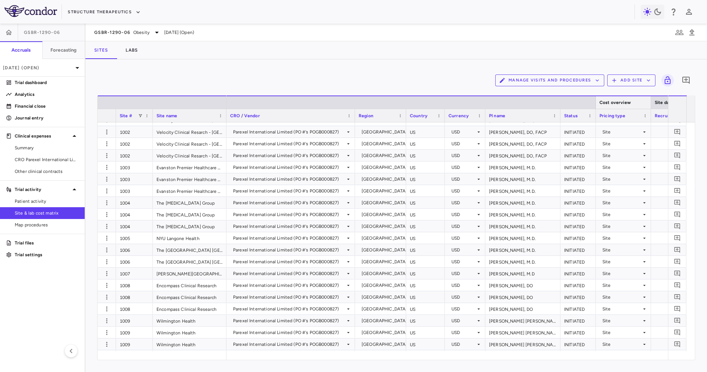
click at [652, 104] on div at bounding box center [650, 102] width 3 height 13
drag, startPoint x: 280, startPoint y: 353, endPoint x: 312, endPoint y: 356, distance: 32.6
click at [312, 356] on div at bounding box center [448, 355] width 442 height 8
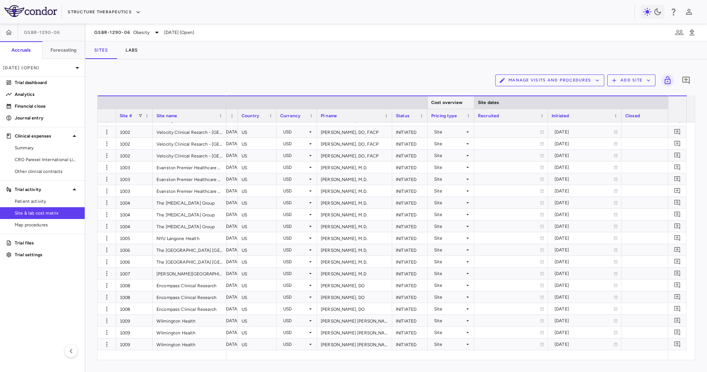
click at [473, 101] on div at bounding box center [474, 102] width 3 height 13
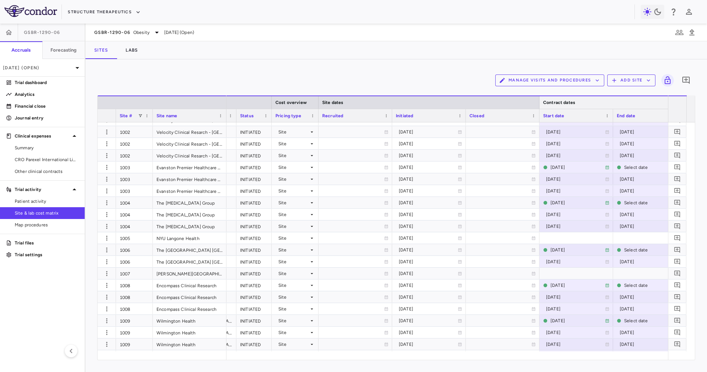
click at [541, 102] on div "Contract dates" at bounding box center [613, 101] width 147 height 13
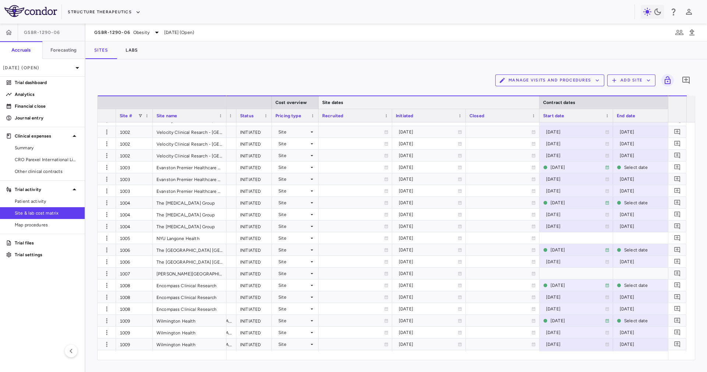
click at [538, 102] on div at bounding box center [539, 102] width 3 height 13
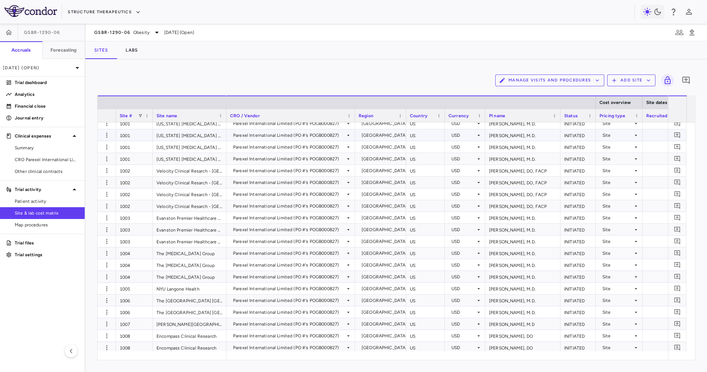
scroll to position [0, 0]
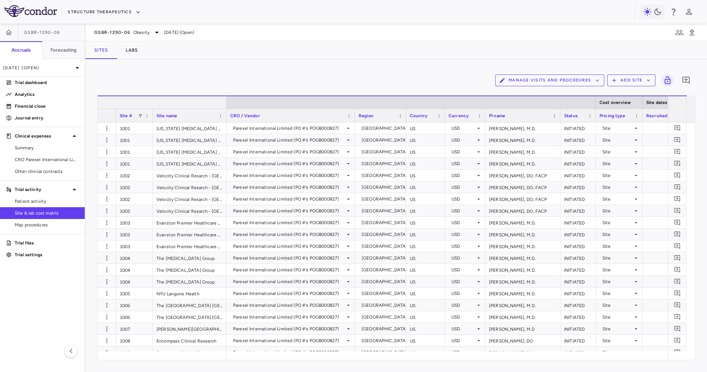
click at [225, 102] on div at bounding box center [226, 102] width 3 height 13
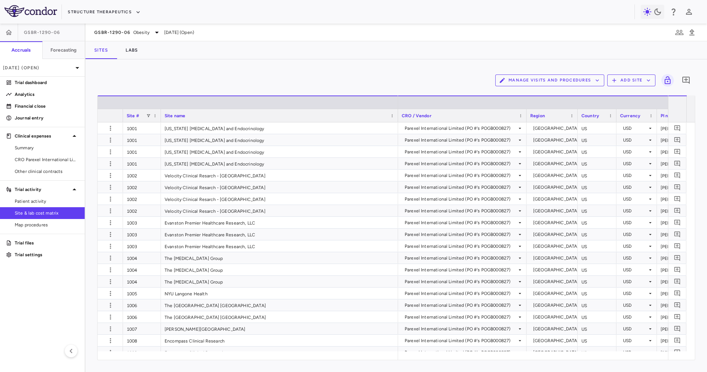
click at [398, 119] on div "CRO / Vendor" at bounding box center [462, 115] width 129 height 13
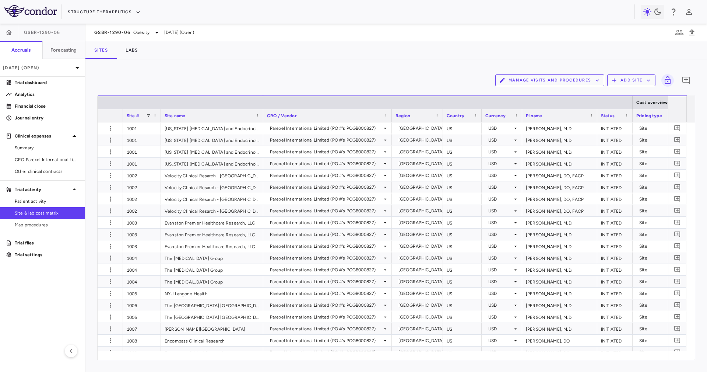
drag, startPoint x: 397, startPoint y: 118, endPoint x: 262, endPoint y: 133, distance: 135.7
click at [262, 133] on div "Site # Site name Cost overview Site dates" at bounding box center [396, 227] width 597 height 264
drag, startPoint x: 311, startPoint y: 351, endPoint x: 315, endPoint y: 351, distance: 4.8
click at [315, 351] on div at bounding box center [465, 355] width 405 height 8
drag, startPoint x: 313, startPoint y: 351, endPoint x: 325, endPoint y: 356, distance: 12.6
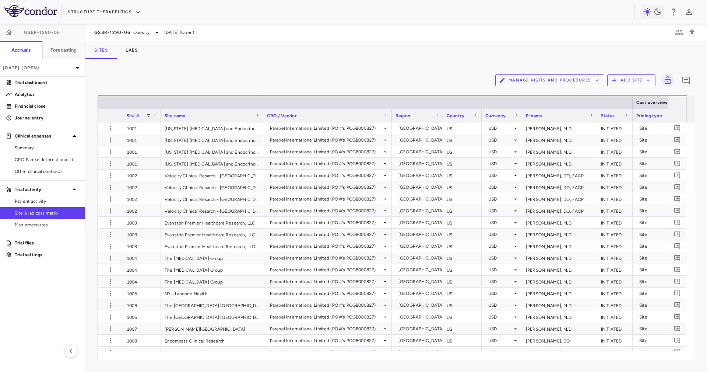
click at [325, 356] on div at bounding box center [465, 355] width 405 height 8
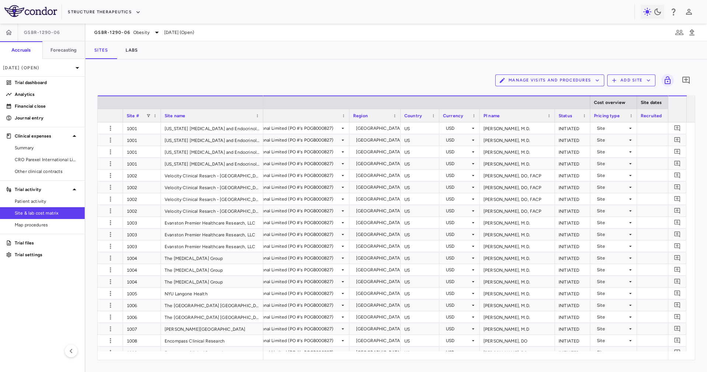
scroll to position [0, 45]
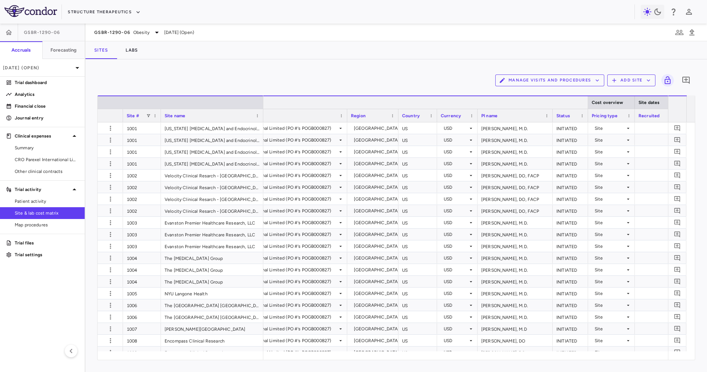
click at [586, 104] on div at bounding box center [587, 102] width 3 height 13
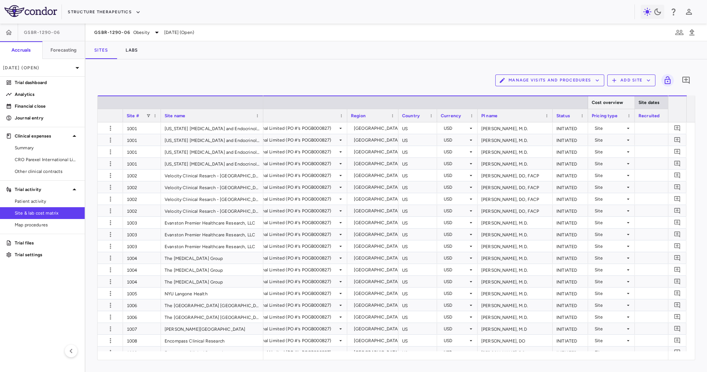
click at [634, 101] on div at bounding box center [634, 102] width 3 height 13
drag, startPoint x: 304, startPoint y: 360, endPoint x: 308, endPoint y: 358, distance: 4.5
click at [312, 363] on div "Manage Visits and Procedures Add Site 0 Press ENTER to sort. Press ALT DOWN to …" at bounding box center [396, 215] width 622 height 312
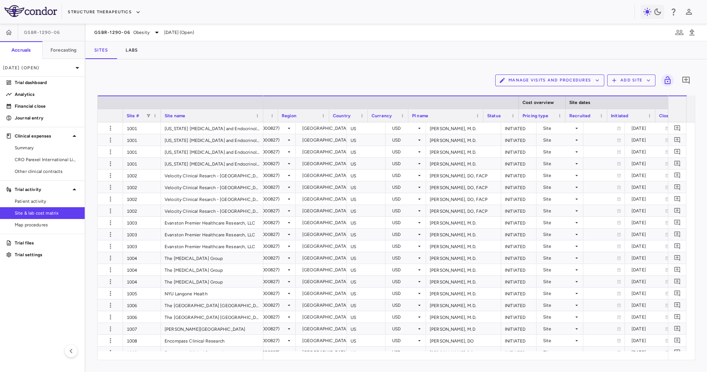
scroll to position [0, 168]
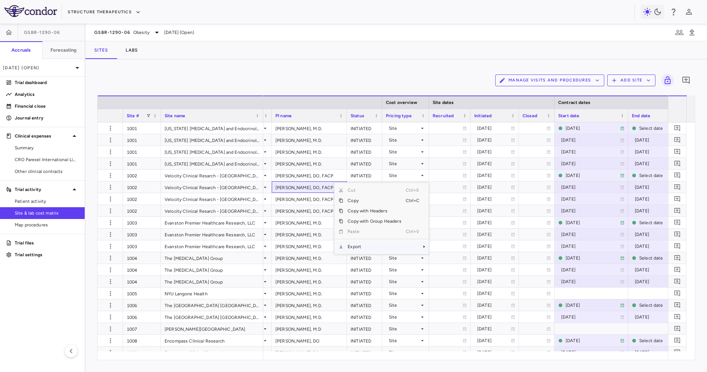
click at [374, 246] on span "Export" at bounding box center [374, 246] width 62 height 10
click at [411, 248] on span "Context Menu" at bounding box center [414, 246] width 16 height 10
click at [444, 257] on span "Excel Export" at bounding box center [453, 259] width 35 height 10
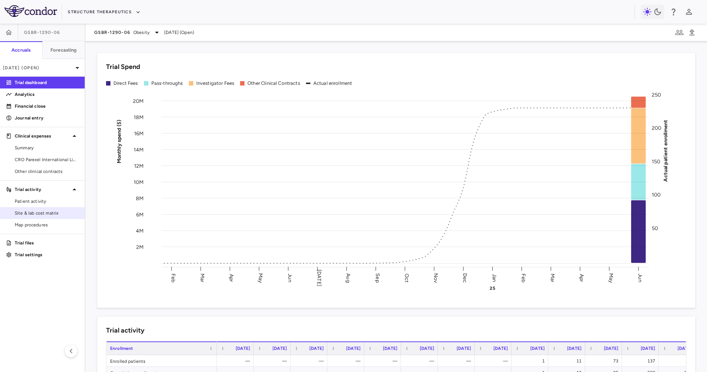
click at [51, 211] on span "Site & lab cost matrix" at bounding box center [47, 213] width 64 height 7
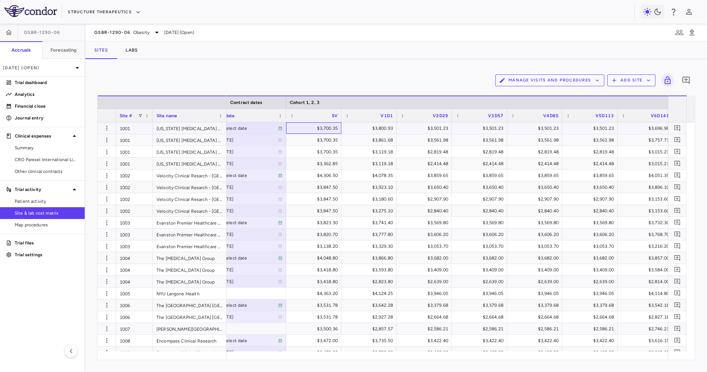
click at [303, 125] on div "$3,700.35" at bounding box center [315, 128] width 45 height 12
click at [302, 127] on div "$3,700.35" at bounding box center [315, 128] width 45 height 12
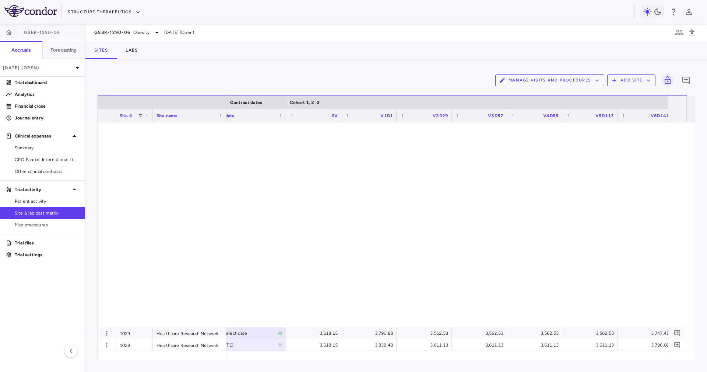
scroll to position [1105, 0]
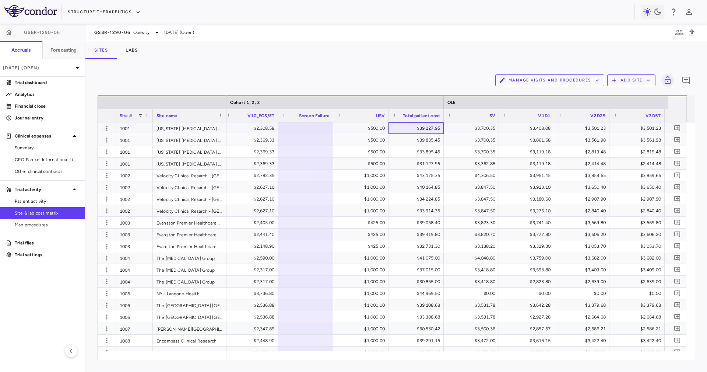
click at [422, 126] on div "$39,227.95" at bounding box center [417, 128] width 45 height 12
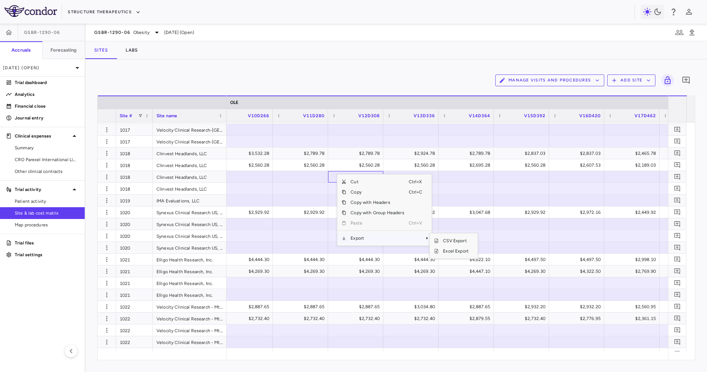
click at [389, 237] on span "Export" at bounding box center [377, 238] width 62 height 10
click at [453, 250] on span "Excel Export" at bounding box center [456, 251] width 35 height 10
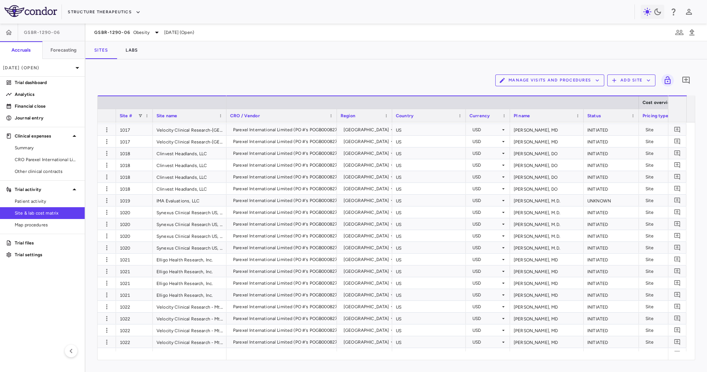
scroll to position [0, 295]
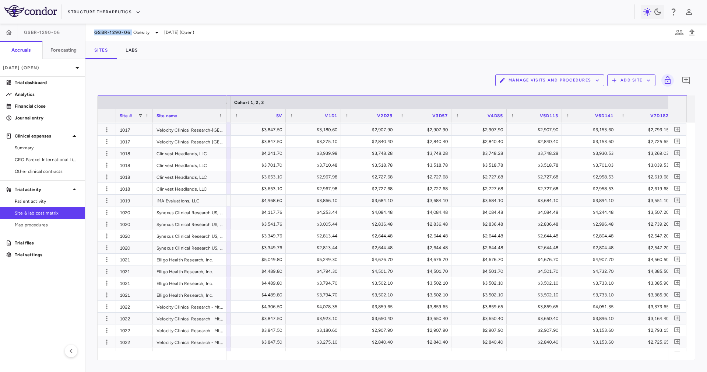
drag, startPoint x: 91, startPoint y: 32, endPoint x: 132, endPoint y: 36, distance: 40.8
click at [132, 36] on div "GSBR-1290-06 Obesity [DATE] (Open)" at bounding box center [396, 33] width 622 height 18
copy span "GSBR-1290-06"
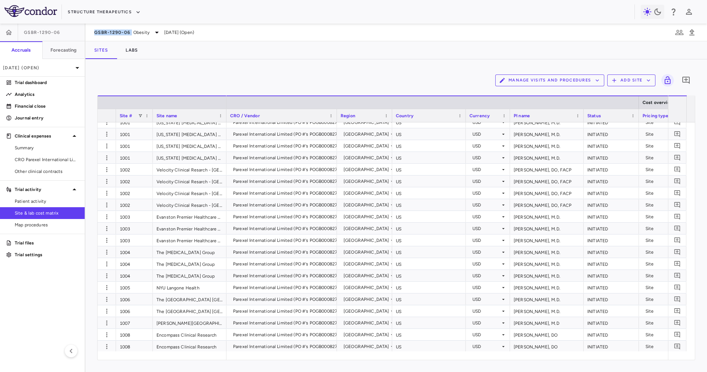
scroll to position [0, 0]
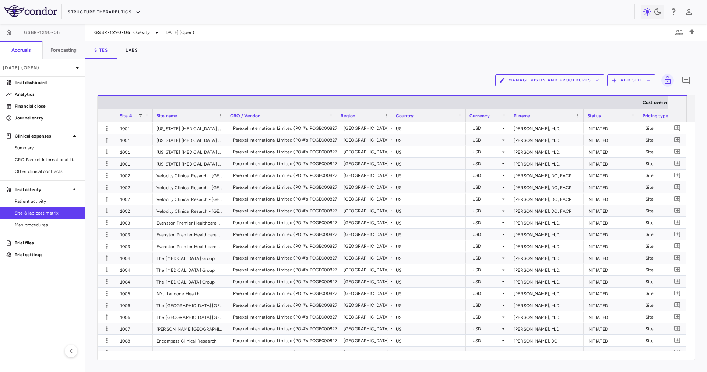
drag, startPoint x: 274, startPoint y: 362, endPoint x: 281, endPoint y: 357, distance: 8.6
click at [282, 358] on div "Manage Visits and Procedures Add Site 0 Drag here to set row groups Drag here t…" at bounding box center [396, 215] width 622 height 312
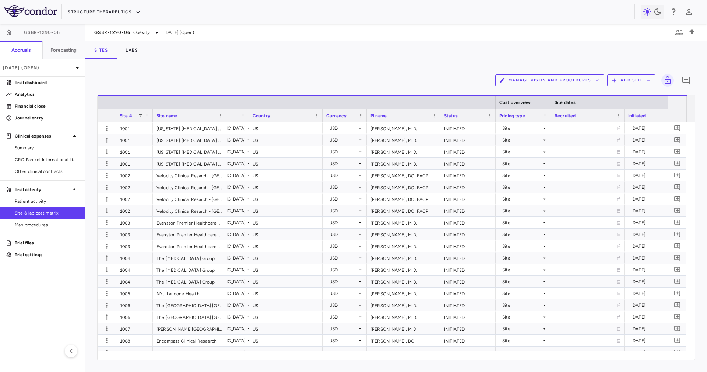
scroll to position [0, 261]
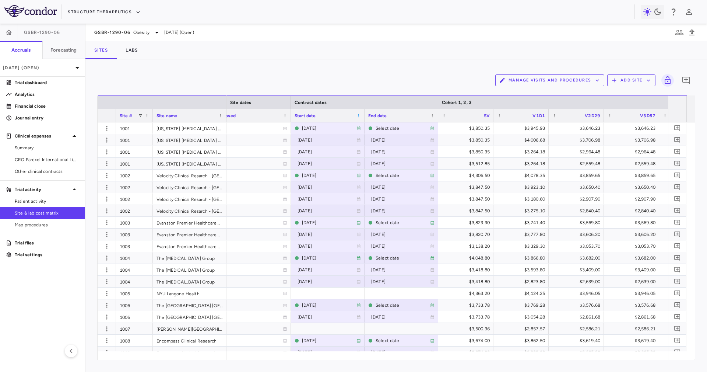
click at [360, 114] on span at bounding box center [359, 115] width 4 height 4
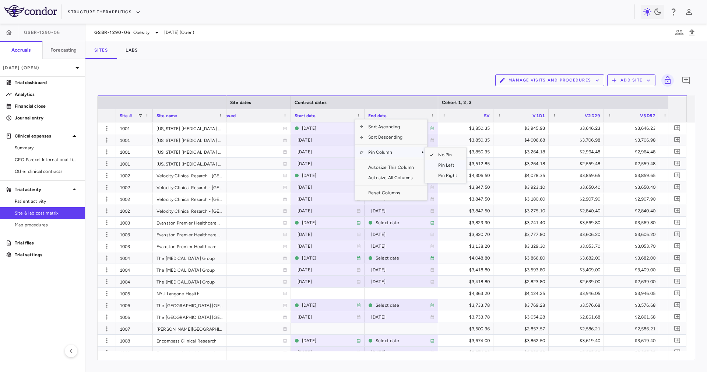
drag, startPoint x: 448, startPoint y: 163, endPoint x: 440, endPoint y: 152, distance: 13.8
click at [448, 164] on span "Pin Left" at bounding box center [448, 165] width 28 height 10
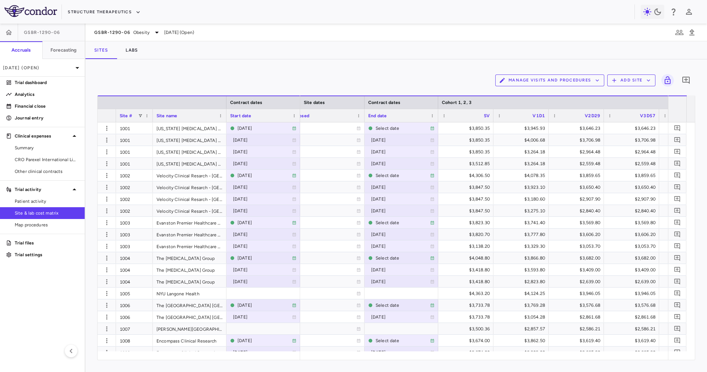
click at [434, 118] on div "End date" at bounding box center [401, 115] width 66 height 13
click at [432, 117] on span at bounding box center [432, 115] width 4 height 4
click at [508, 165] on span "Pin Left" at bounding box center [522, 165] width 28 height 10
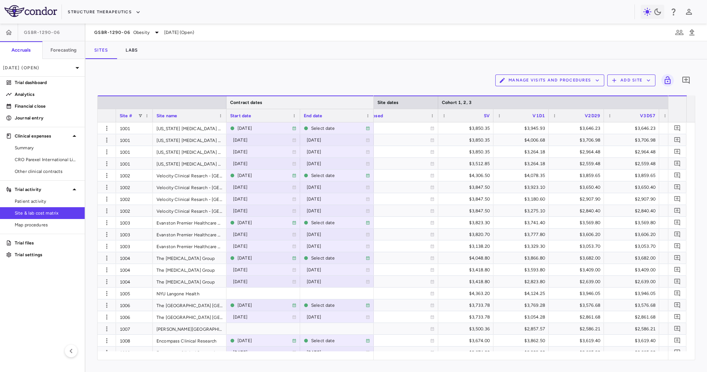
click at [372, 102] on div at bounding box center [373, 102] width 3 height 13
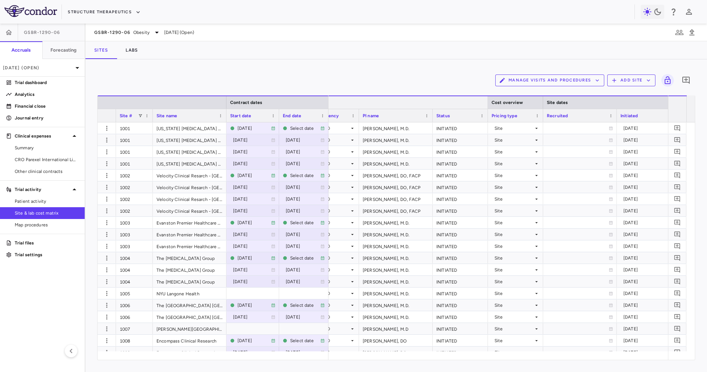
click at [485, 106] on div at bounding box center [282, 101] width 413 height 13
click at [488, 105] on div at bounding box center [487, 102] width 3 height 13
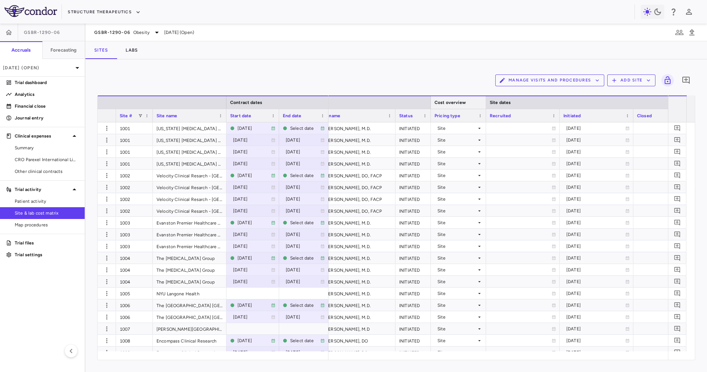
click at [482, 102] on div "Cost overview" at bounding box center [459, 102] width 48 height 9
click at [487, 105] on div at bounding box center [486, 102] width 3 height 13
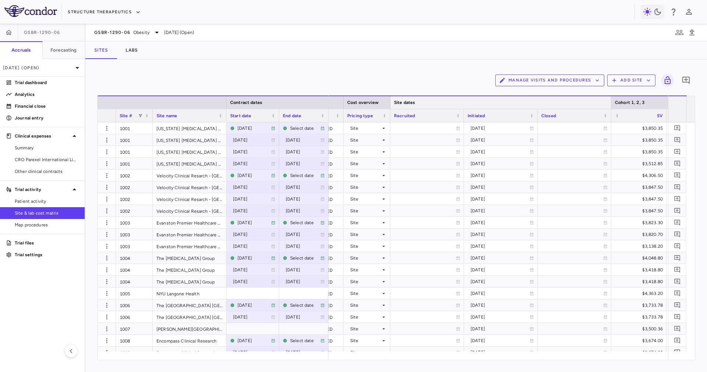
click at [610, 104] on div at bounding box center [611, 102] width 3 height 13
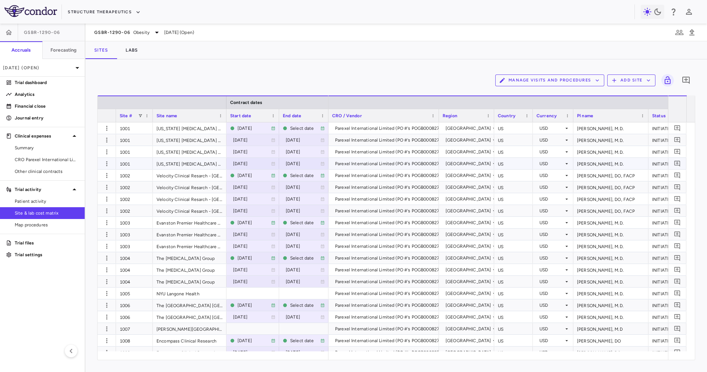
drag, startPoint x: 130, startPoint y: 165, endPoint x: 320, endPoint y: 34, distance: 230.5
click at [130, 165] on div "1001" at bounding box center [134, 163] width 37 height 11
click at [382, 164] on div "Parexel International Limited (PO #'s POGB000827)" at bounding box center [388, 164] width 106 height 12
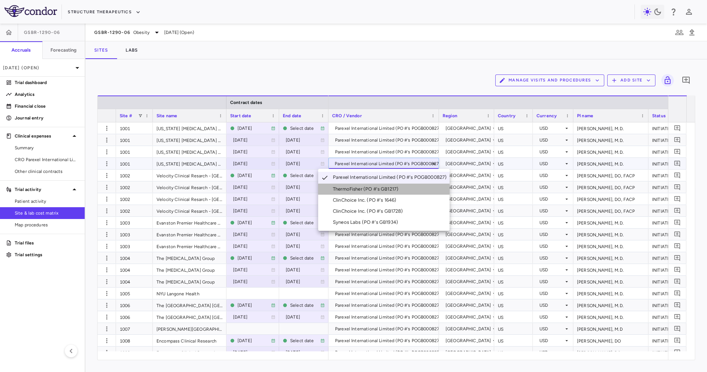
click at [397, 190] on div "ThermoFisher (PO #'s GB1217)" at bounding box center [367, 189] width 69 height 7
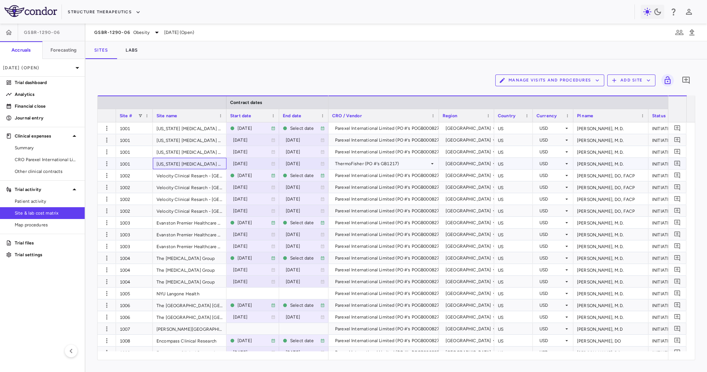
click at [169, 165] on div "[US_STATE] [MEDICAL_DATA] and Endocrinology" at bounding box center [190, 163] width 74 height 11
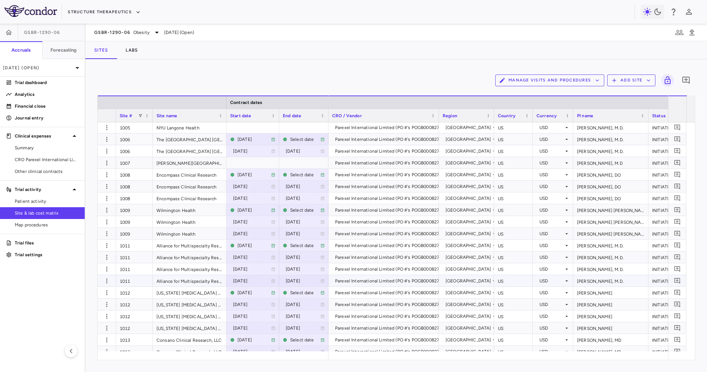
click at [145, 278] on div "1011" at bounding box center [134, 280] width 37 height 11
click at [371, 280] on div "Parexel International Limited (PO #'s POGB000827)" at bounding box center [388, 281] width 106 height 12
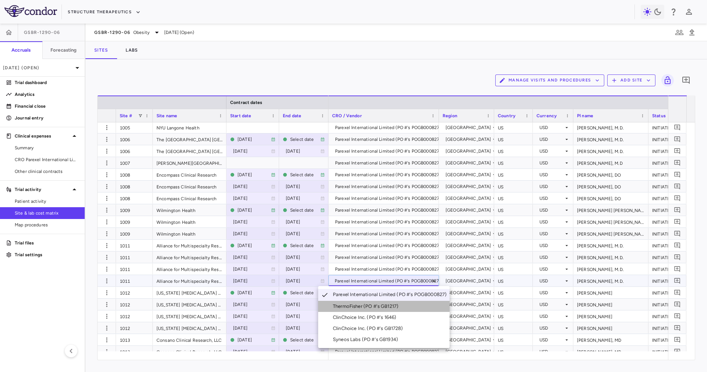
click at [388, 306] on div "ThermoFisher (PO #'s GB1217)" at bounding box center [367, 306] width 69 height 7
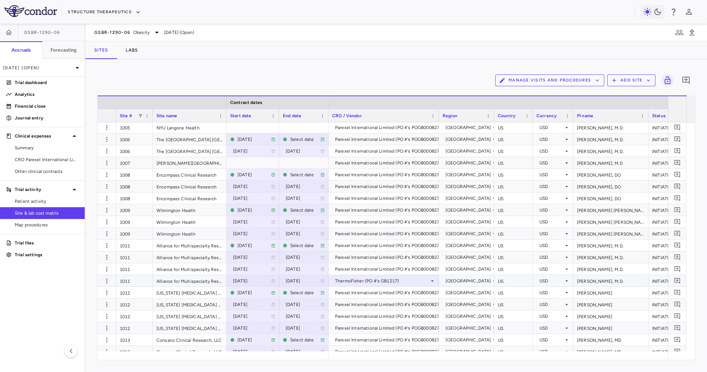
click at [173, 283] on div "Alliance for Multispecialty Research, LLC" at bounding box center [190, 280] width 74 height 11
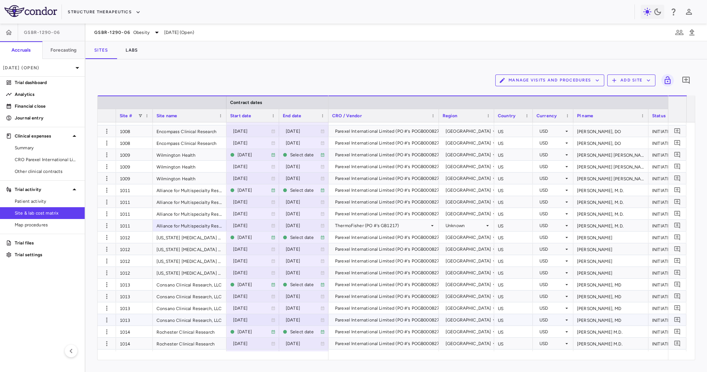
click at [139, 323] on div "1013" at bounding box center [134, 319] width 37 height 11
click at [394, 324] on div "Parexel International Limited (PO #'s POGB000827)" at bounding box center [388, 320] width 106 height 12
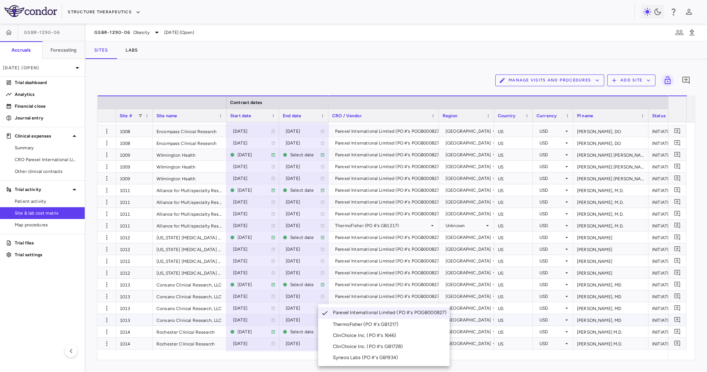
click at [387, 328] on li "ThermoFisher (PO #'s GB1217)" at bounding box center [384, 324] width 132 height 11
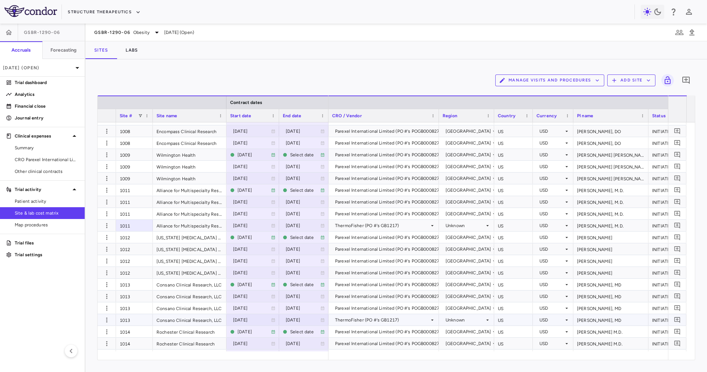
click at [144, 323] on div "1013" at bounding box center [134, 319] width 37 height 11
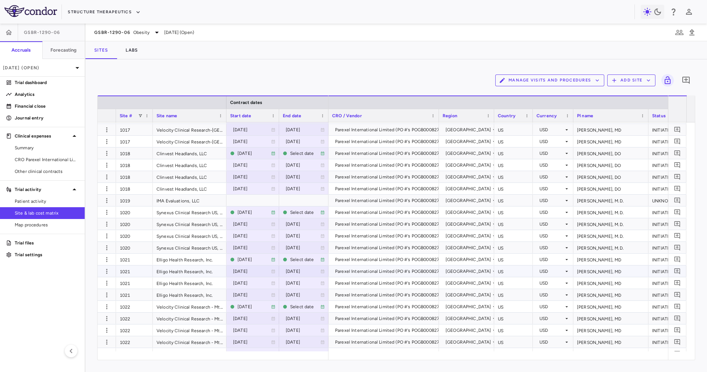
scroll to position [553, 0]
click at [137, 249] on div "1020" at bounding box center [134, 247] width 37 height 11
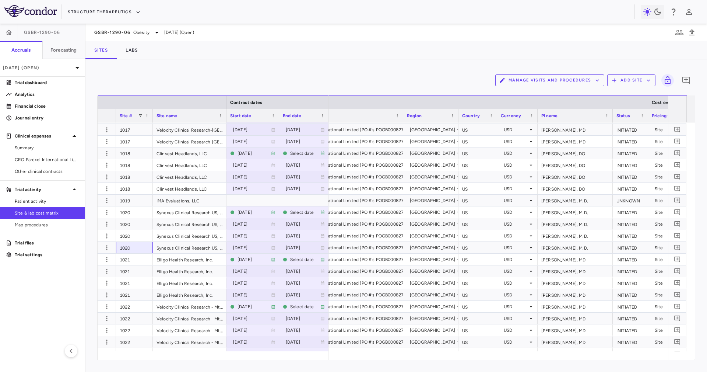
scroll to position [0, 0]
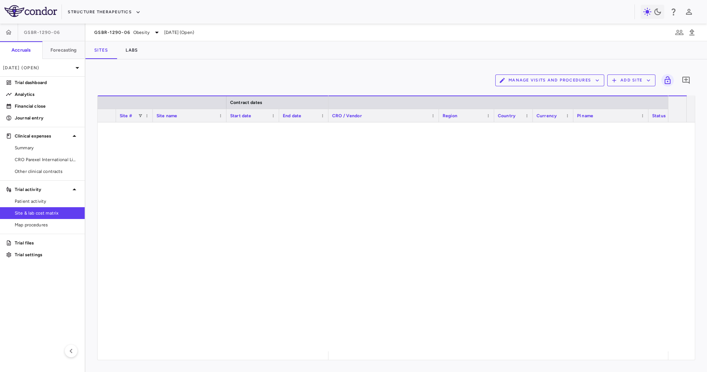
scroll to position [553, 0]
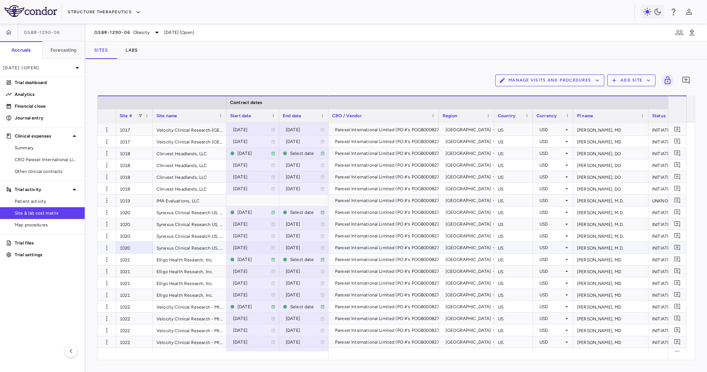
click at [147, 249] on div "1020" at bounding box center [134, 247] width 37 height 11
click at [351, 225] on div "Parexel International Limited (PO #'s POGB000827)" at bounding box center [388, 224] width 106 height 12
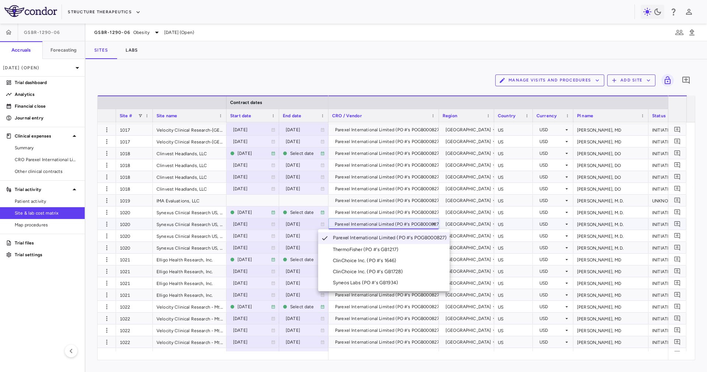
click at [378, 251] on div "ThermoFisher (PO #'s GB1217)" at bounding box center [367, 249] width 69 height 7
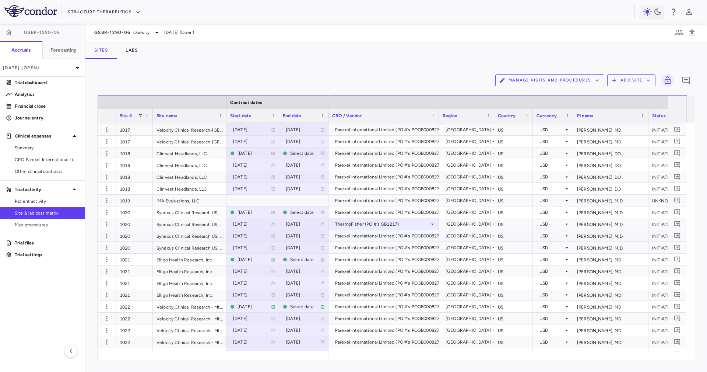
click at [375, 236] on div "Parexel International Limited (PO #'s POGB000827)" at bounding box center [388, 236] width 106 height 12
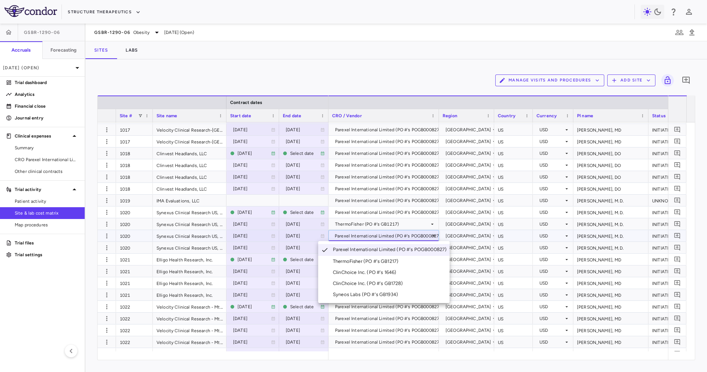
click at [381, 260] on div "ThermoFisher (PO #'s GB1217)" at bounding box center [367, 261] width 69 height 7
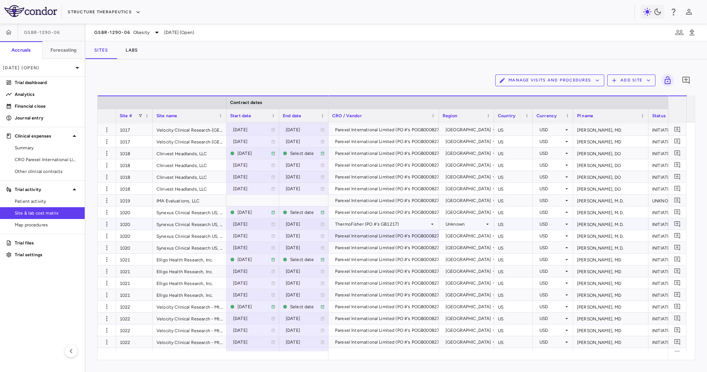
click at [204, 223] on div "Synexus Clinical Research US, Inc. - [GEOGRAPHIC_DATA]" at bounding box center [190, 223] width 74 height 11
click at [205, 234] on div "Synexus Clinical Research US, Inc. - [GEOGRAPHIC_DATA]" at bounding box center [190, 235] width 74 height 11
click at [201, 221] on div "Synexus Clinical Research US, Inc. - [GEOGRAPHIC_DATA]" at bounding box center [190, 223] width 74 height 11
click at [206, 246] on div "Synexus Clinical Research US, Inc. - [GEOGRAPHIC_DATA]" at bounding box center [190, 247] width 74 height 11
drag, startPoint x: 198, startPoint y: 220, endPoint x: 186, endPoint y: 224, distance: 12.1
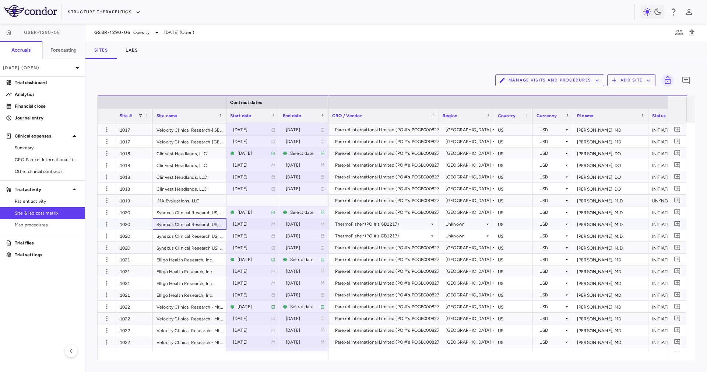
click at [186, 224] on div "Synexus Clinical Research US, Inc. - [GEOGRAPHIC_DATA]" at bounding box center [190, 223] width 74 height 11
click at [400, 227] on div "ThermoFisher (PO #'s GB1217)" at bounding box center [382, 224] width 94 height 12
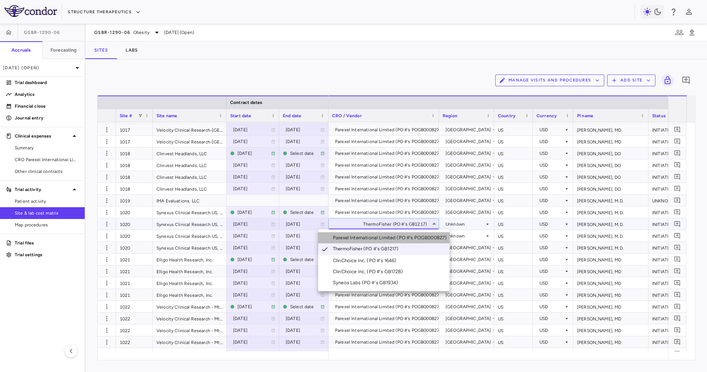
click at [385, 233] on li "Parexel International Limited (PO #'s POGB000827)" at bounding box center [384, 237] width 132 height 11
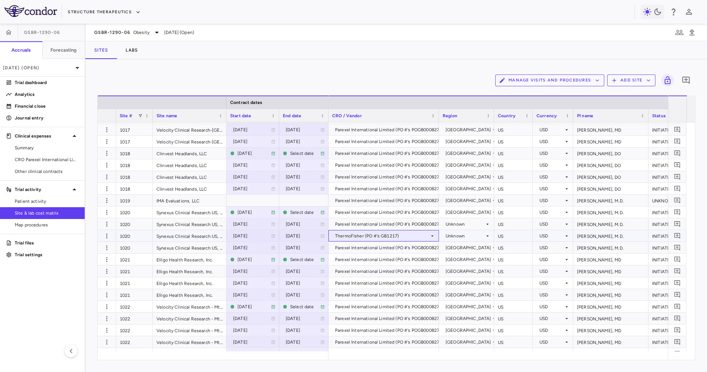
click at [361, 235] on div "ThermoFisher (PO #'s GB1217)" at bounding box center [382, 236] width 94 height 12
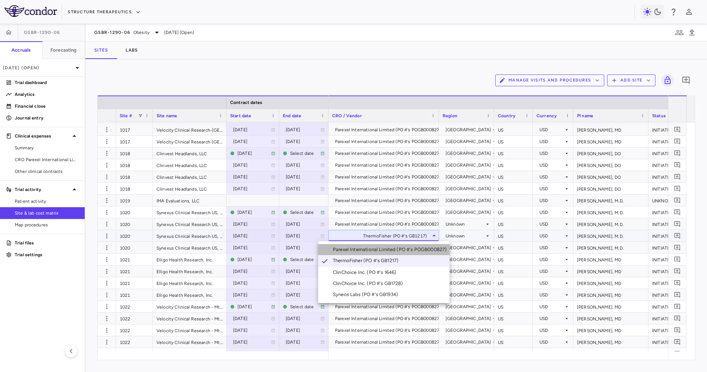
click at [370, 245] on li "Parexel International Limited (PO #'s POGB000827)" at bounding box center [384, 249] width 132 height 11
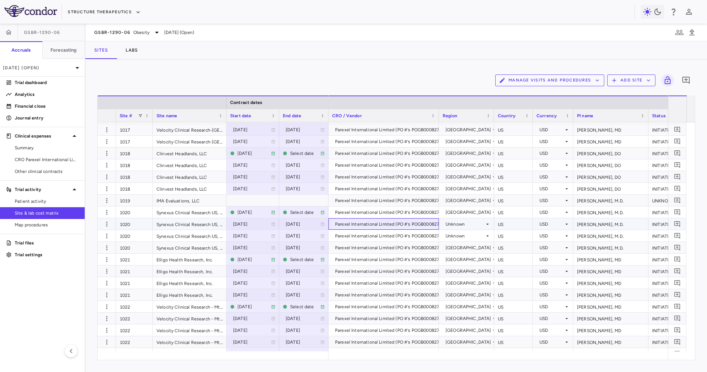
click at [360, 223] on div "Parexel International Limited (PO #'s POGB000827)" at bounding box center [388, 224] width 106 height 12
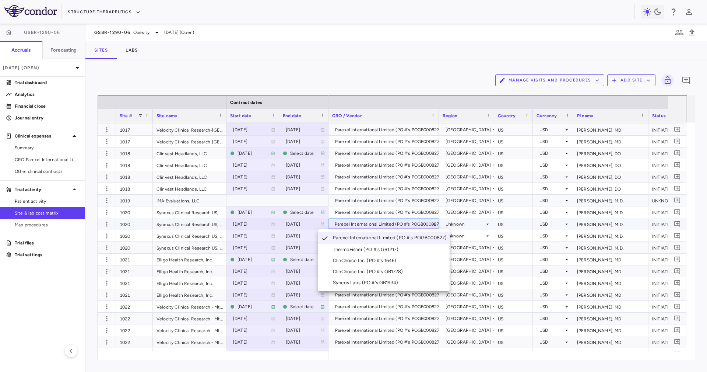
click at [370, 244] on li "ThermoFisher (PO #'s GB1217)" at bounding box center [384, 249] width 132 height 11
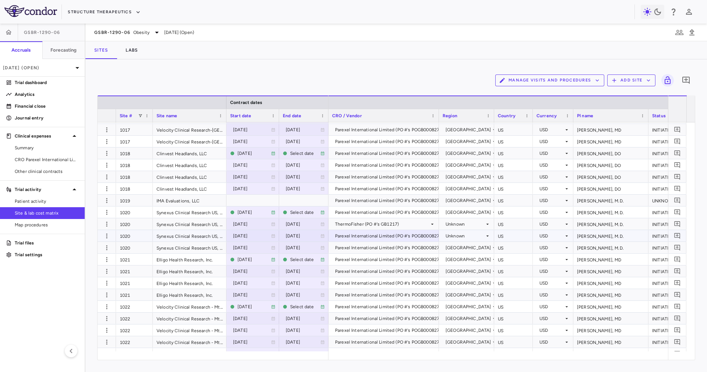
click at [365, 238] on div "Parexel International Limited (PO #'s POGB000827)" at bounding box center [388, 236] width 106 height 12
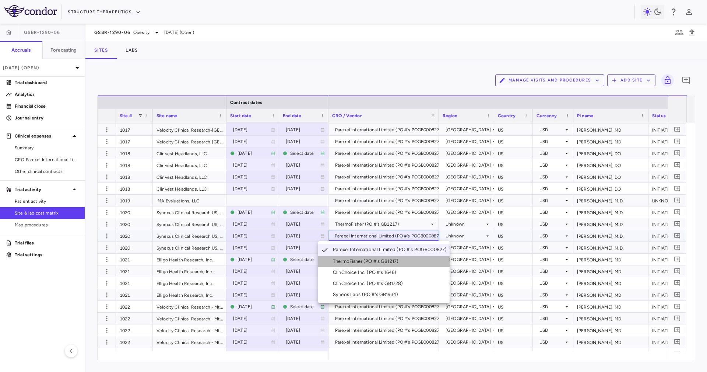
click at [372, 261] on div "ThermoFisher (PO #'s GB1217)" at bounding box center [367, 261] width 69 height 7
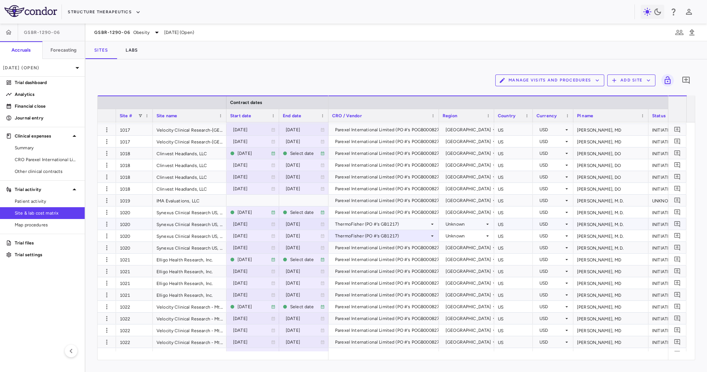
scroll to position [608, 0]
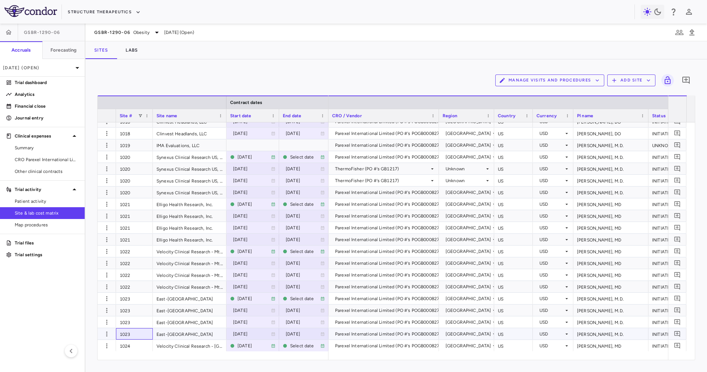
drag, startPoint x: 136, startPoint y: 334, endPoint x: 136, endPoint y: 329, distance: 4.8
click at [135, 334] on div "1023" at bounding box center [134, 333] width 37 height 11
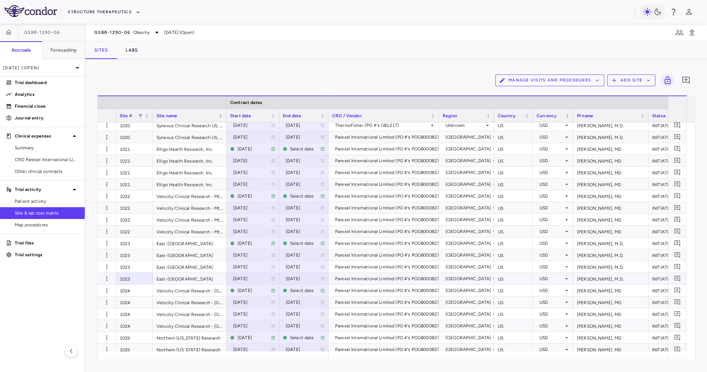
click at [351, 278] on div "Parexel International Limited (PO #'s POGB000827)" at bounding box center [388, 279] width 106 height 12
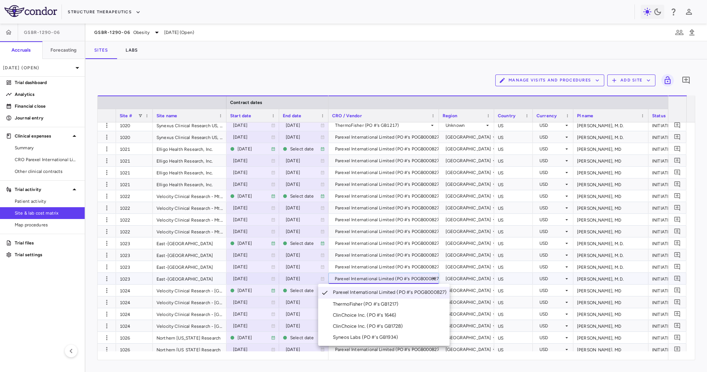
click at [380, 305] on div "ThermoFisher (PO #'s GB1217)" at bounding box center [367, 304] width 69 height 7
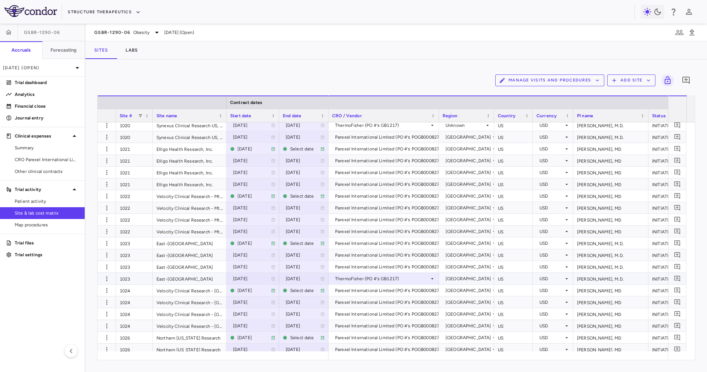
click at [141, 278] on div "1023" at bounding box center [134, 278] width 37 height 11
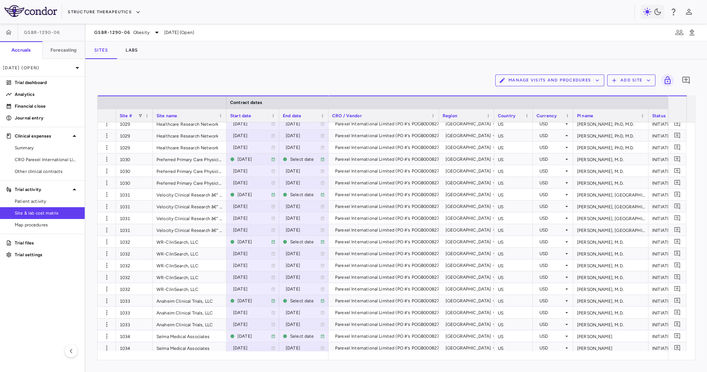
scroll to position [1160, 0]
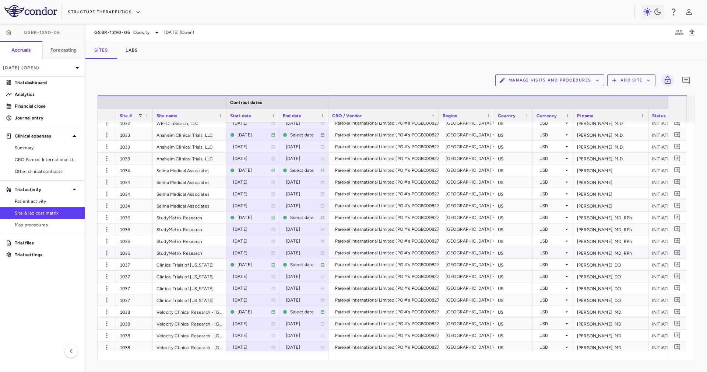
click at [136, 250] on div "1036" at bounding box center [134, 252] width 37 height 11
click at [139, 148] on div "1033" at bounding box center [134, 146] width 37 height 11
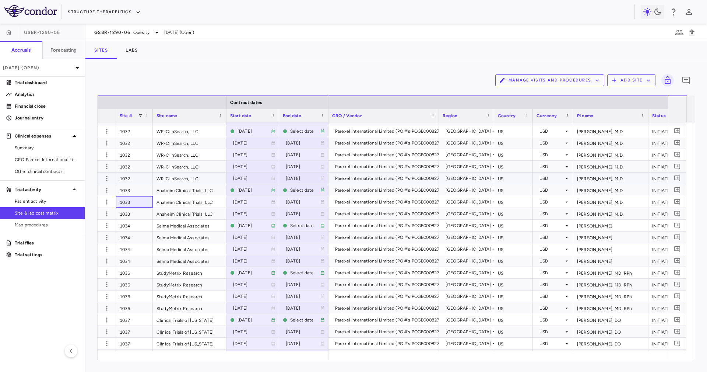
scroll to position [1050, 0]
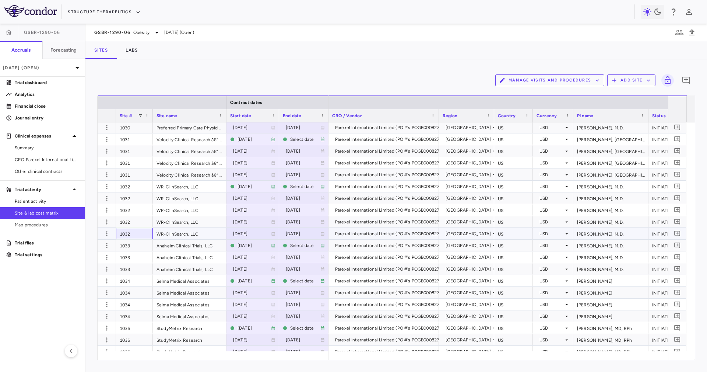
click at [139, 234] on div "1032" at bounding box center [134, 233] width 37 height 11
click at [356, 233] on div "Parexel International Limited (PO #'s POGB000827)" at bounding box center [388, 234] width 106 height 12
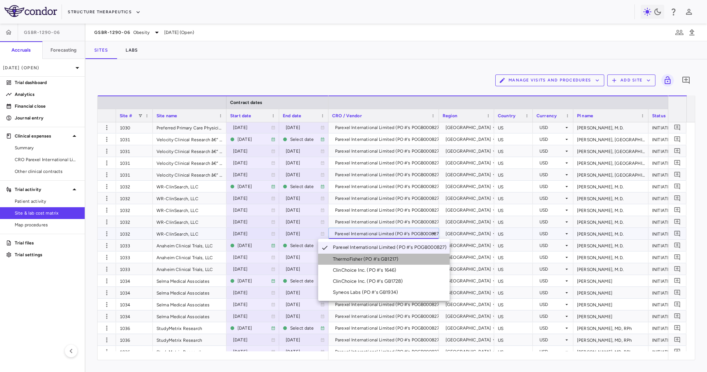
click at [367, 259] on div "ThermoFisher (PO #'s GB1217)" at bounding box center [367, 259] width 69 height 7
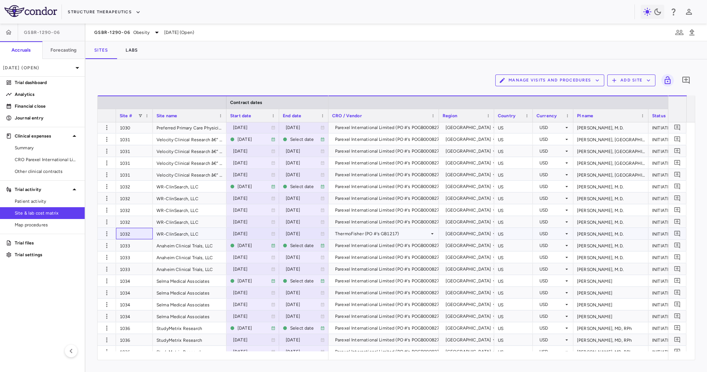
click at [133, 233] on div "1032" at bounding box center [134, 233] width 37 height 11
click at [372, 211] on div "Parexel International Limited (PO #'s POGB000827)" at bounding box center [388, 210] width 106 height 12
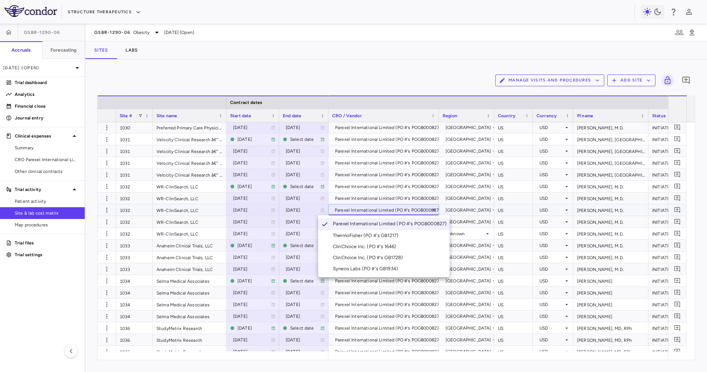
click at [134, 237] on div at bounding box center [353, 186] width 707 height 372
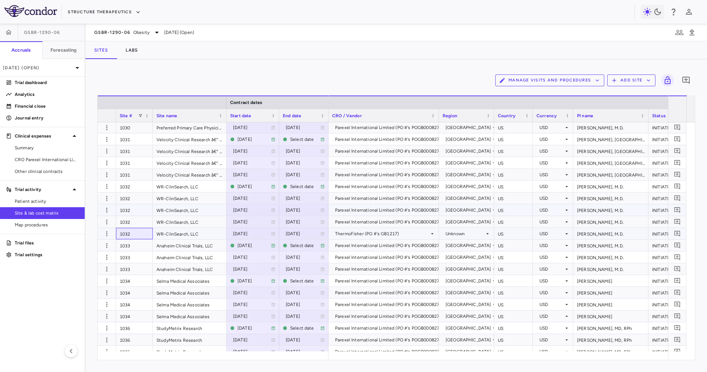
click at [139, 233] on div "1032" at bounding box center [134, 233] width 37 height 11
click at [136, 218] on div "1032" at bounding box center [134, 221] width 37 height 11
click at [133, 206] on div "1032" at bounding box center [134, 209] width 37 height 11
click at [402, 204] on div "Parexel International Limited (PO #'s POGB000827)" at bounding box center [388, 210] width 106 height 12
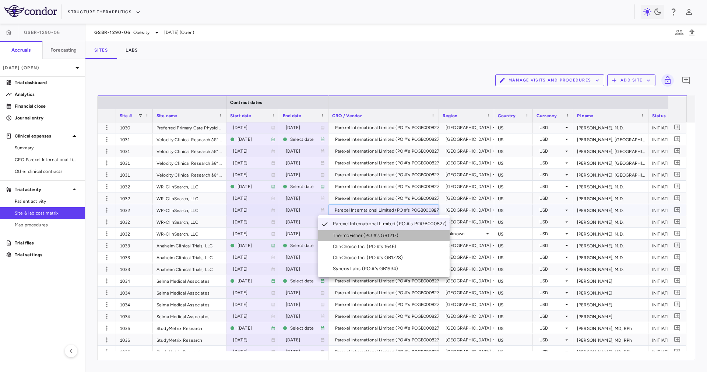
click at [354, 235] on div "ThermoFisher (PO #'s GB1217)" at bounding box center [367, 235] width 69 height 7
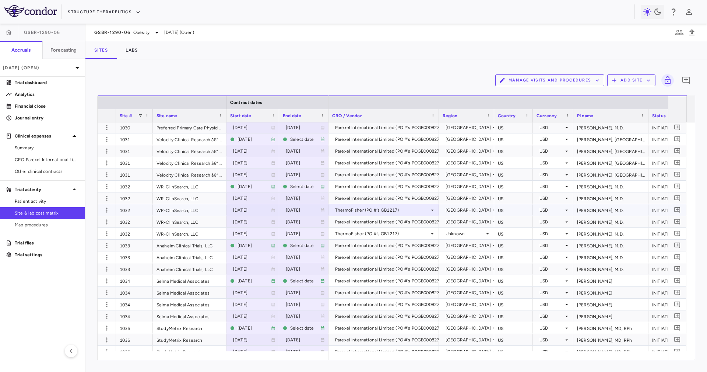
click at [138, 214] on div "1032" at bounding box center [134, 209] width 37 height 11
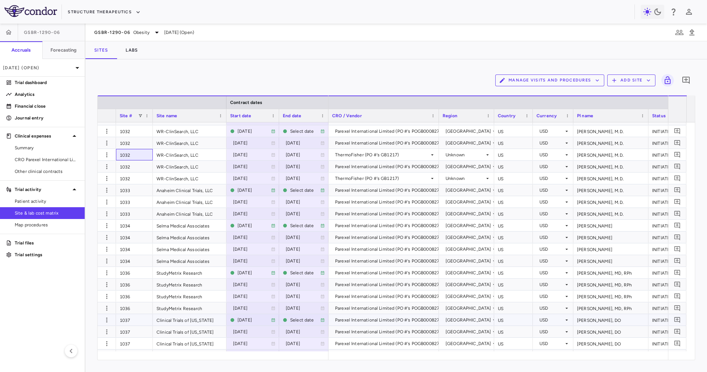
scroll to position [1160, 0]
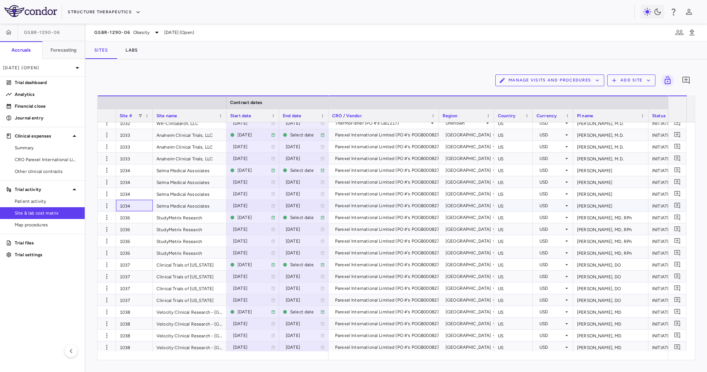
click at [130, 203] on div "1034" at bounding box center [134, 205] width 37 height 11
click at [382, 206] on div "Parexel International Limited (PO #'s POGB000827)" at bounding box center [388, 206] width 106 height 12
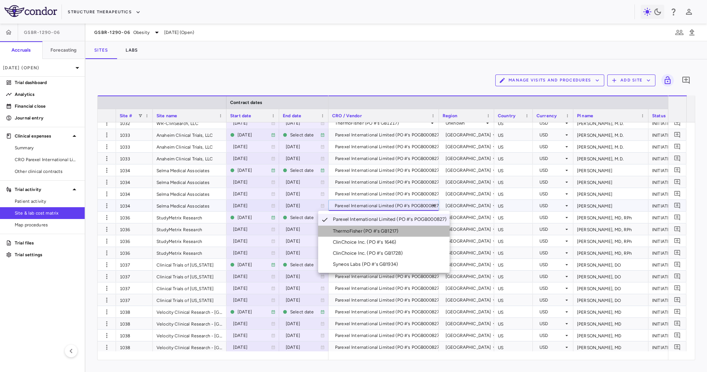
click at [377, 232] on div "ThermoFisher (PO #'s GB1217)" at bounding box center [367, 231] width 69 height 7
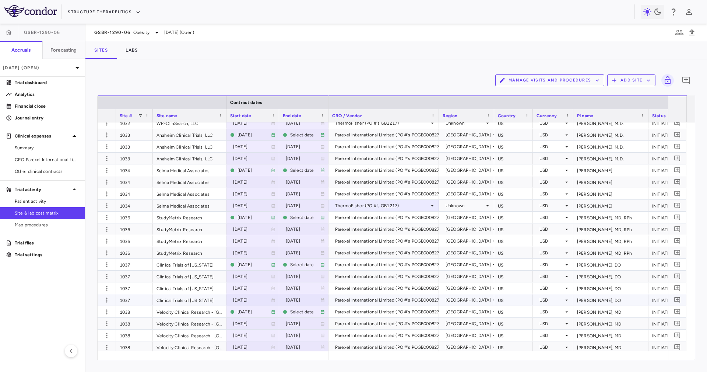
click at [137, 301] on div "1037" at bounding box center [134, 299] width 37 height 11
click at [369, 298] on div "Parexel International Limited (PO #'s POGB000827)" at bounding box center [388, 300] width 106 height 12
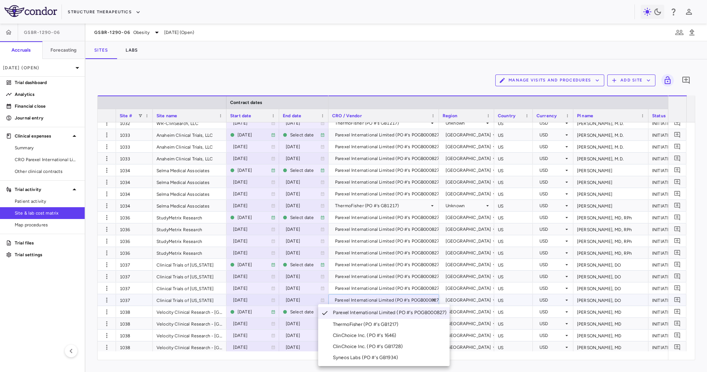
click at [386, 325] on div "ThermoFisher (PO #'s GB1217)" at bounding box center [367, 324] width 69 height 7
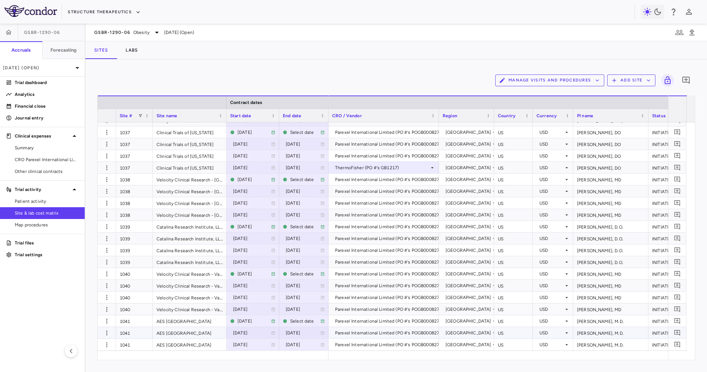
scroll to position [1303, 0]
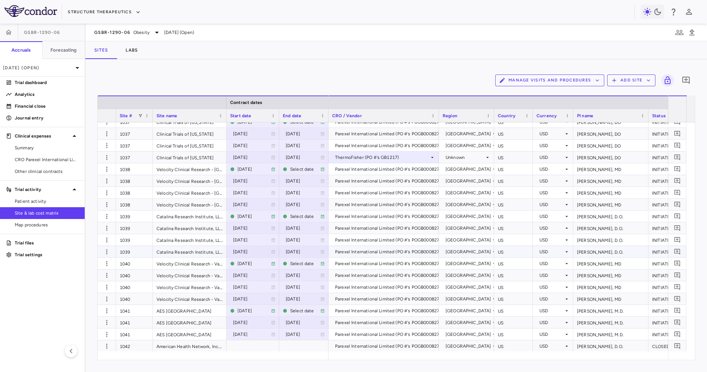
click at [124, 251] on div "1039" at bounding box center [134, 251] width 37 height 11
click at [372, 249] on div "Parexel International Limited (PO #'s POGB000827)" at bounding box center [388, 252] width 106 height 12
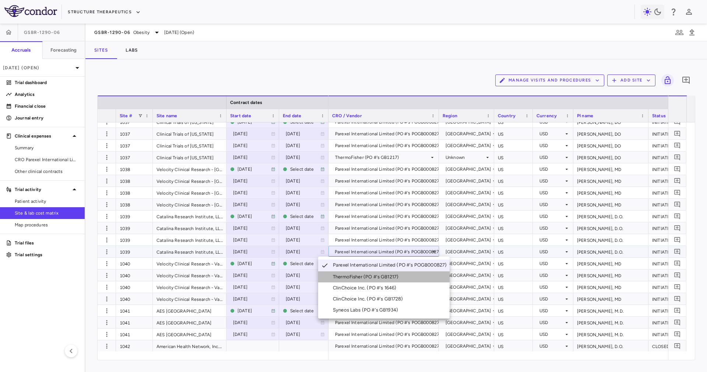
click at [371, 280] on li "ThermoFisher (PO #'s GB1217)" at bounding box center [384, 276] width 132 height 11
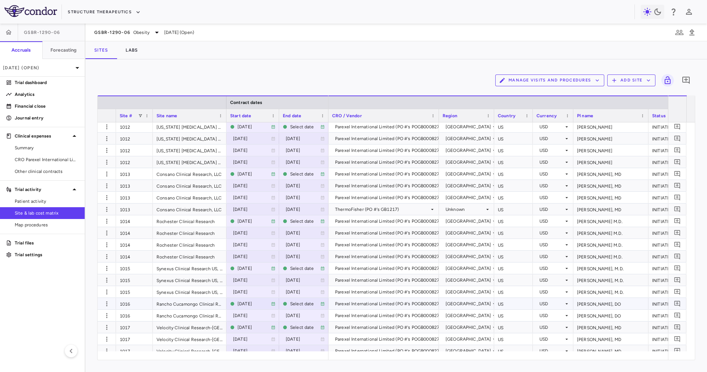
scroll to position [0, 0]
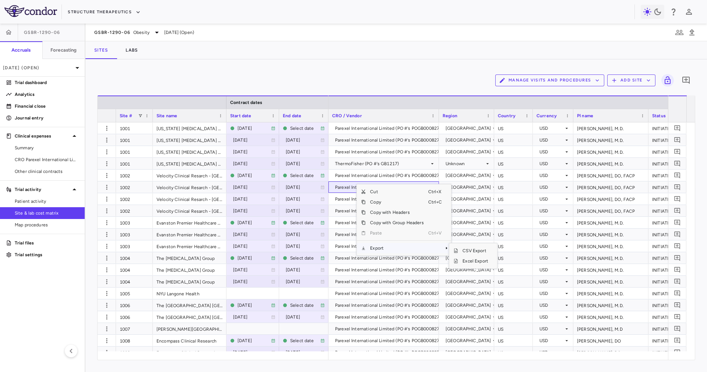
click at [389, 245] on span "Export" at bounding box center [397, 248] width 62 height 10
click at [462, 260] on span "Excel Export" at bounding box center [475, 261] width 35 height 10
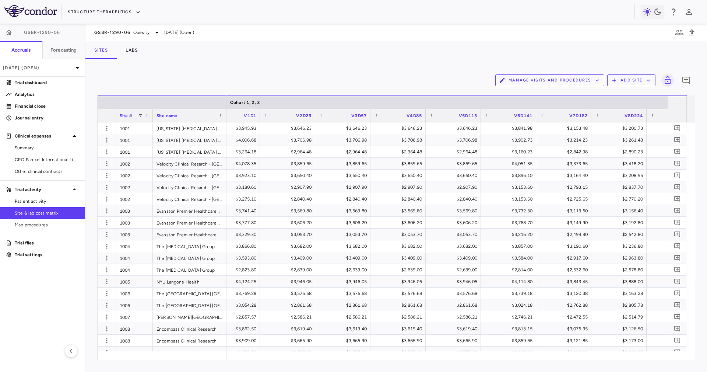
scroll to position [0, 990]
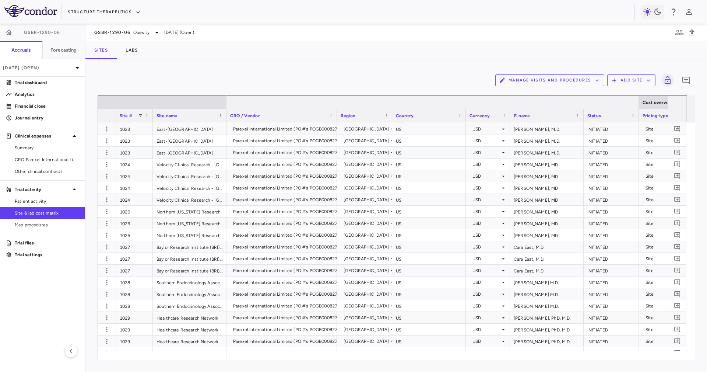
click at [638, 105] on div at bounding box center [638, 102] width 3 height 13
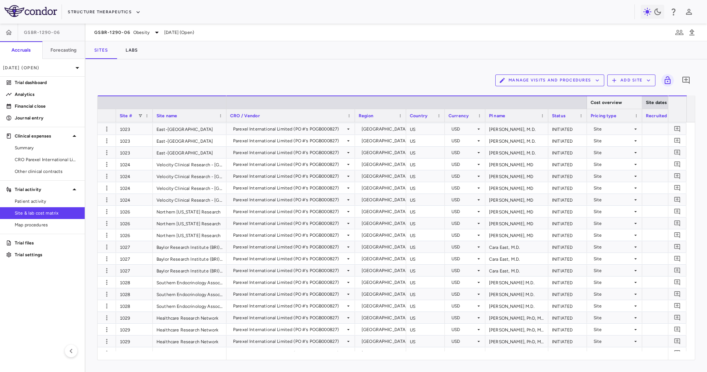
click at [642, 105] on div at bounding box center [642, 102] width 3 height 13
click at [641, 104] on div at bounding box center [642, 102] width 3 height 13
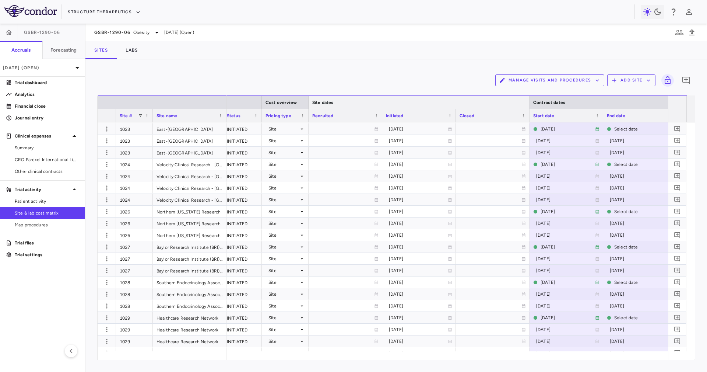
click at [529, 101] on div at bounding box center [529, 102] width 3 height 13
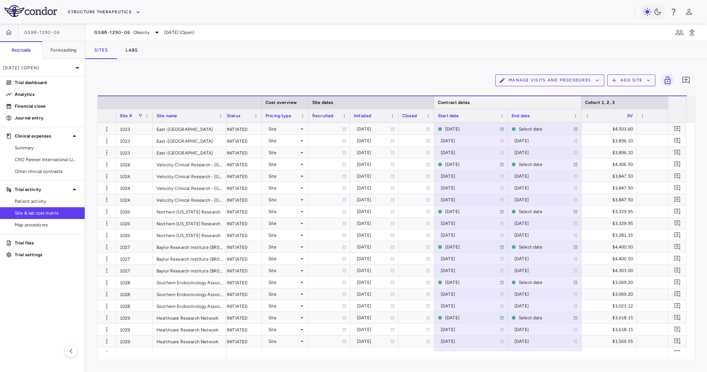
click at [580, 99] on div at bounding box center [581, 102] width 3 height 13
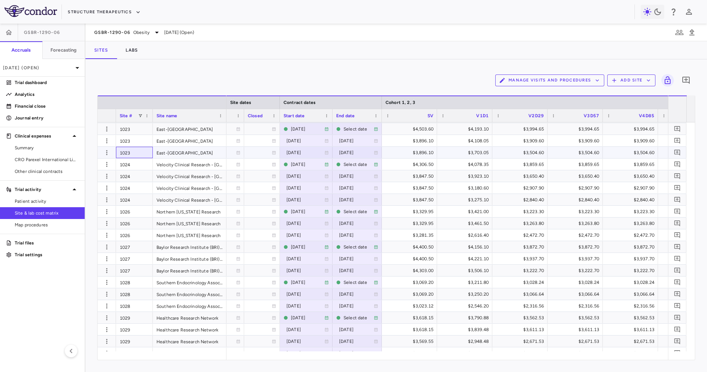
click at [125, 151] on div "1023" at bounding box center [134, 152] width 37 height 11
click at [126, 200] on div "1024" at bounding box center [134, 199] width 37 height 11
click at [135, 257] on div "1027" at bounding box center [134, 258] width 37 height 11
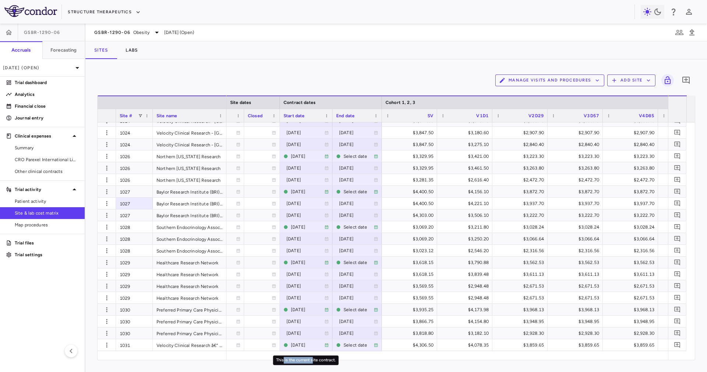
drag, startPoint x: 312, startPoint y: 356, endPoint x: 279, endPoint y: 355, distance: 32.8
click at [281, 355] on div "This is the current site contract." at bounding box center [306, 357] width 67 height 15
click at [262, 351] on div at bounding box center [262, 356] width 28 height 11
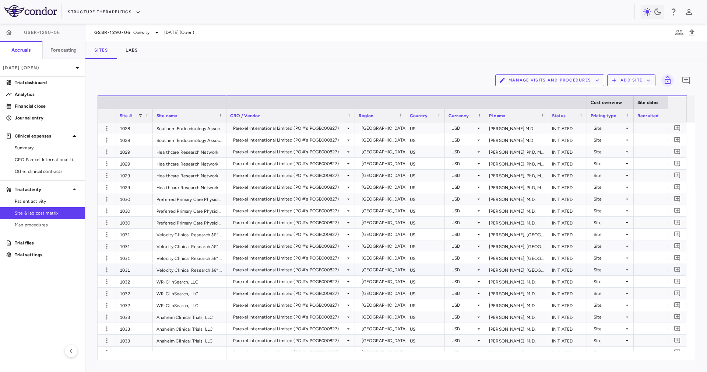
click at [513, 268] on div "Barbara Rizzardi, MD" at bounding box center [517, 269] width 63 height 11
